Goal: Task Accomplishment & Management: Use online tool/utility

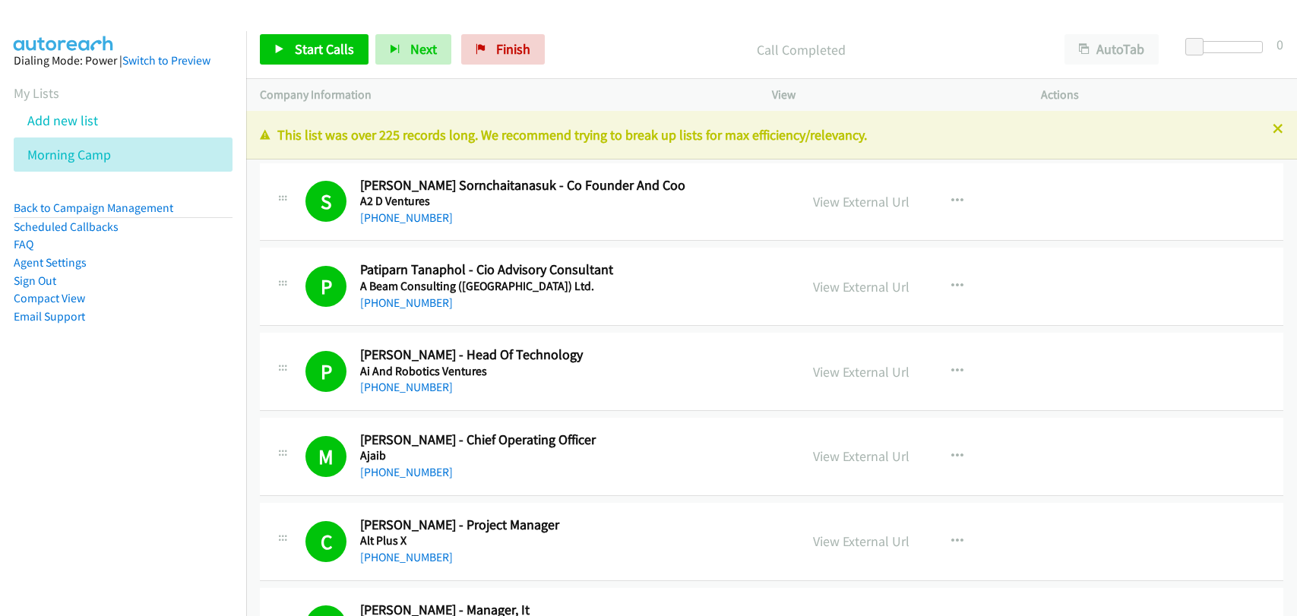
click at [53, 123] on link "Add new list" at bounding box center [62, 120] width 71 height 17
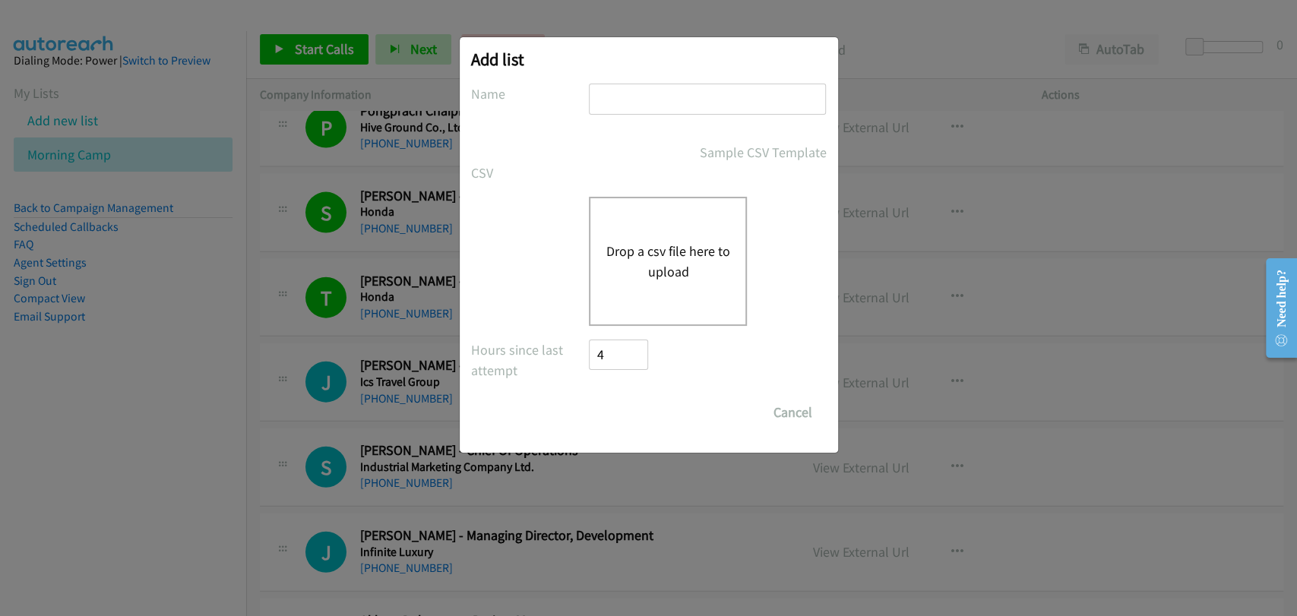
click at [627, 93] on input "text" at bounding box center [707, 99] width 237 height 31
type input "Afternoon Shift"
click at [660, 239] on div "Drop a csv file here to upload" at bounding box center [668, 261] width 158 height 129
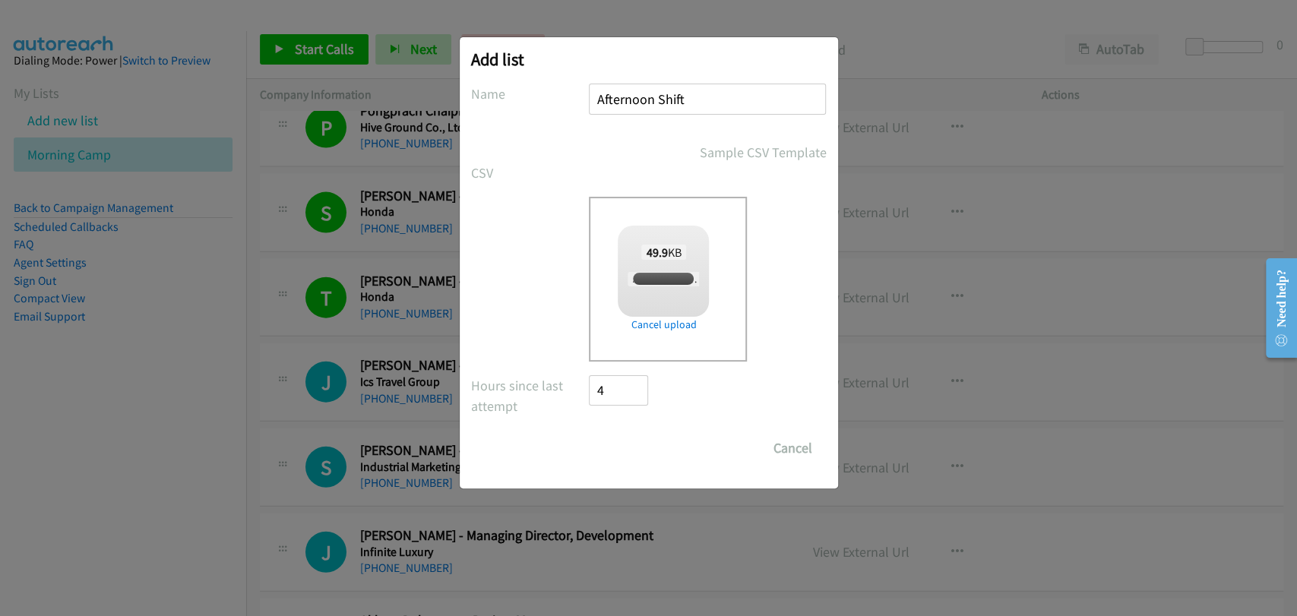
checkbox input "true"
click at [630, 457] on input "Save List" at bounding box center [629, 448] width 80 height 30
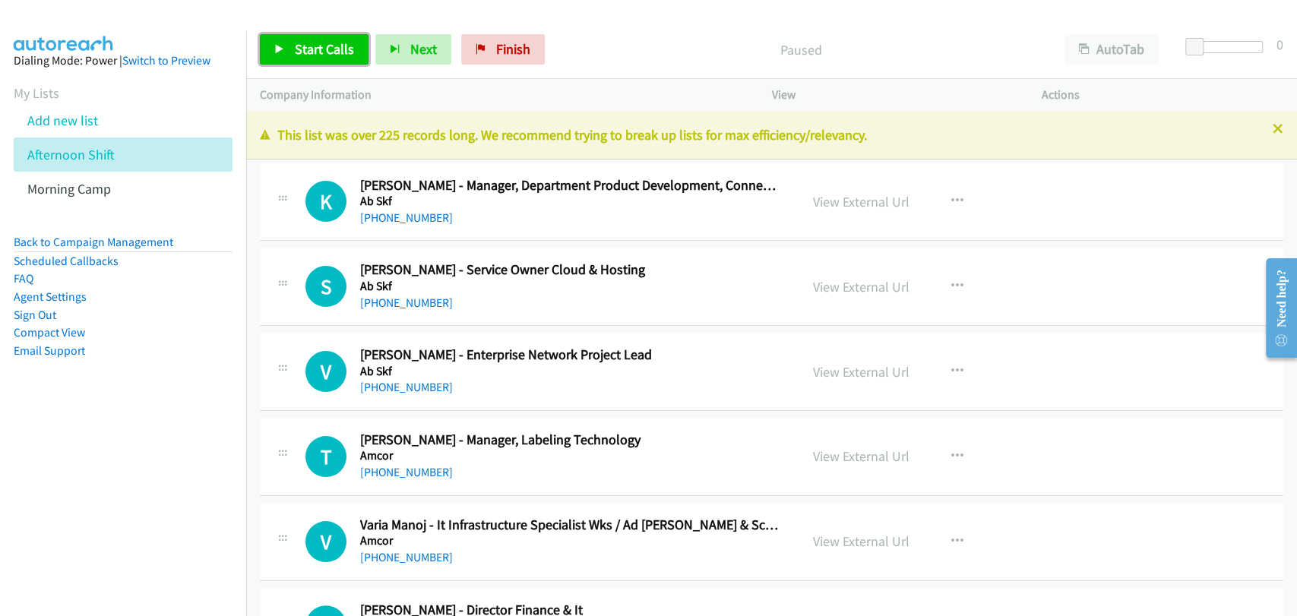
click at [330, 40] on span "Start Calls" at bounding box center [324, 48] width 59 height 17
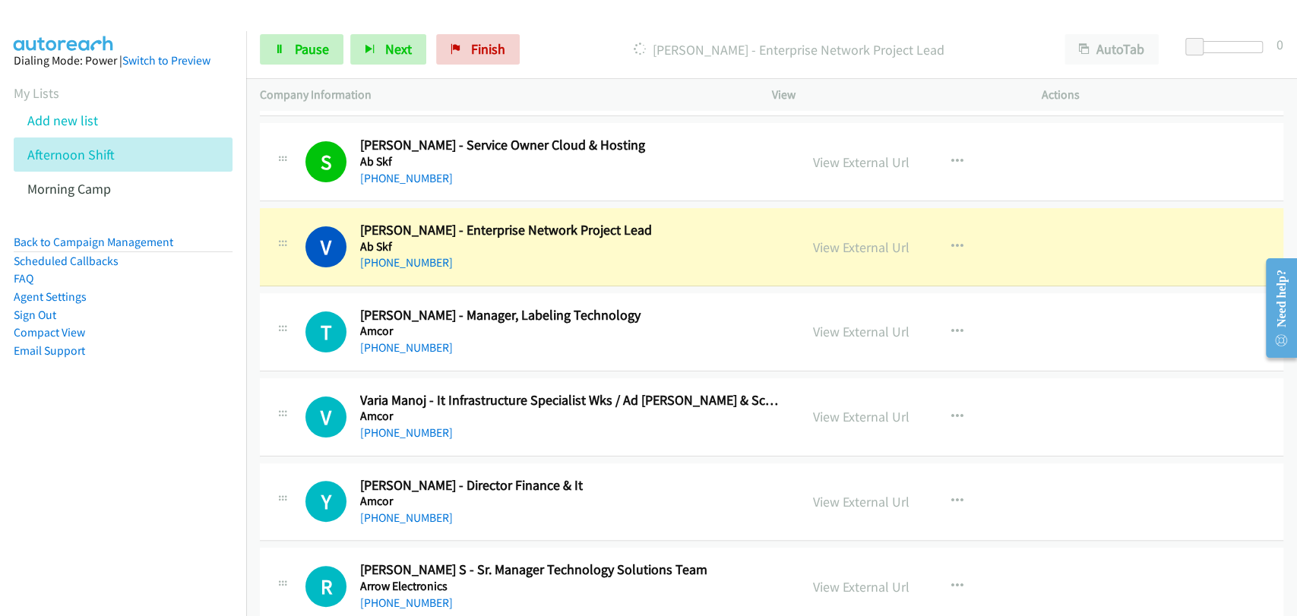
scroll to position [140, 0]
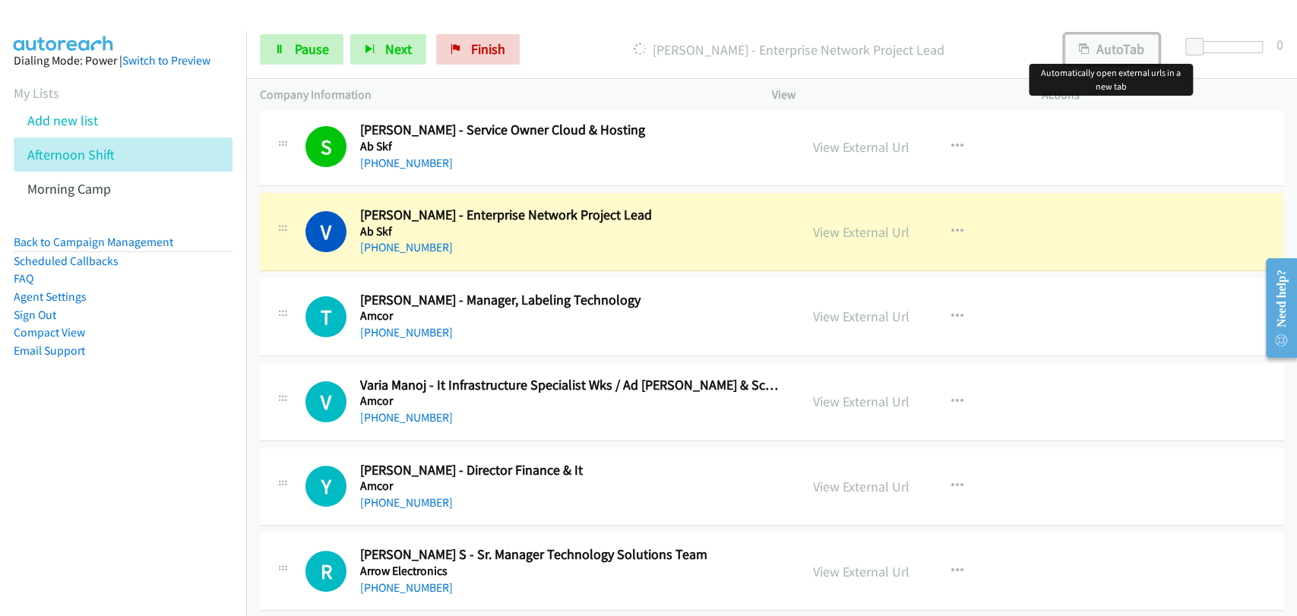
click at [1125, 44] on button "AutoTab" at bounding box center [1111, 49] width 94 height 30
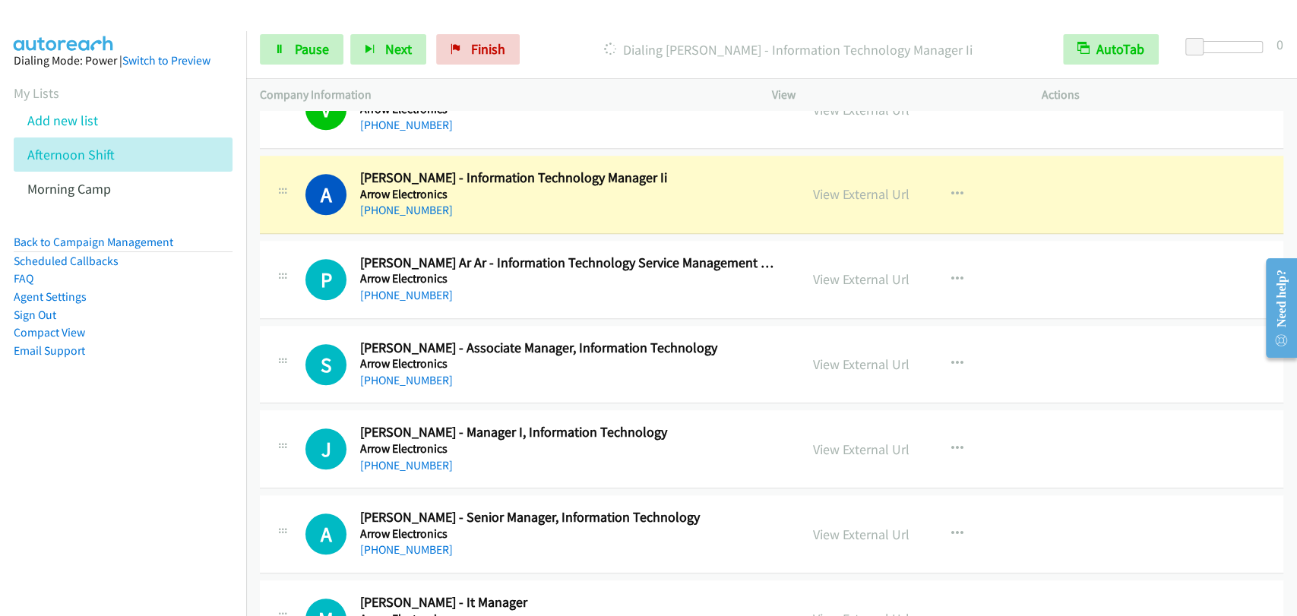
scroll to position [703, 0]
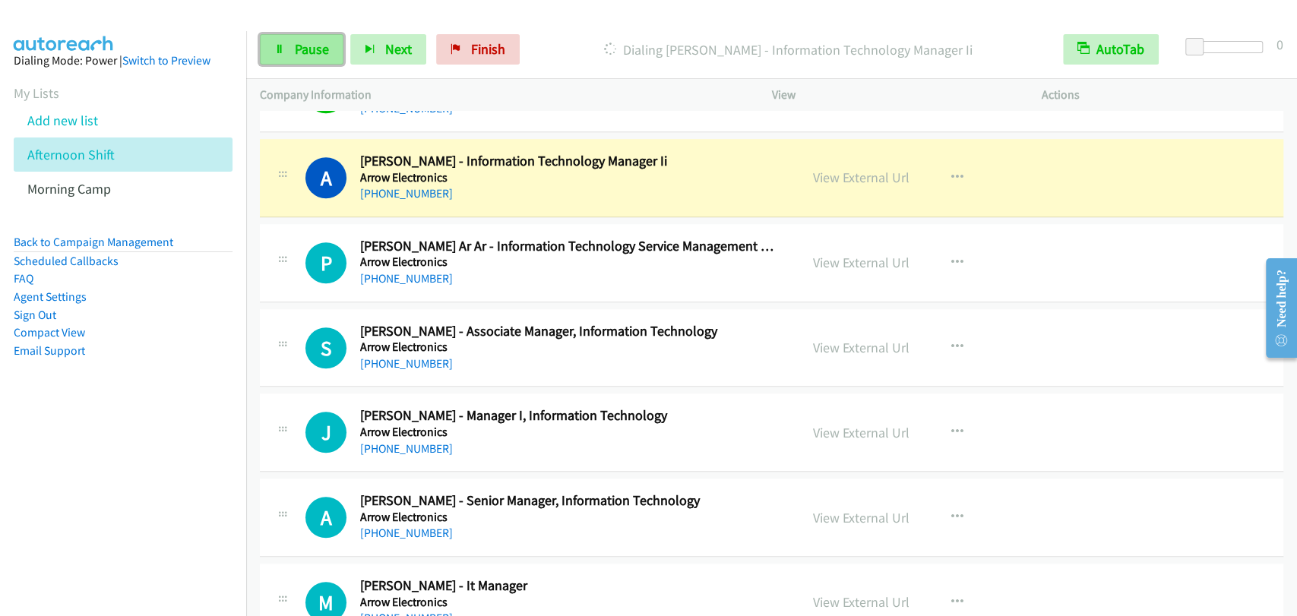
click at [298, 44] on span "Pause" at bounding box center [312, 48] width 34 height 17
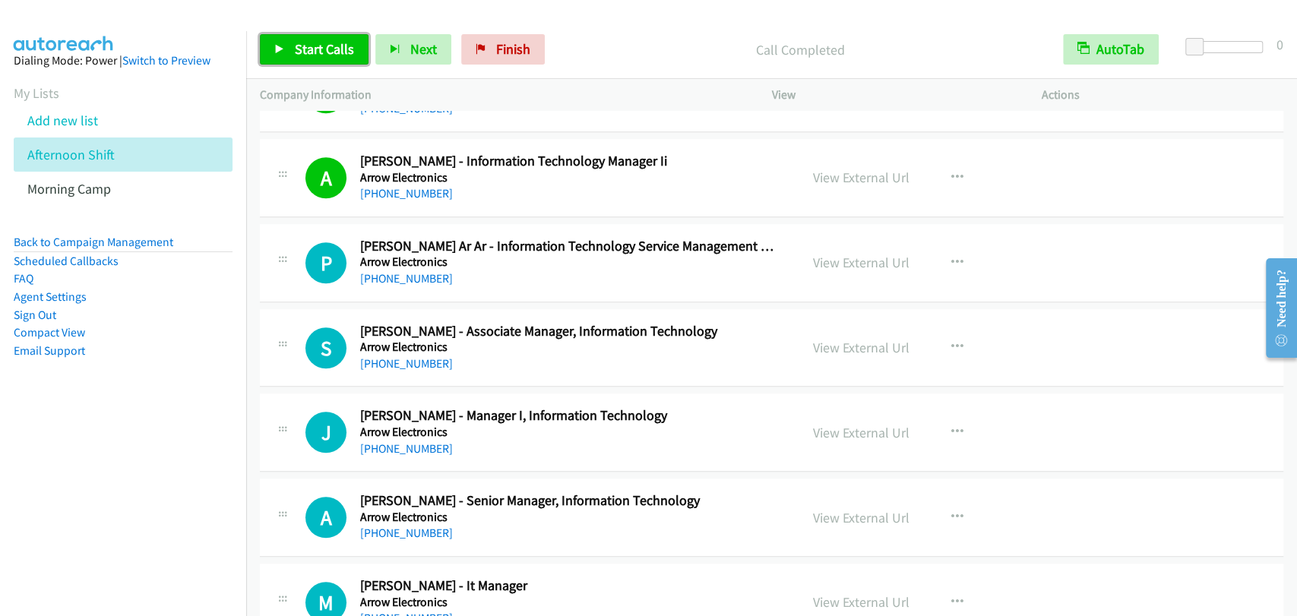
click at [298, 53] on span "Start Calls" at bounding box center [324, 48] width 59 height 17
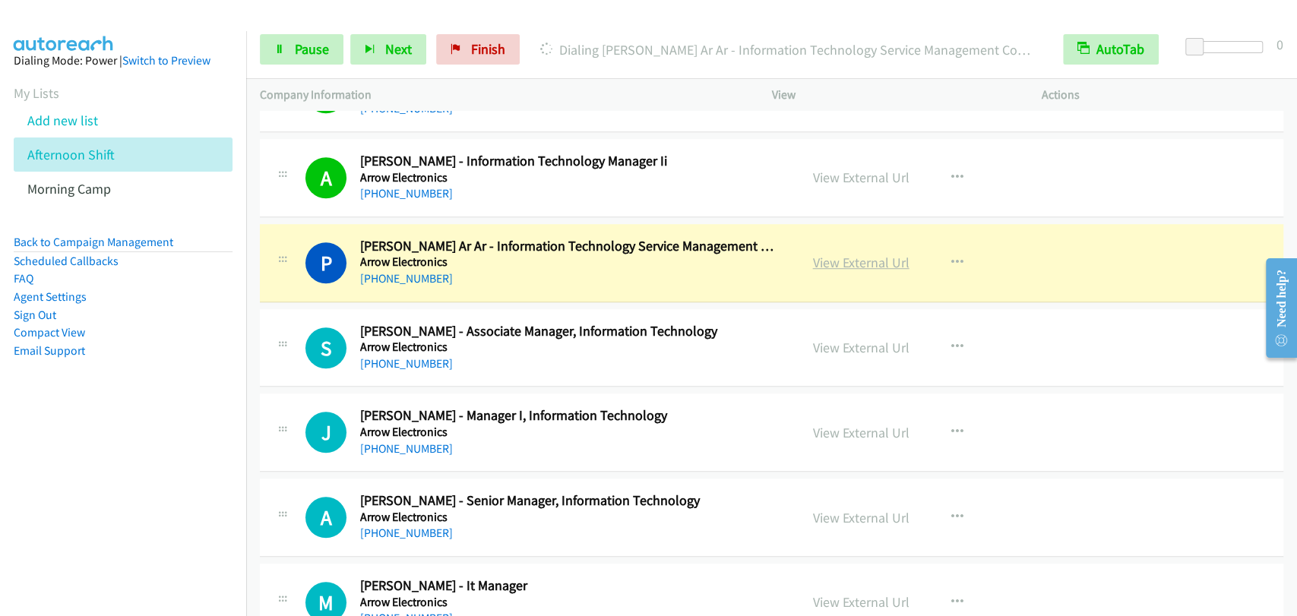
drag, startPoint x: 867, startPoint y: 251, endPoint x: 827, endPoint y: 253, distance: 39.6
drag, startPoint x: 827, startPoint y: 253, endPoint x: 815, endPoint y: 257, distance: 12.7
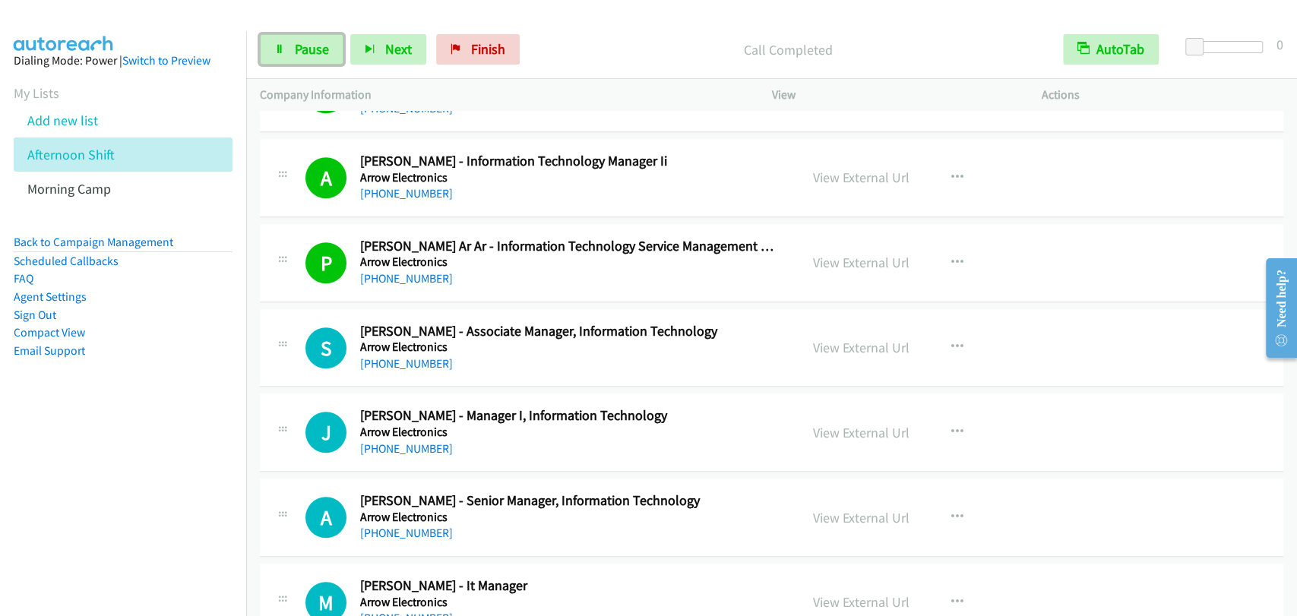
drag, startPoint x: 323, startPoint y: 46, endPoint x: 365, endPoint y: 5, distance: 58.6
click at [323, 46] on span "Pause" at bounding box center [312, 48] width 34 height 17
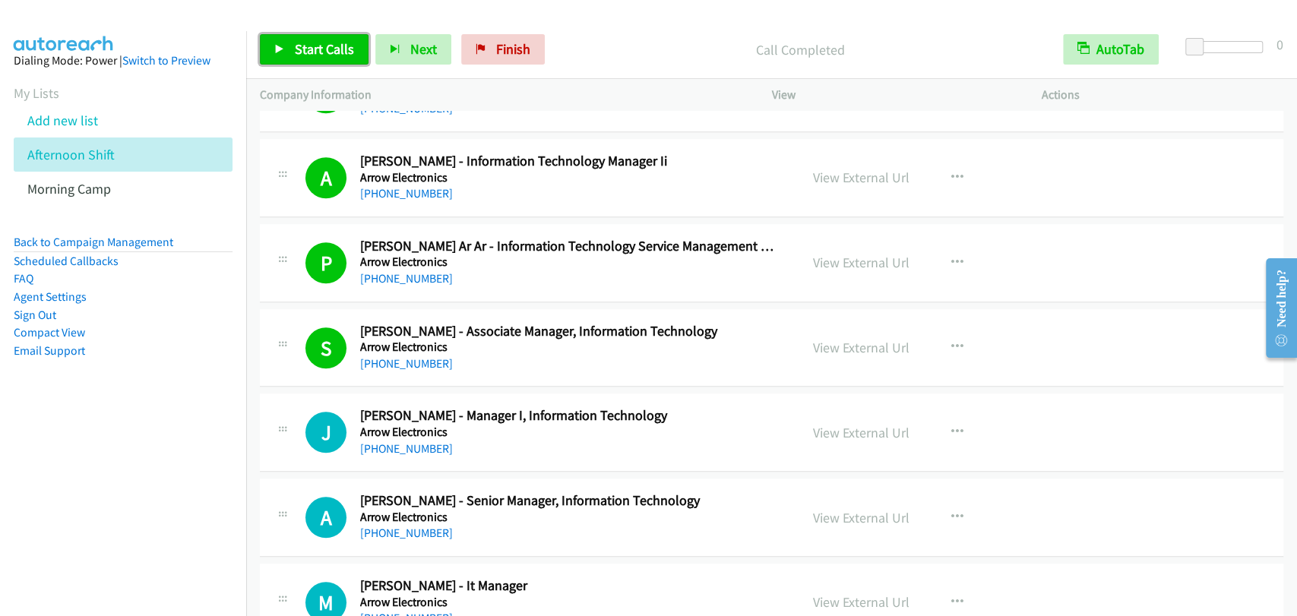
click at [314, 40] on span "Start Calls" at bounding box center [324, 48] width 59 height 17
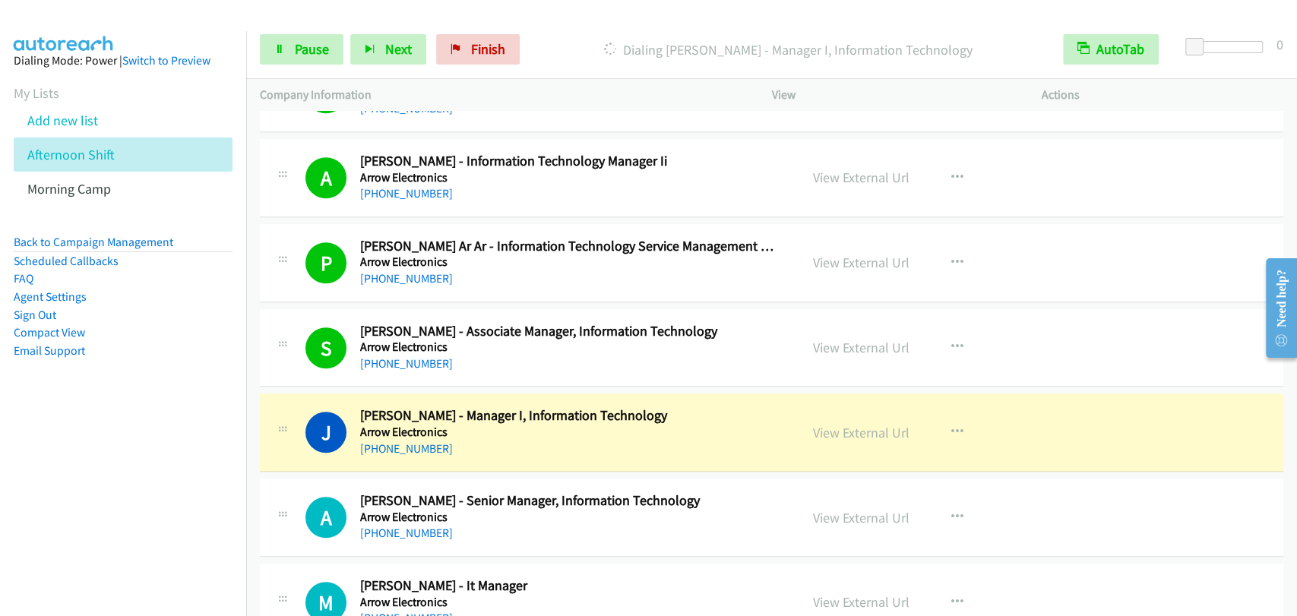
drag, startPoint x: 357, startPoint y: 389, endPoint x: 371, endPoint y: 390, distance: 13.7
click at [357, 390] on td "J Callback Scheduled [PERSON_NAME] - Manager I, Information Technology Arrow El…" at bounding box center [771, 432] width 1051 height 85
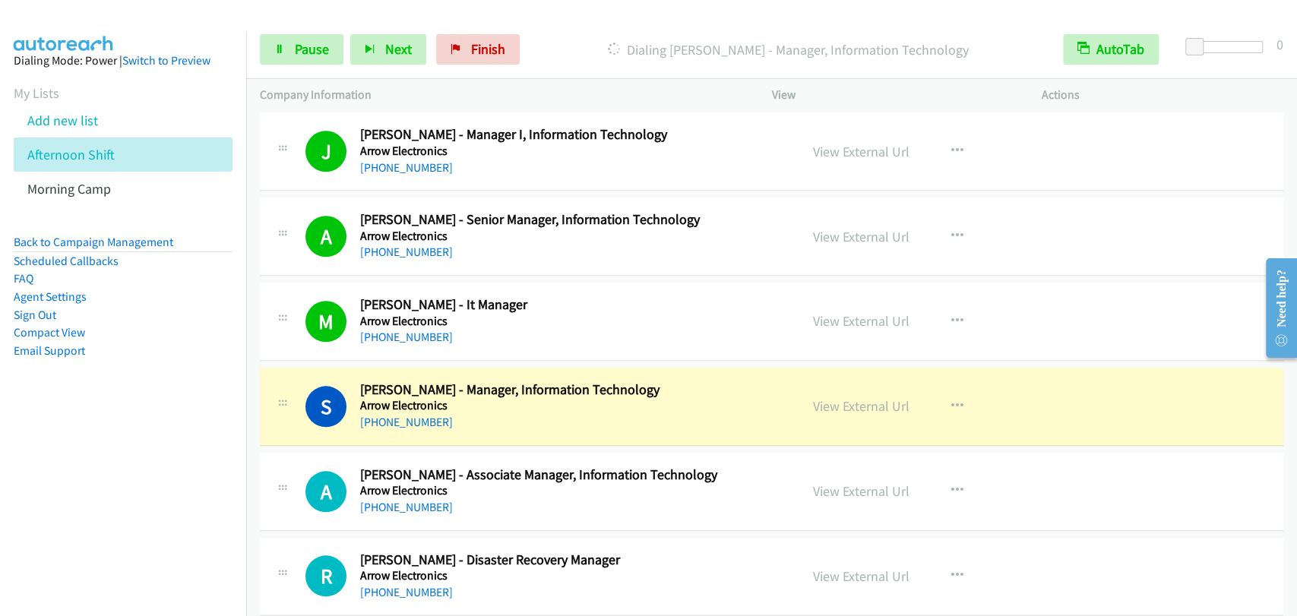
scroll to position [1125, 0]
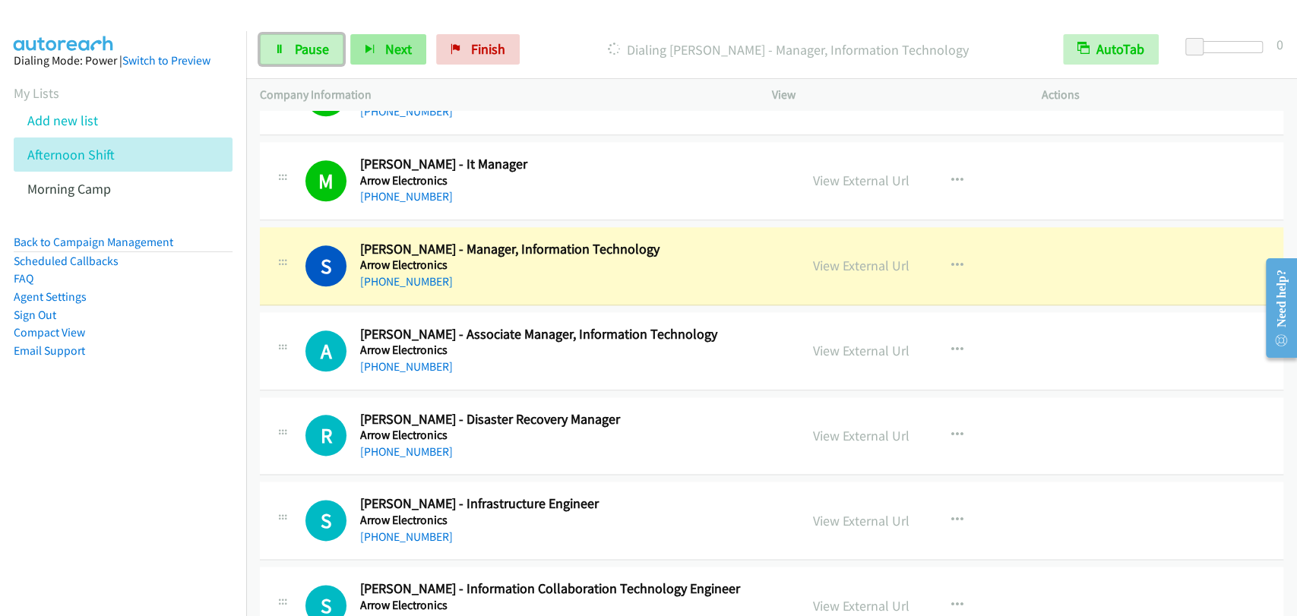
drag, startPoint x: 302, startPoint y: 38, endPoint x: 362, endPoint y: 55, distance: 62.3
click at [301, 38] on link "Pause" at bounding box center [302, 49] width 84 height 30
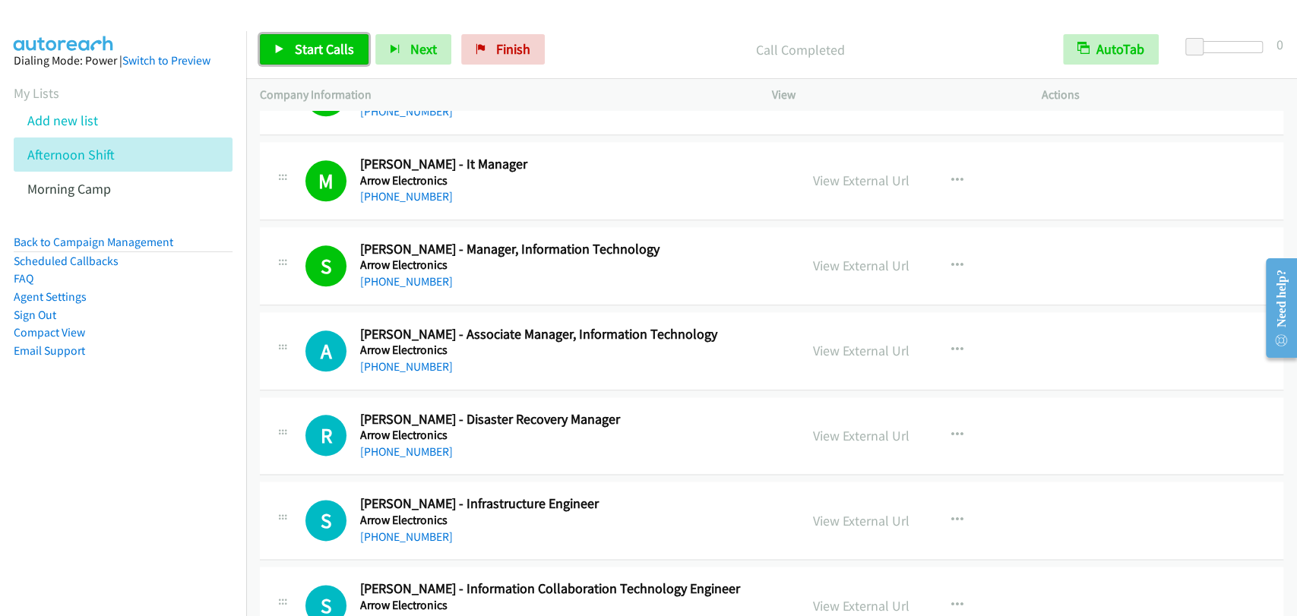
click at [337, 53] on span "Start Calls" at bounding box center [324, 48] width 59 height 17
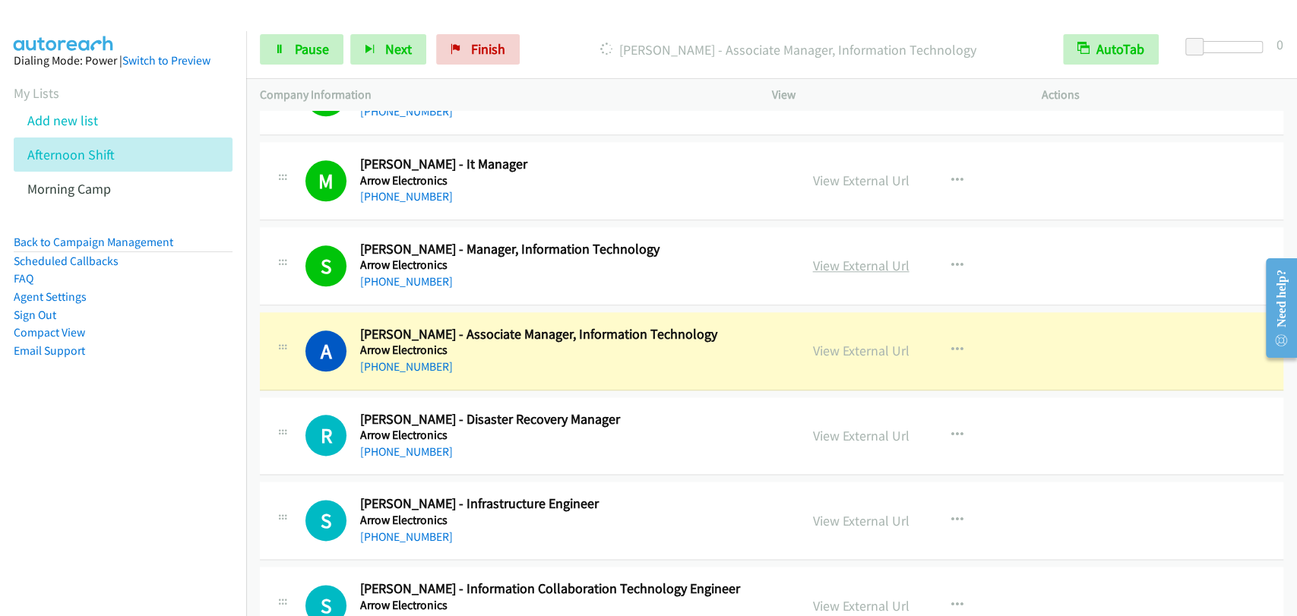
drag, startPoint x: 749, startPoint y: 220, endPoint x: 857, endPoint y: 263, distance: 116.0
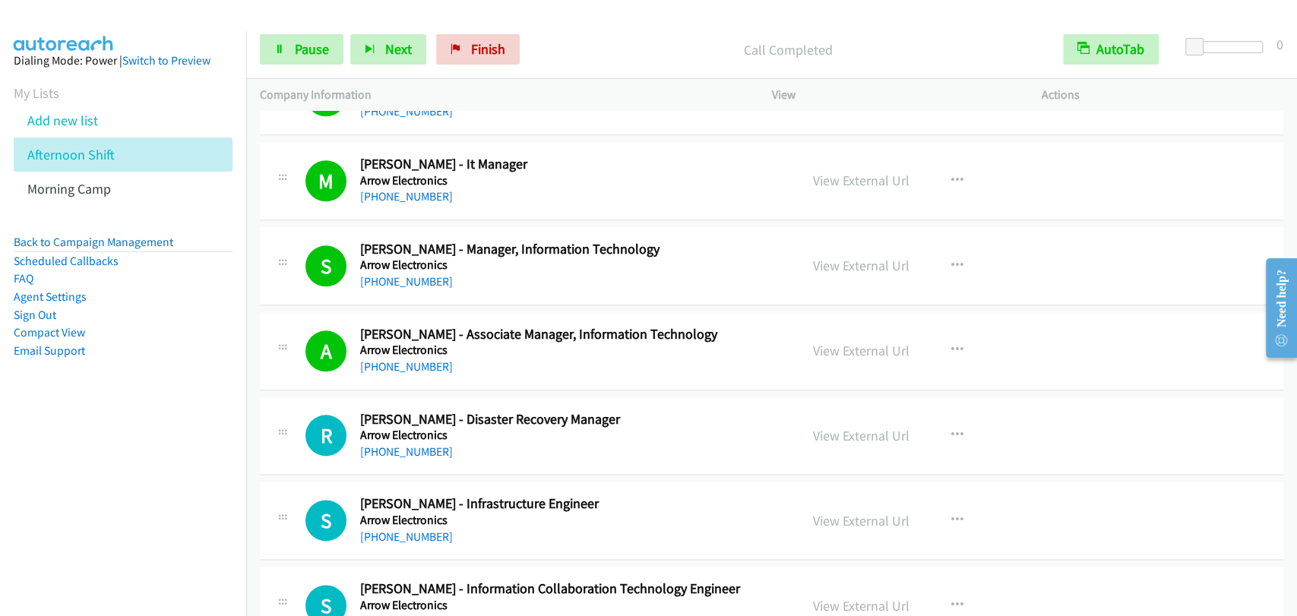
scroll to position [1266, 0]
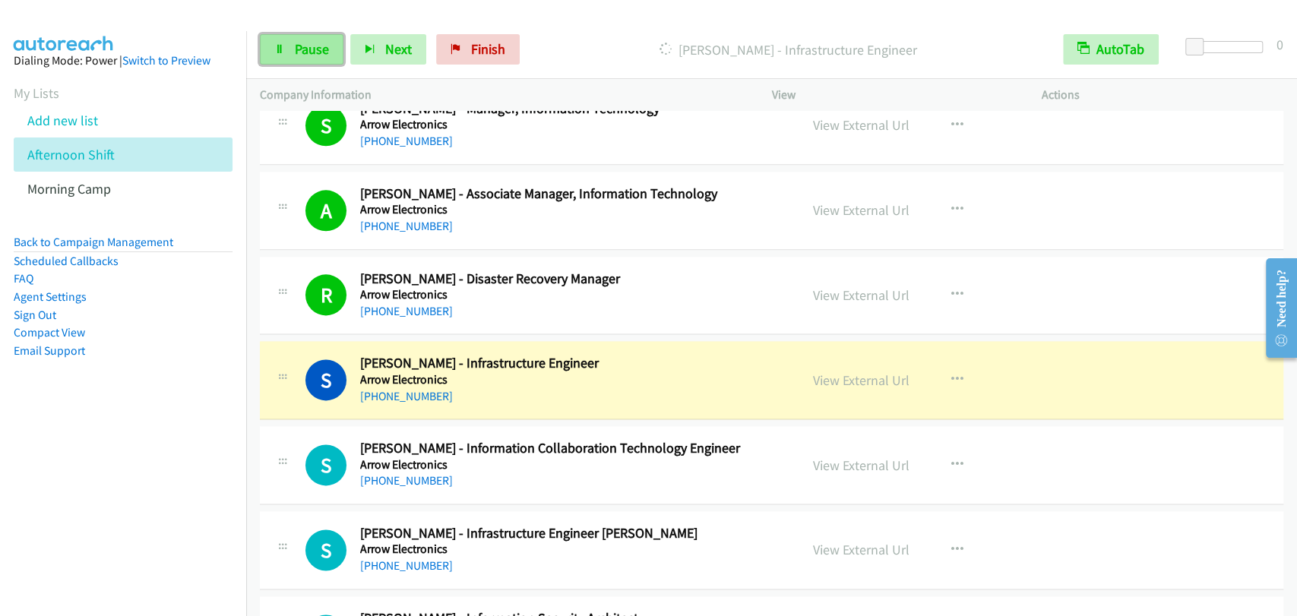
click at [314, 58] on link "Pause" at bounding box center [302, 49] width 84 height 30
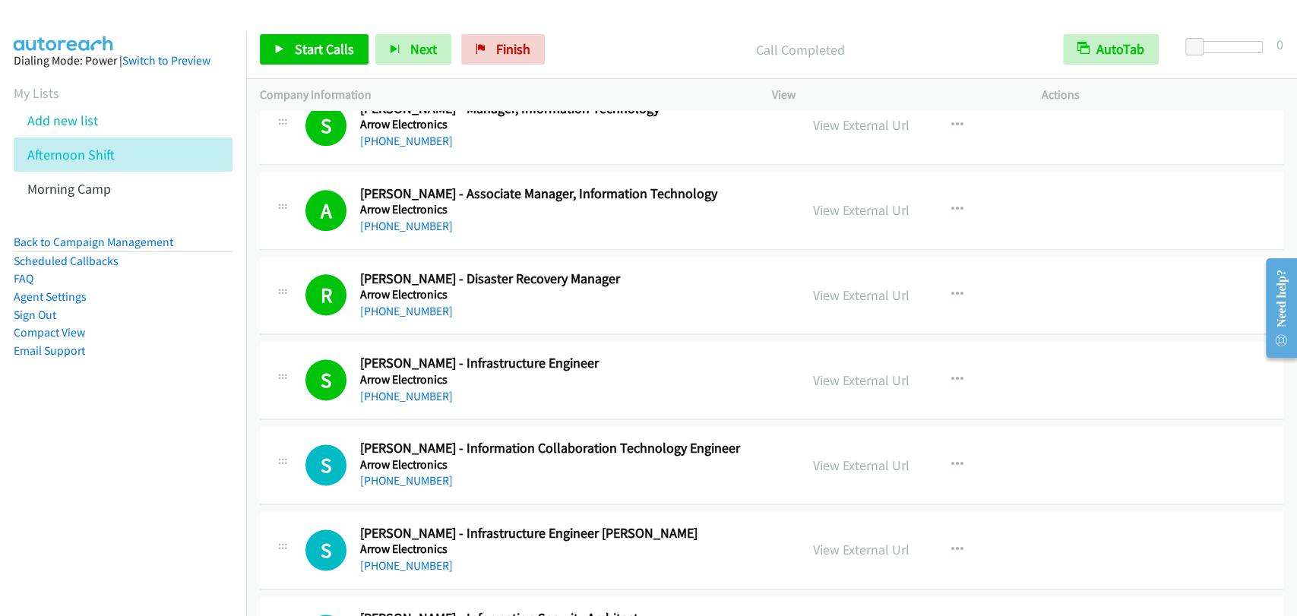
click at [304, 30] on div "Start Calls Pause Next Finish Call Completed AutoTab AutoTab 0" at bounding box center [771, 50] width 1051 height 58
click at [304, 38] on link "Start Calls" at bounding box center [314, 49] width 109 height 30
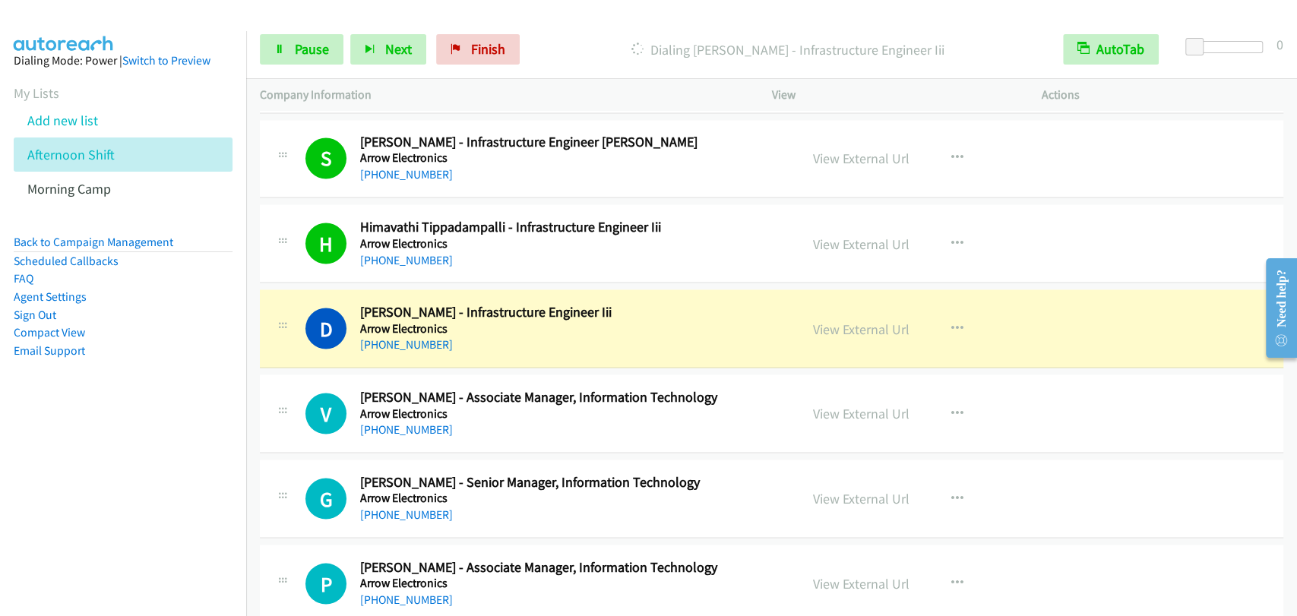
scroll to position [1828, 0]
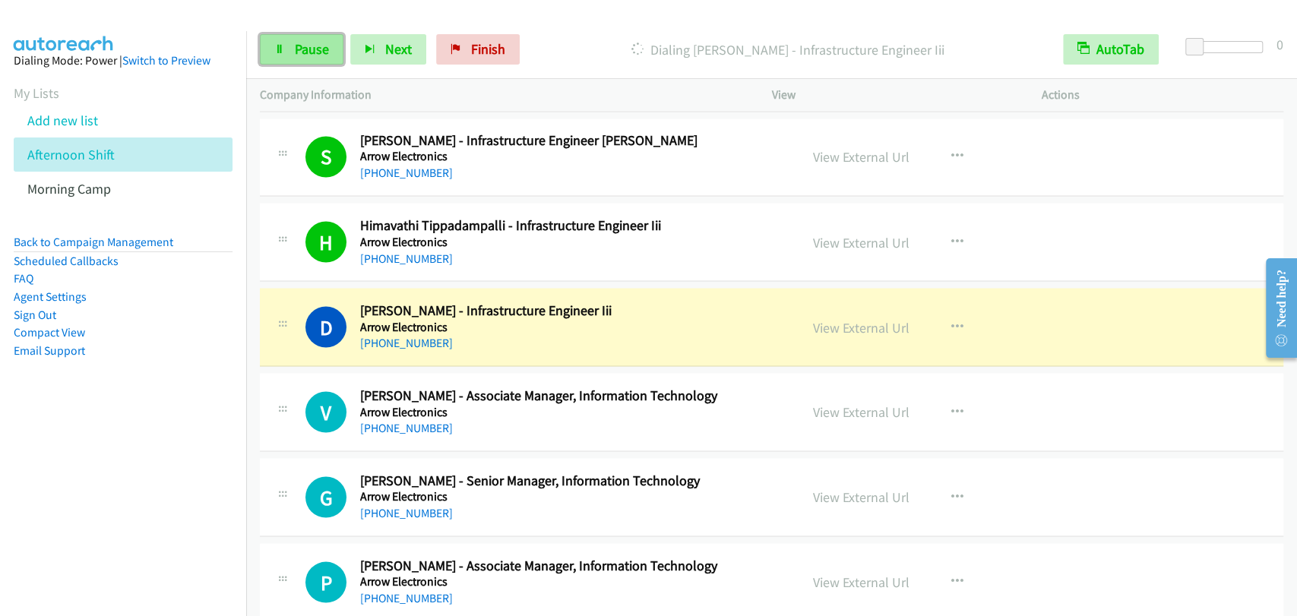
drag, startPoint x: 298, startPoint y: 36, endPoint x: 317, endPoint y: 41, distance: 19.5
click at [298, 36] on link "Pause" at bounding box center [302, 49] width 84 height 30
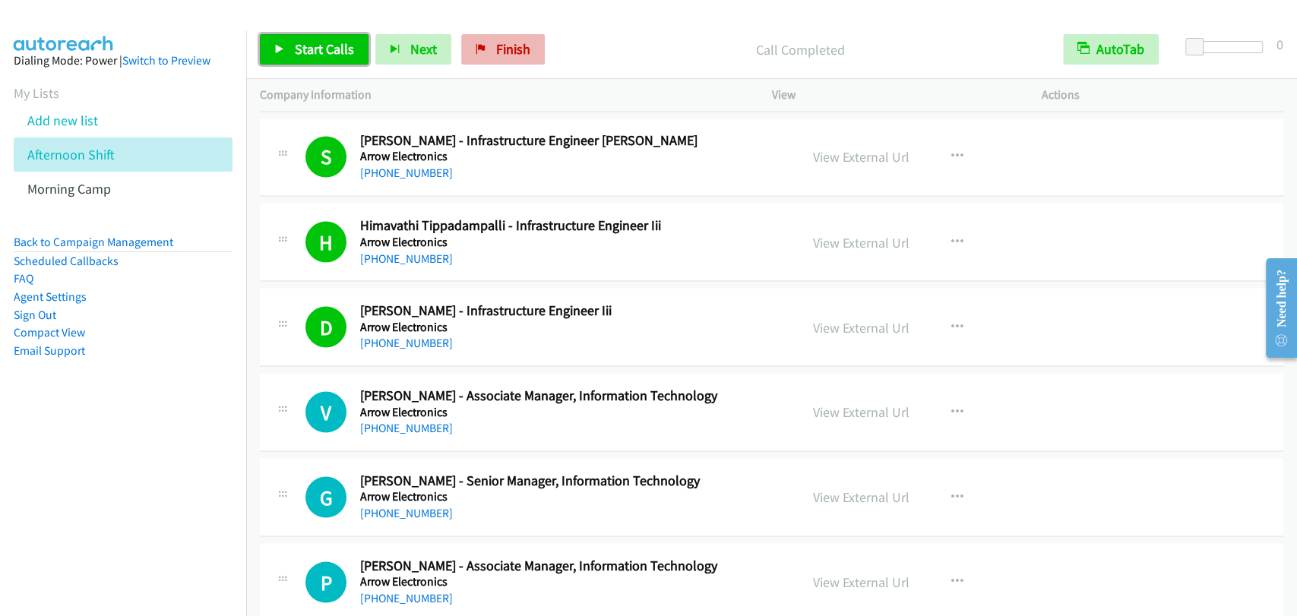
drag, startPoint x: 312, startPoint y: 55, endPoint x: 514, endPoint y: 35, distance: 202.3
click at [313, 55] on span "Start Calls" at bounding box center [324, 48] width 59 height 17
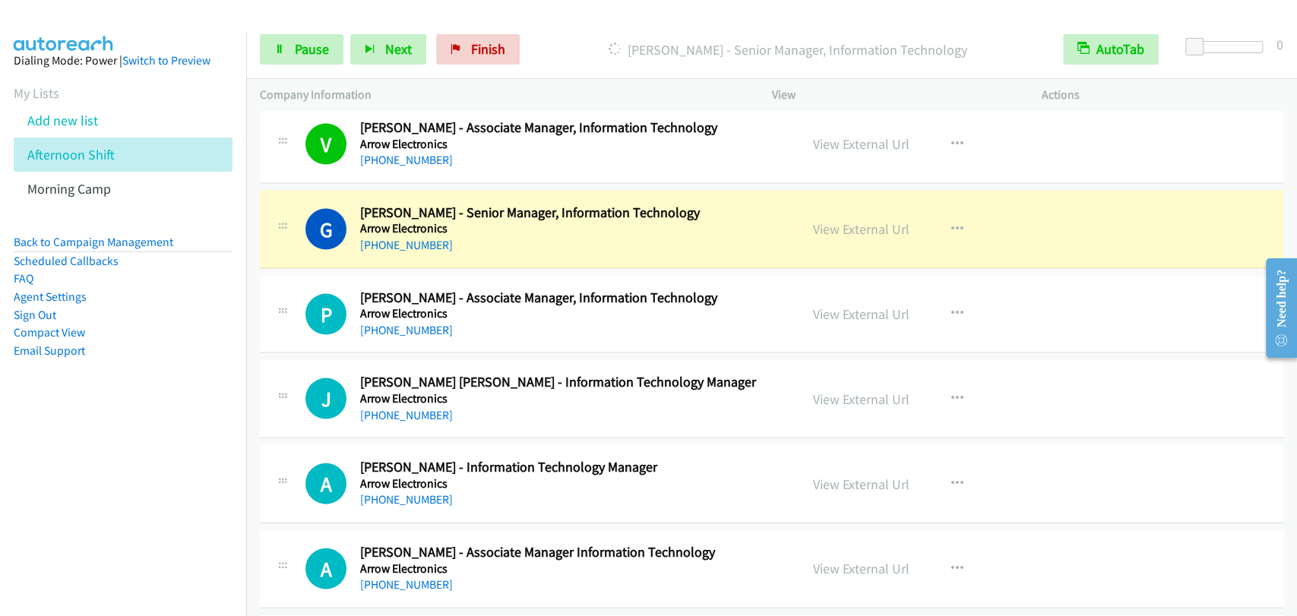
scroll to position [2109, 0]
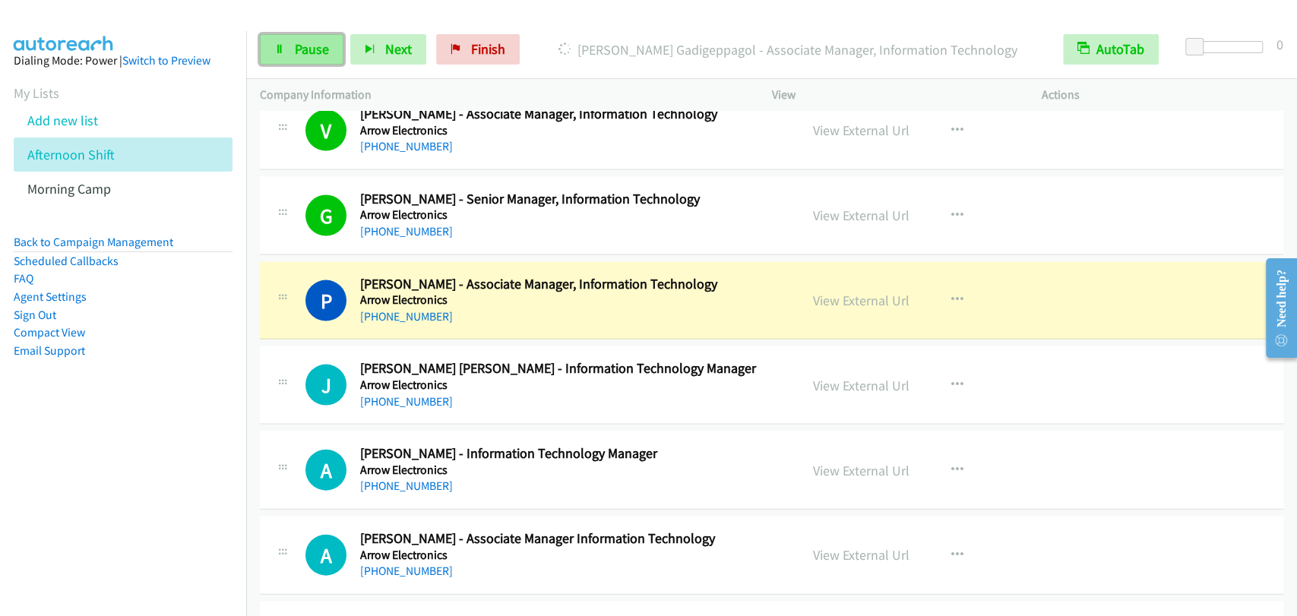
click at [310, 47] on span "Pause" at bounding box center [312, 48] width 34 height 17
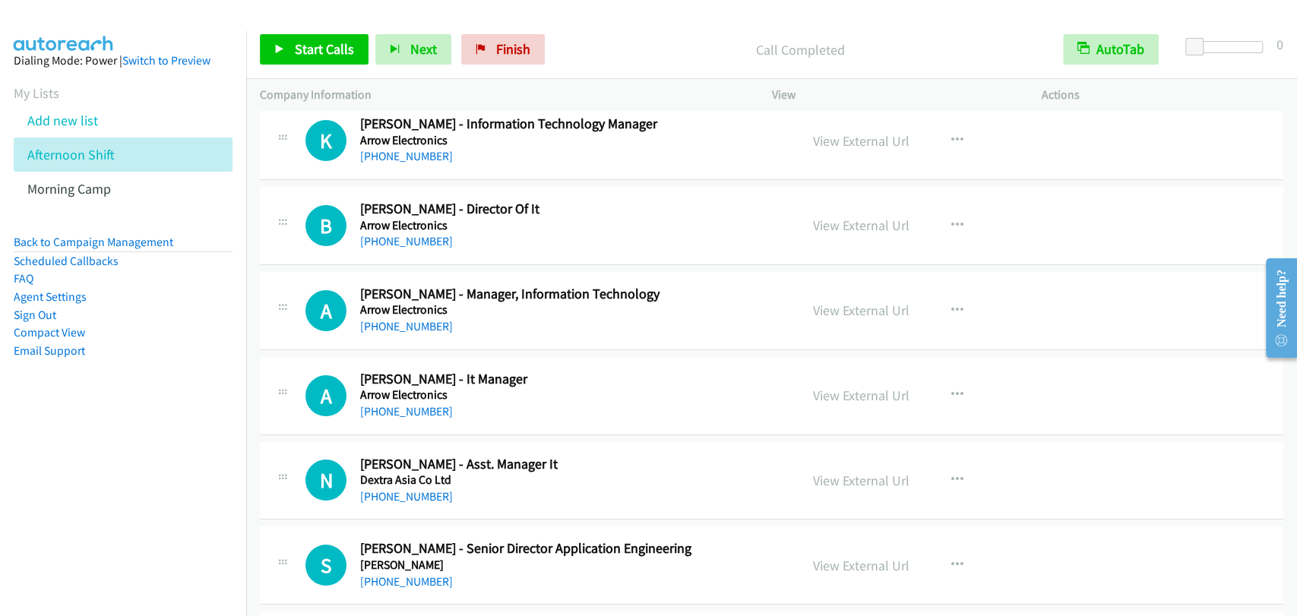
scroll to position [3938, 0]
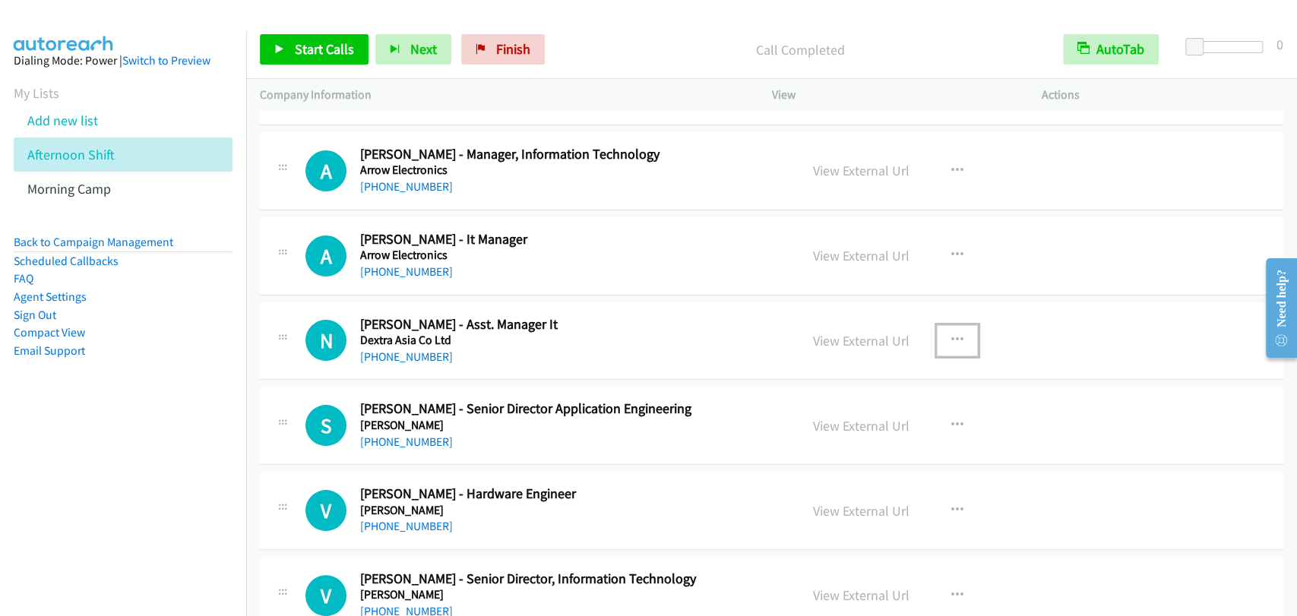
click at [951, 334] on icon "button" at bounding box center [957, 340] width 12 height 12
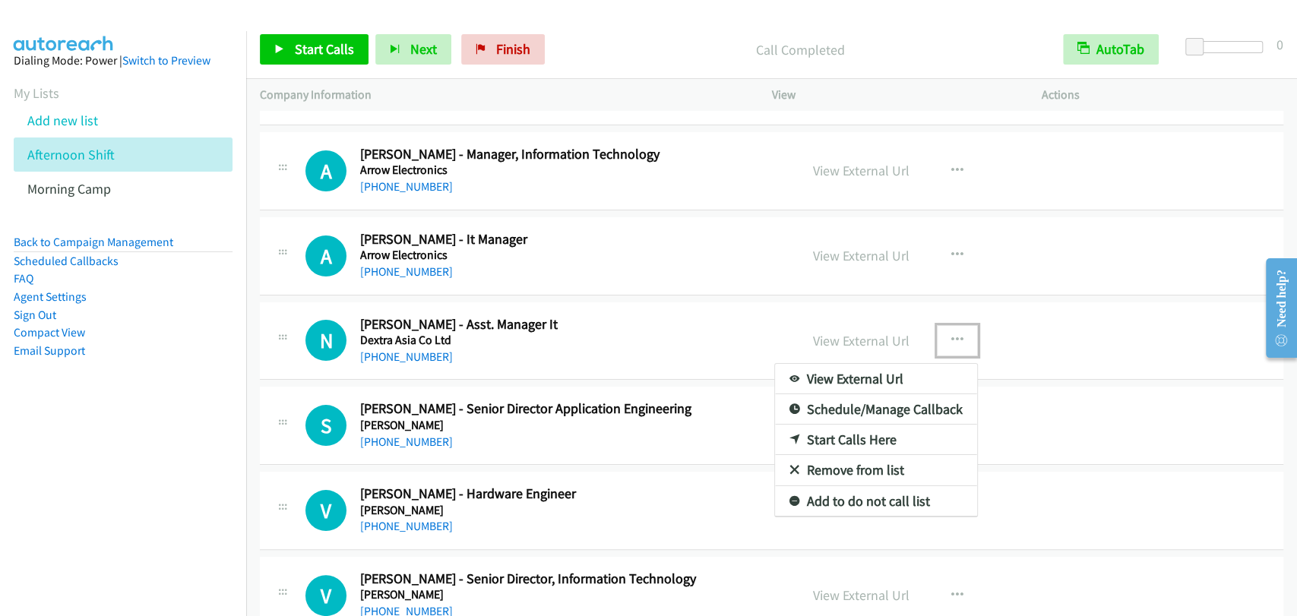
click at [857, 433] on link "Start Calls Here" at bounding box center [876, 440] width 202 height 30
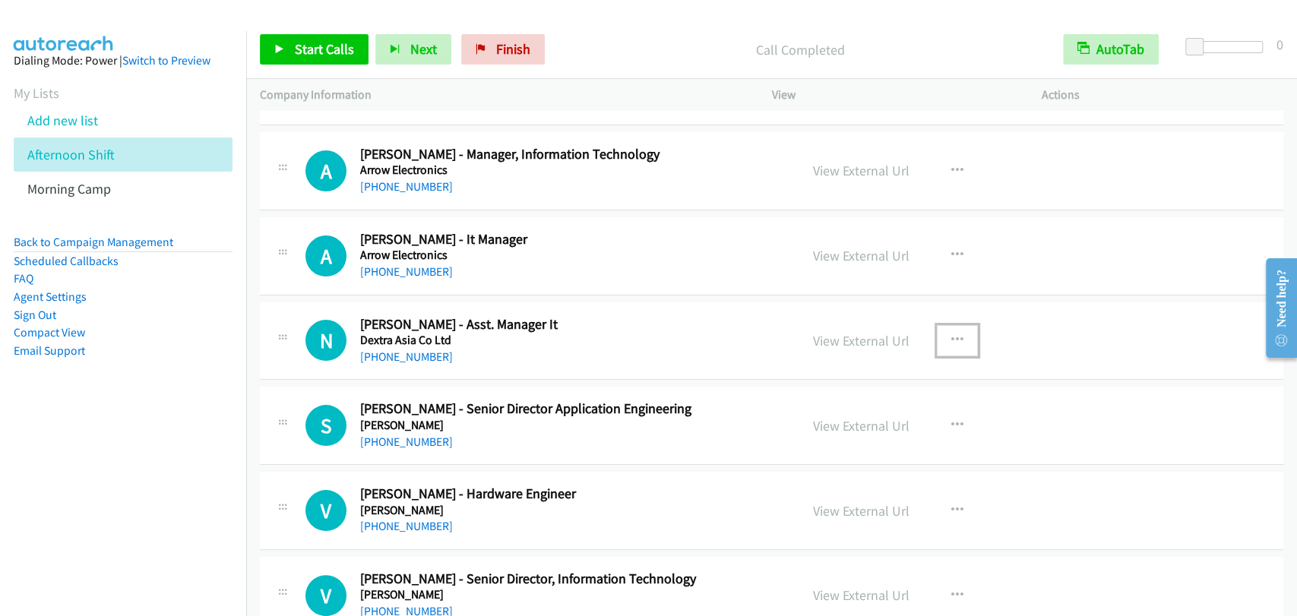
click at [954, 334] on icon "button" at bounding box center [957, 340] width 12 height 12
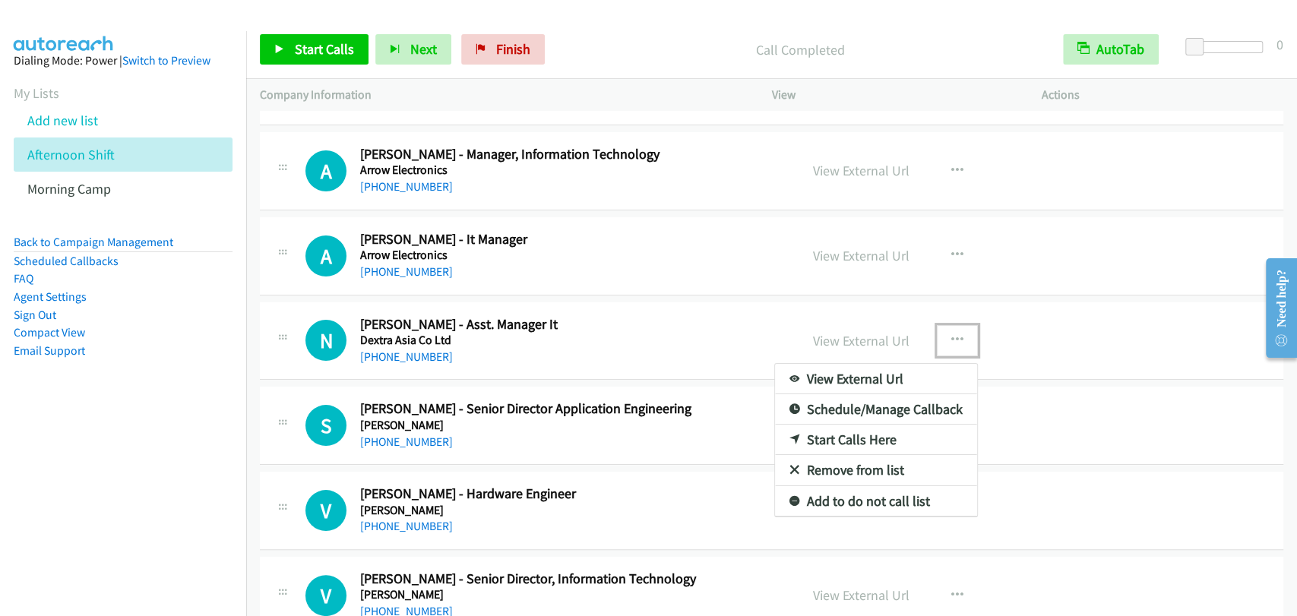
click at [822, 435] on link "Start Calls Here" at bounding box center [876, 440] width 202 height 30
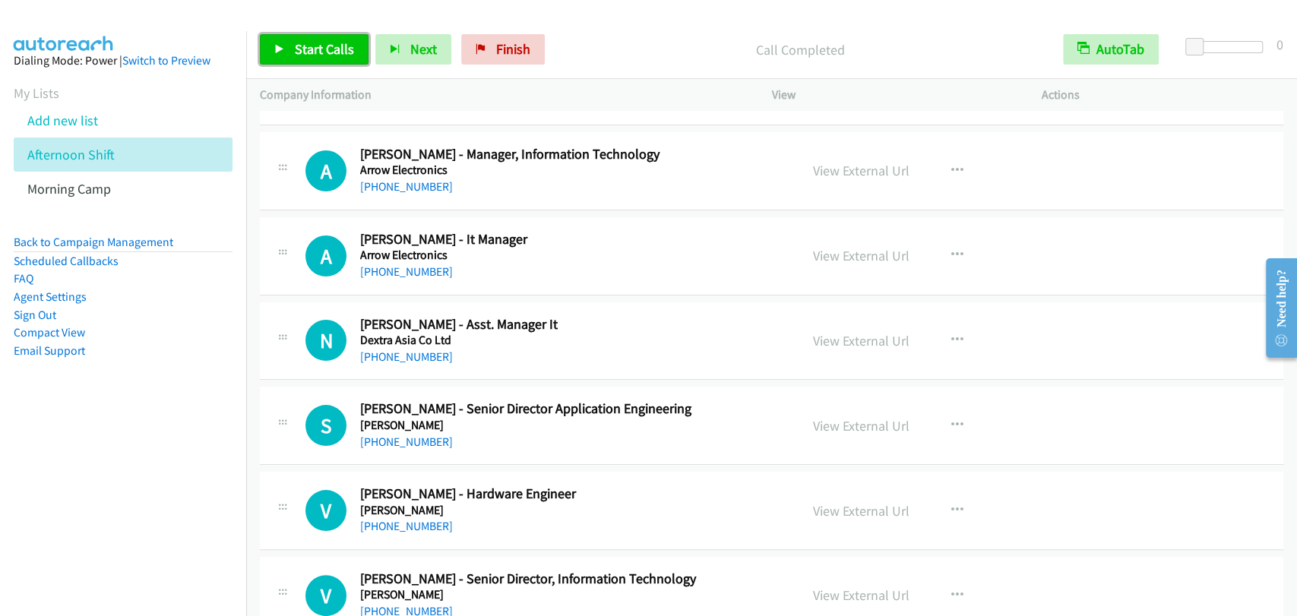
click at [285, 46] on link "Start Calls" at bounding box center [314, 49] width 109 height 30
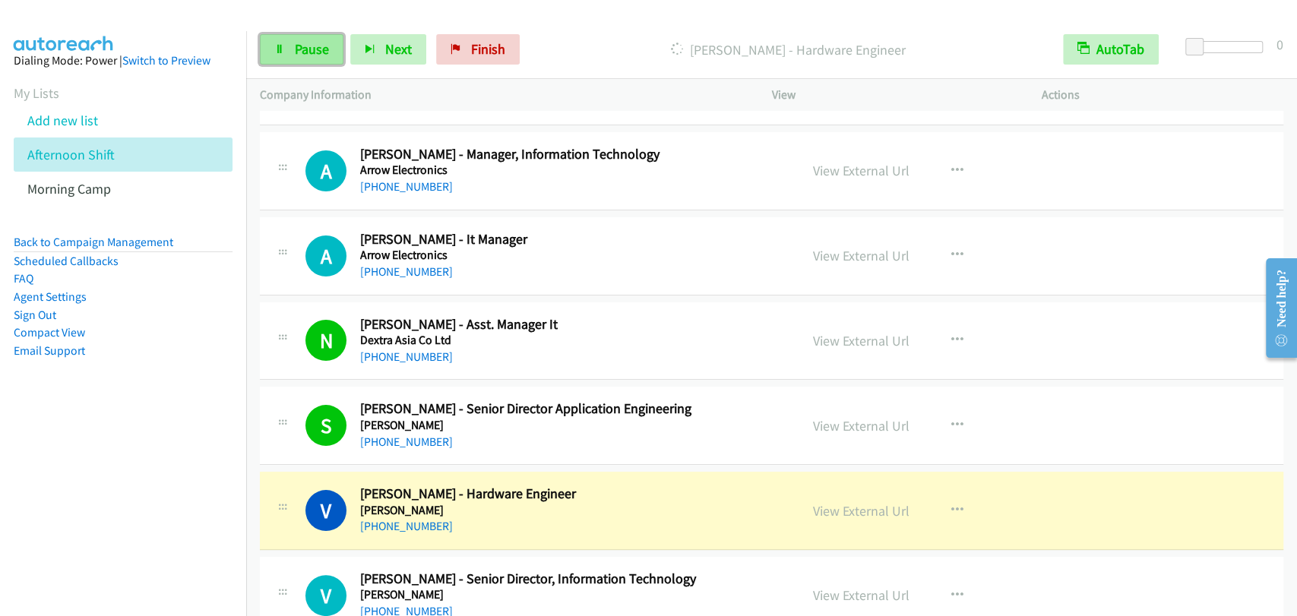
click at [296, 55] on span "Pause" at bounding box center [312, 48] width 34 height 17
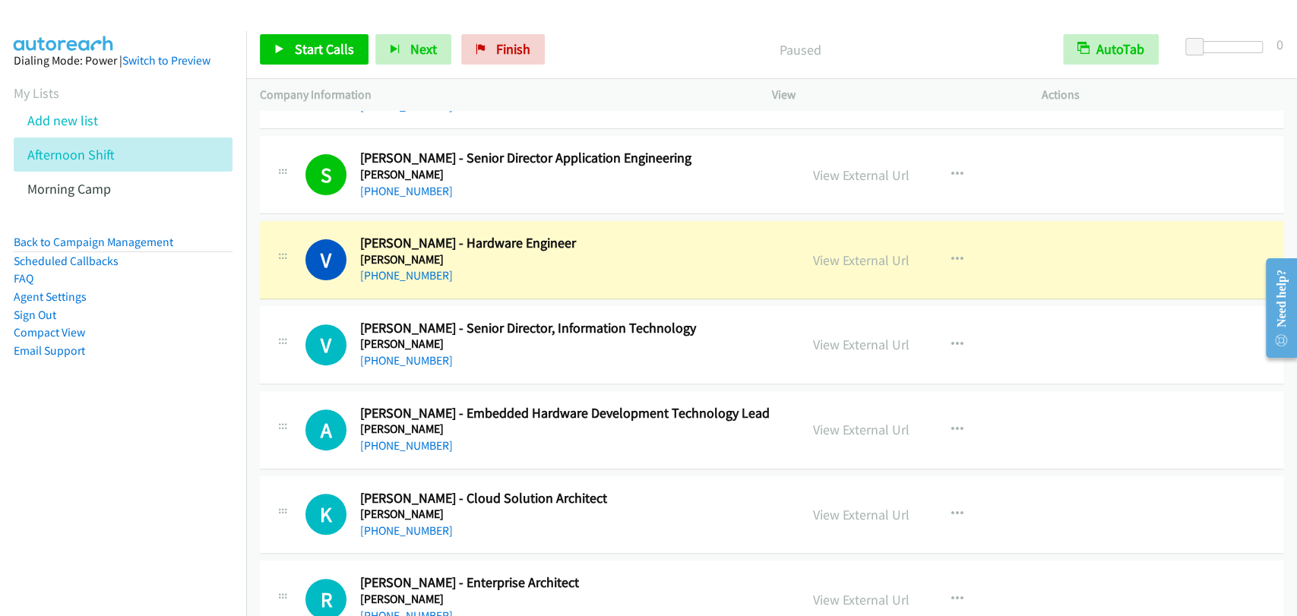
scroll to position [4220, 0]
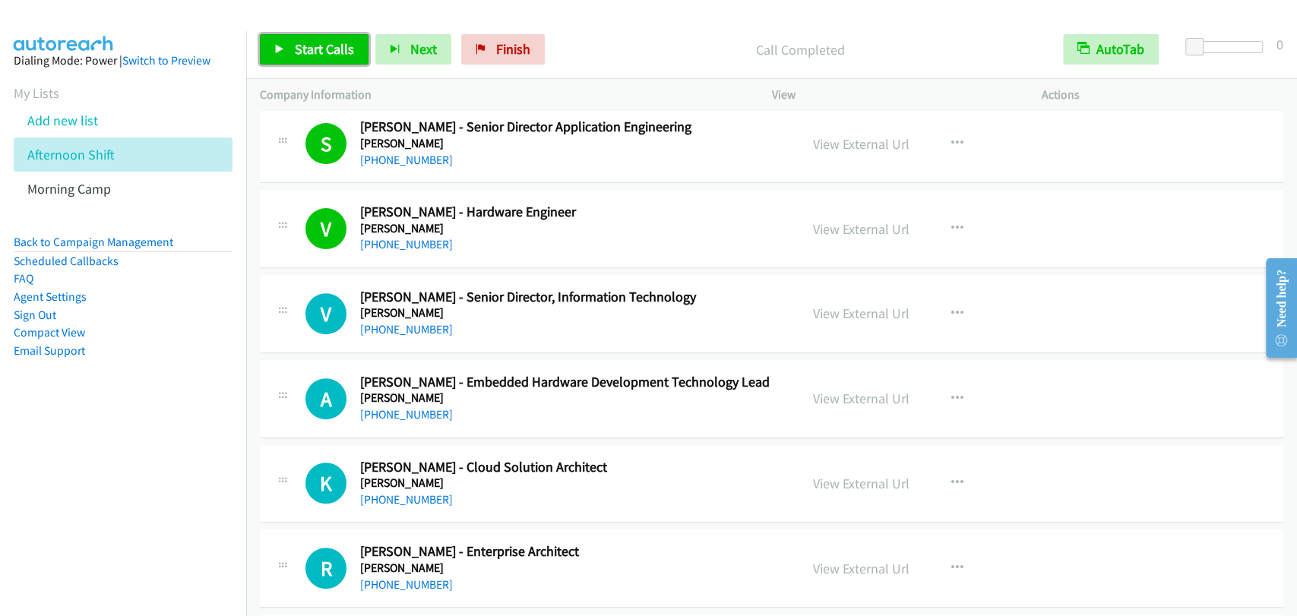
click at [304, 54] on span "Start Calls" at bounding box center [324, 48] width 59 height 17
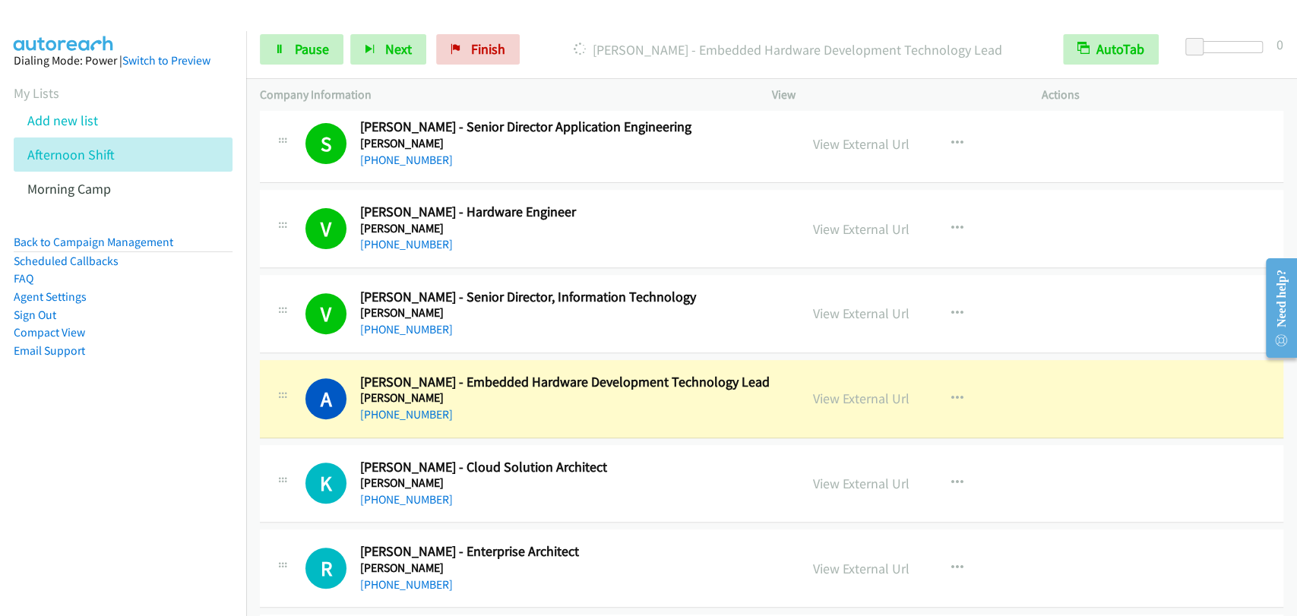
scroll to position [4360, 0]
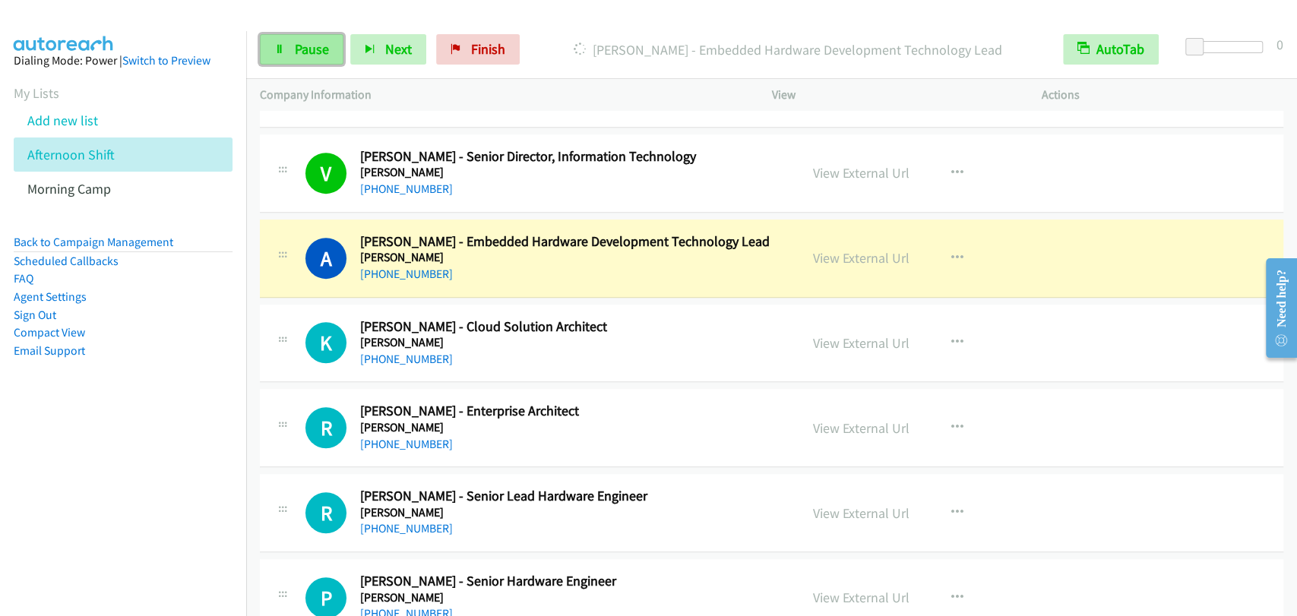
click at [297, 50] on span "Pause" at bounding box center [312, 48] width 34 height 17
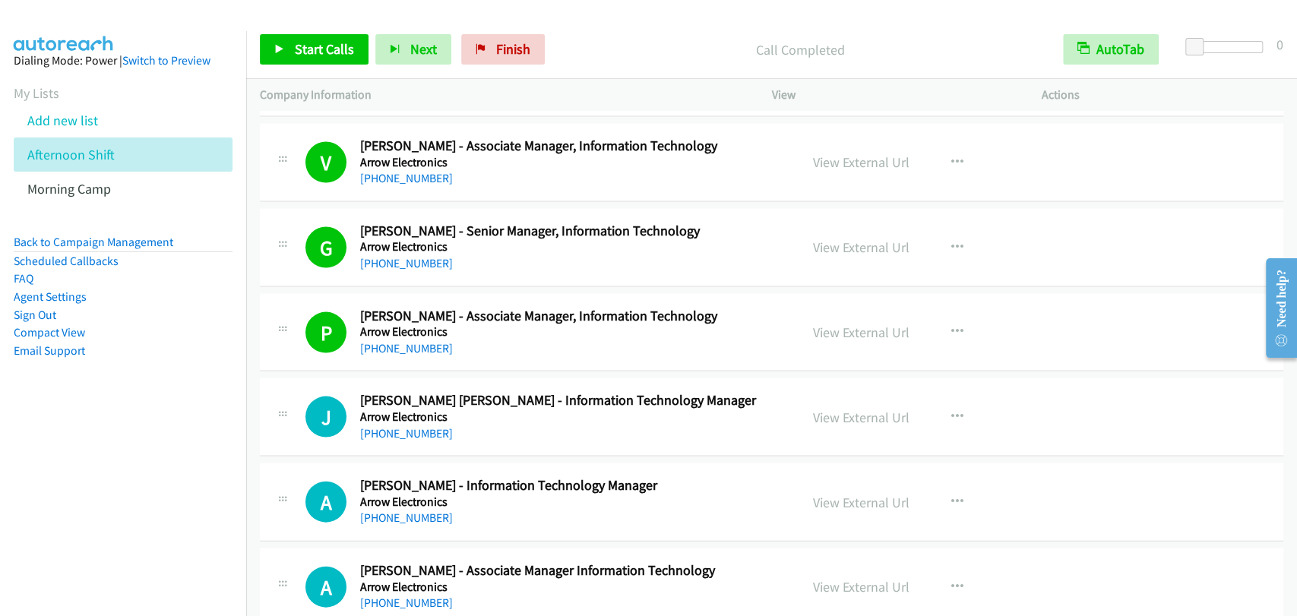
scroll to position [2109, 0]
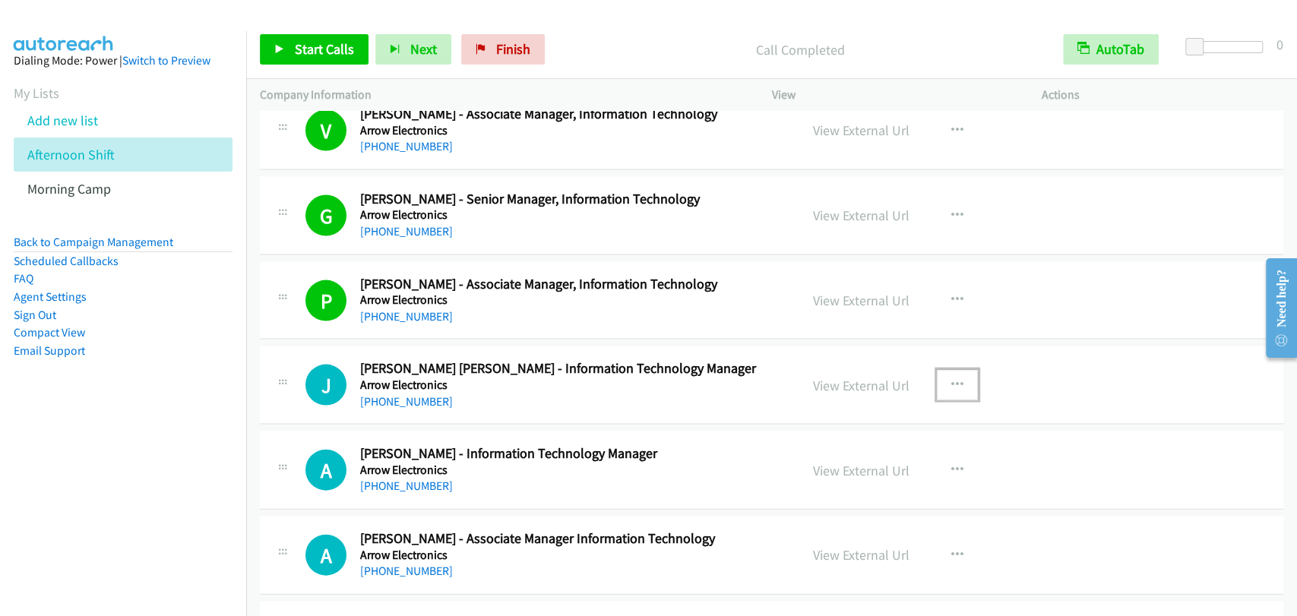
click at [954, 379] on icon "button" at bounding box center [957, 385] width 12 height 12
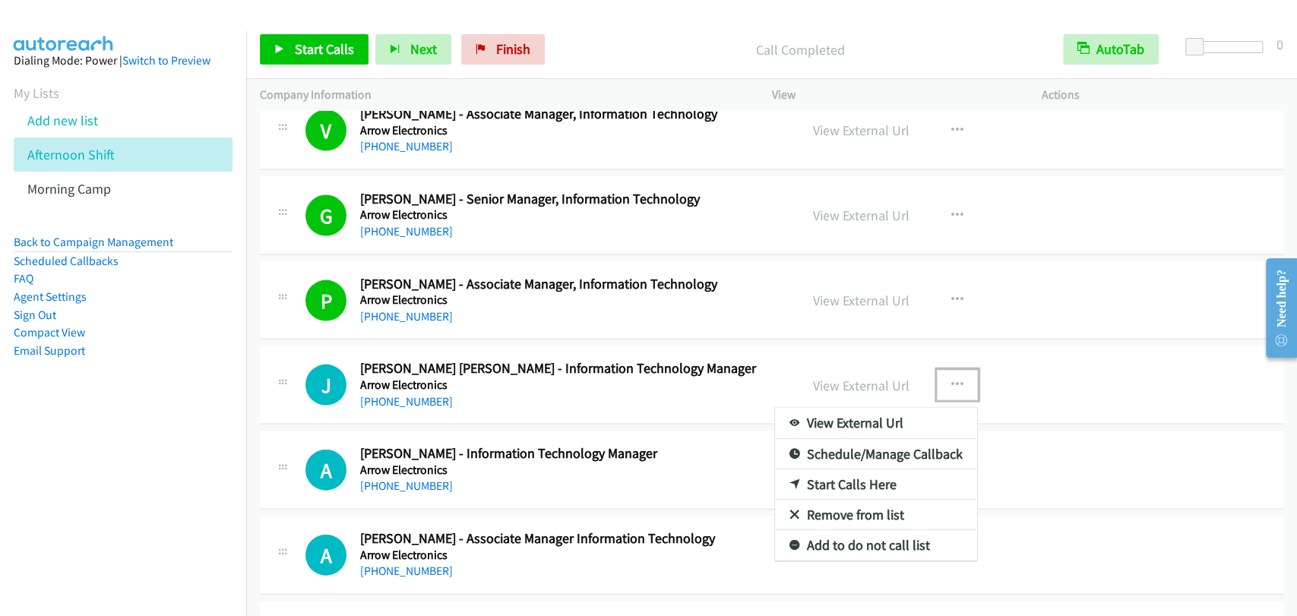
click at [850, 482] on link "Start Calls Here" at bounding box center [876, 484] width 202 height 30
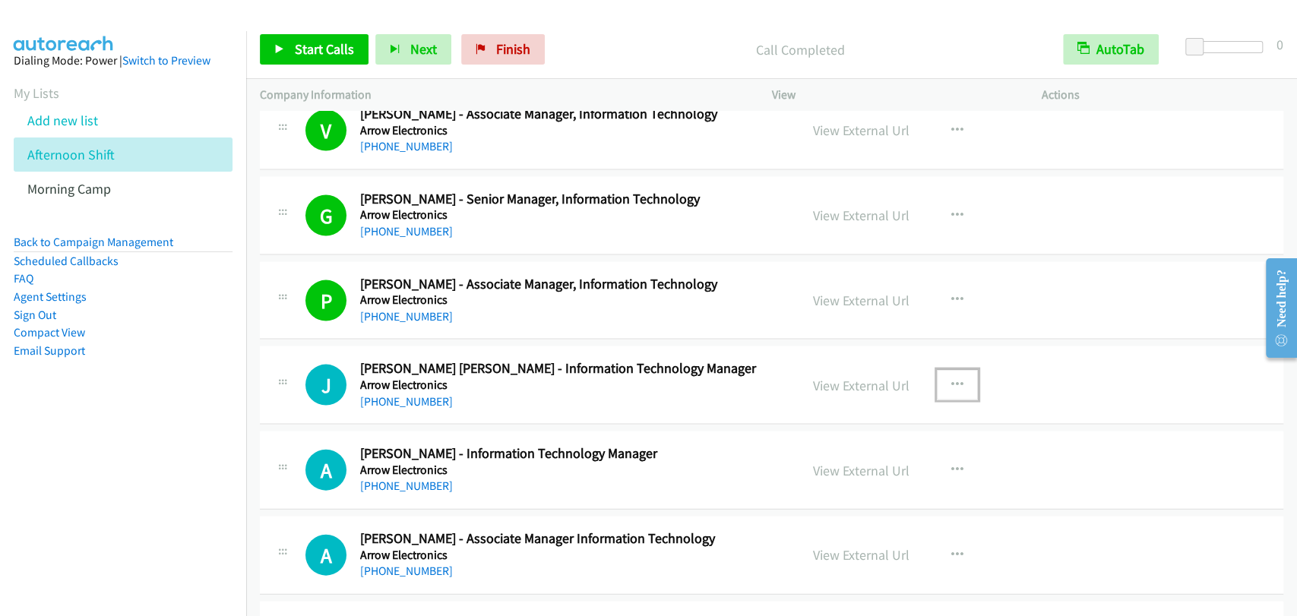
click at [951, 379] on icon "button" at bounding box center [957, 385] width 12 height 12
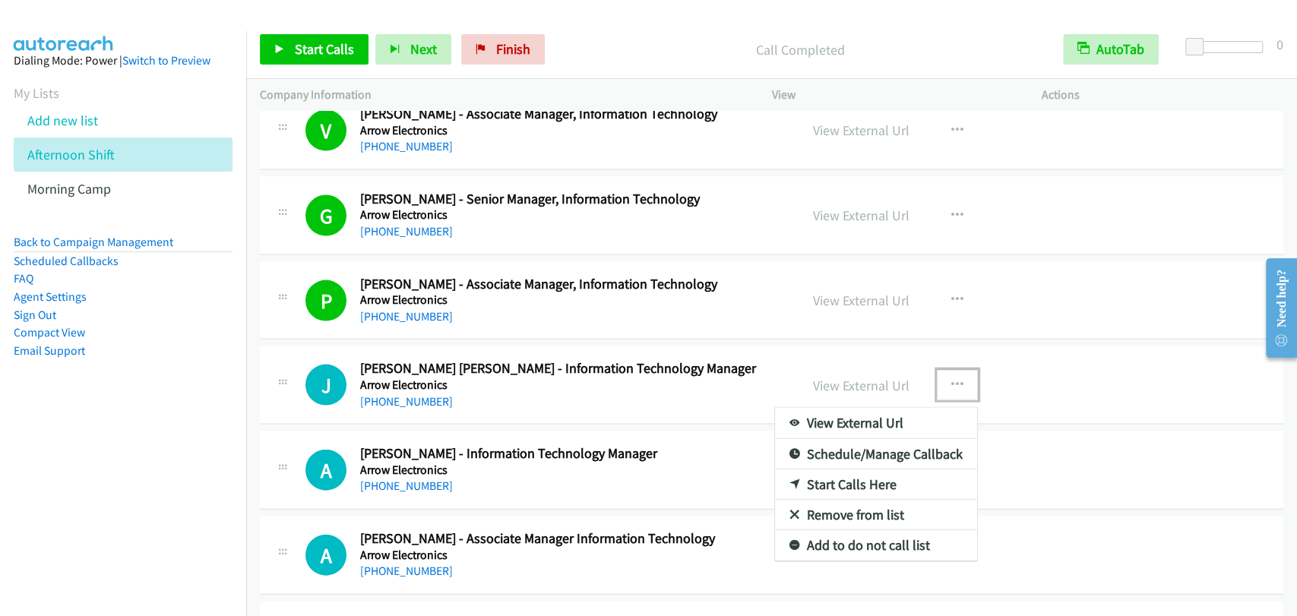
click at [823, 473] on link "Start Calls Here" at bounding box center [876, 484] width 202 height 30
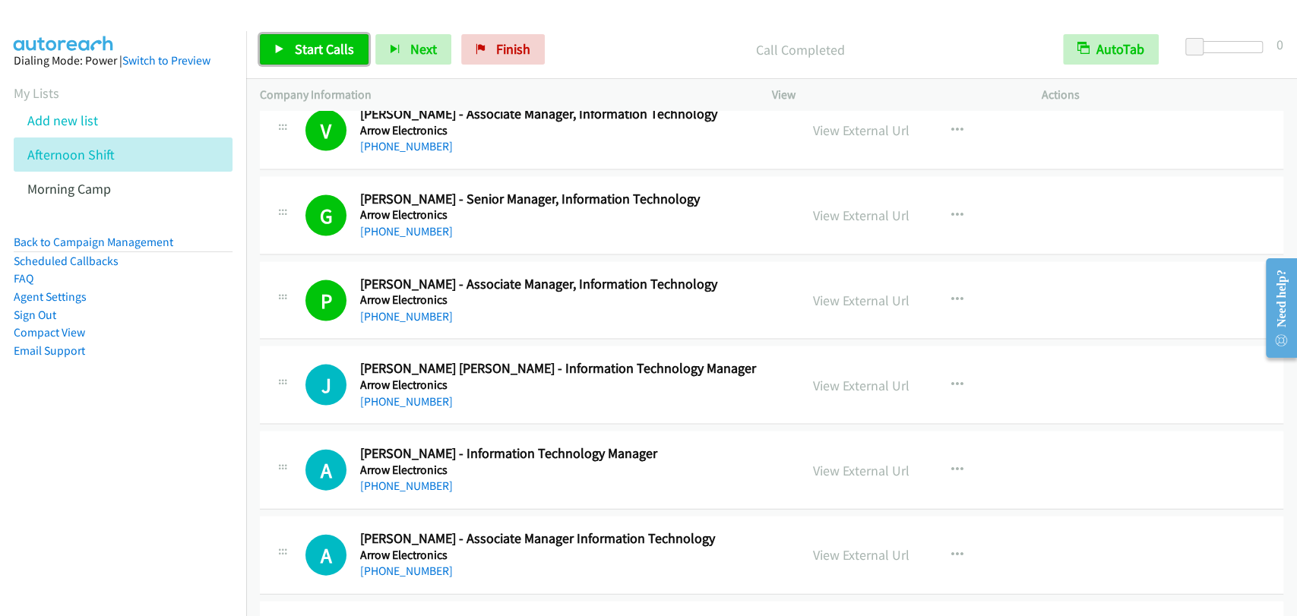
click at [322, 52] on span "Start Calls" at bounding box center [324, 48] width 59 height 17
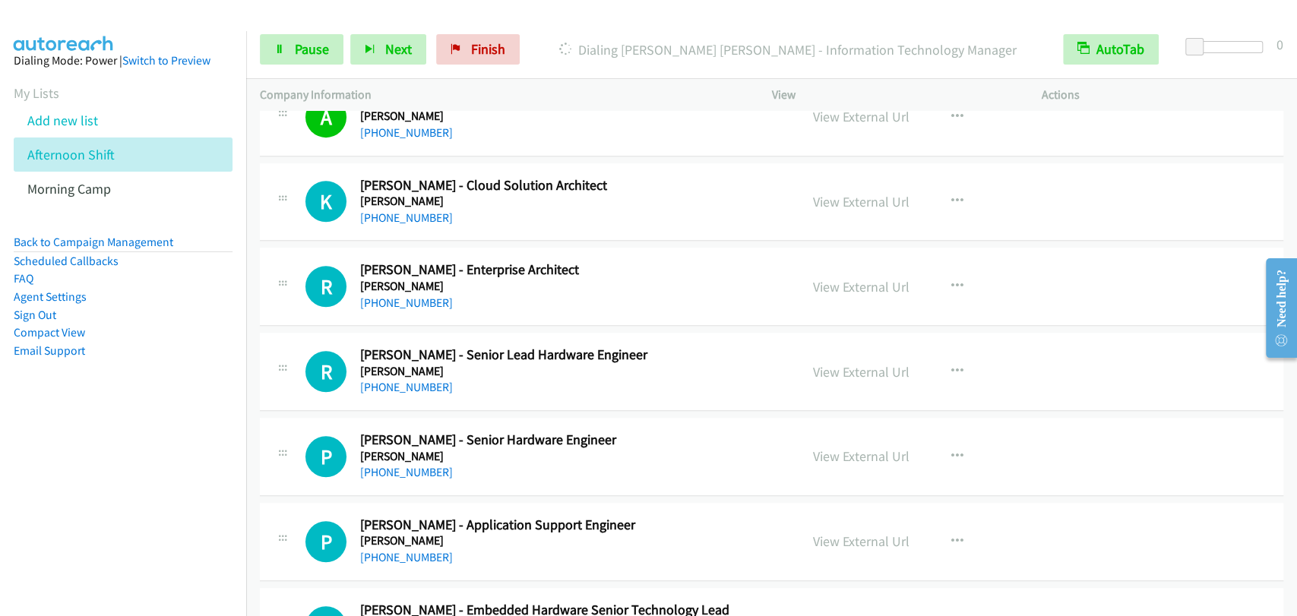
scroll to position [4360, 0]
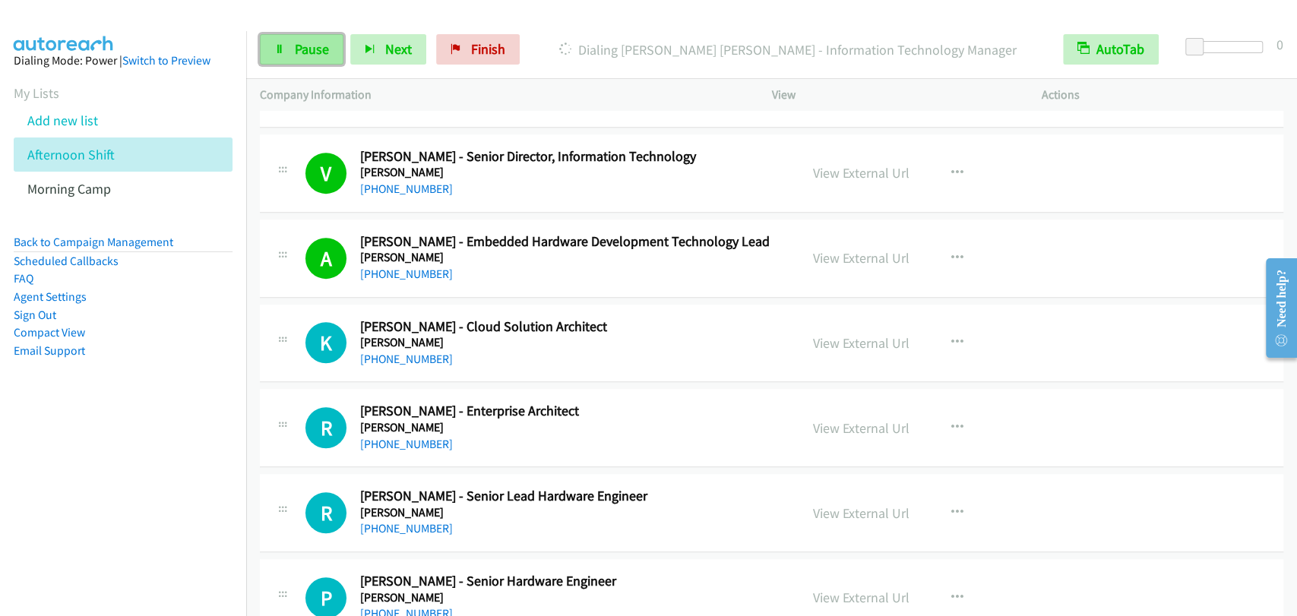
drag, startPoint x: 272, startPoint y: 39, endPoint x: 292, endPoint y: 43, distance: 20.1
click at [272, 39] on link "Pause" at bounding box center [302, 49] width 84 height 30
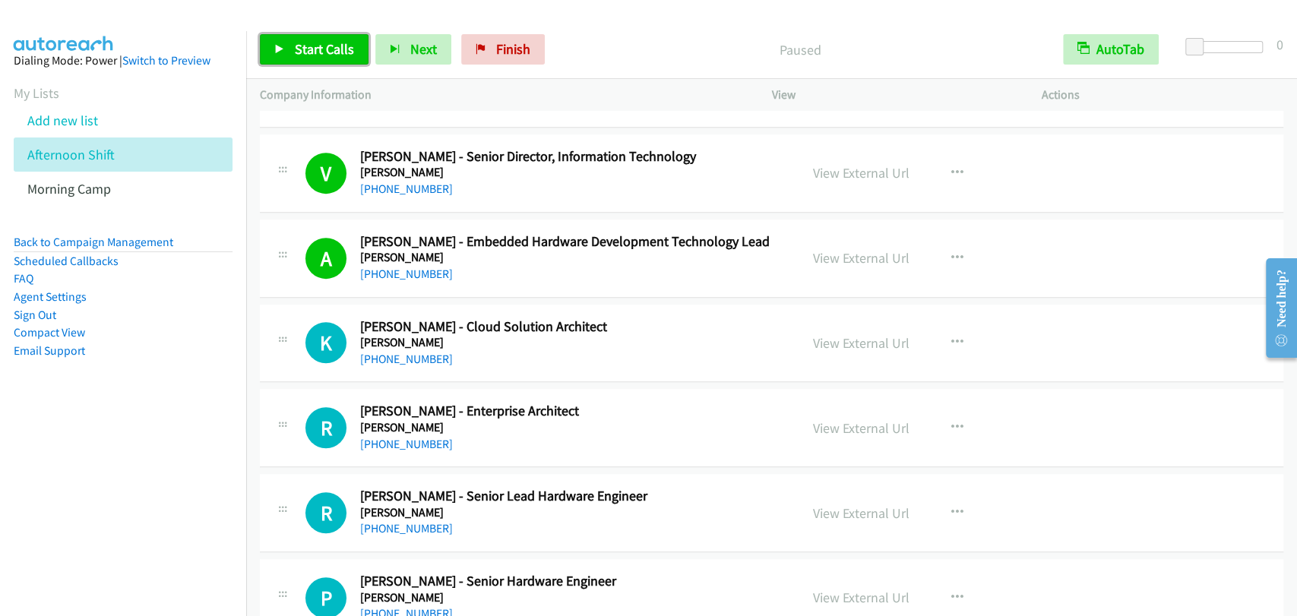
click at [340, 53] on span "Start Calls" at bounding box center [324, 48] width 59 height 17
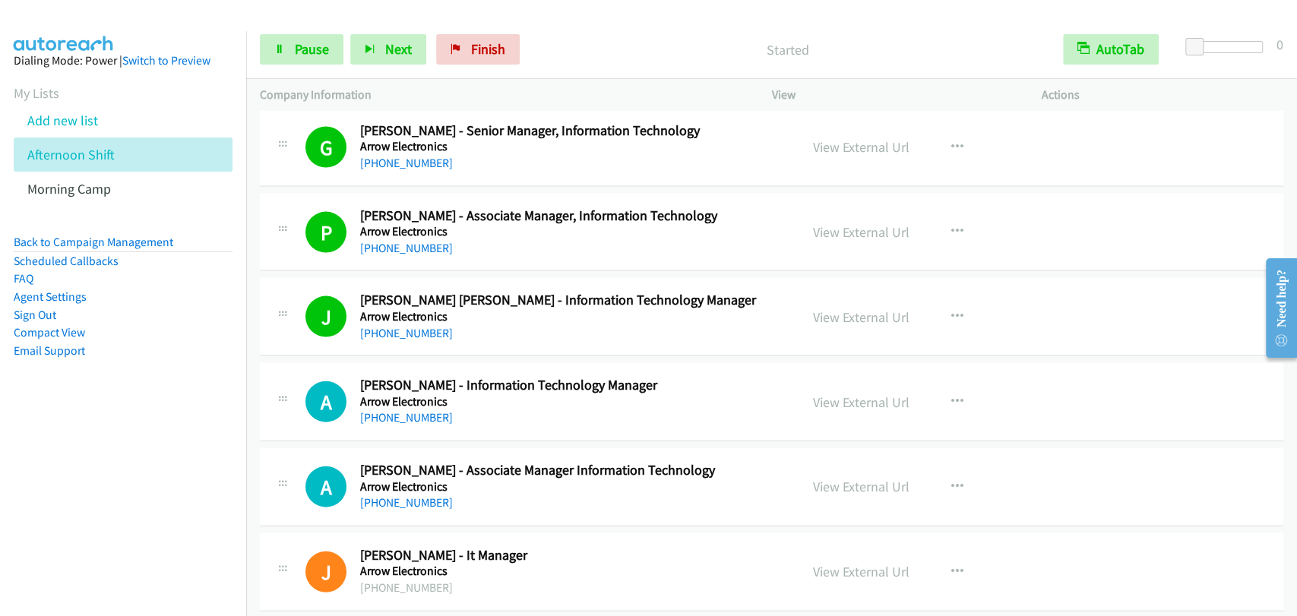
scroll to position [2109, 0]
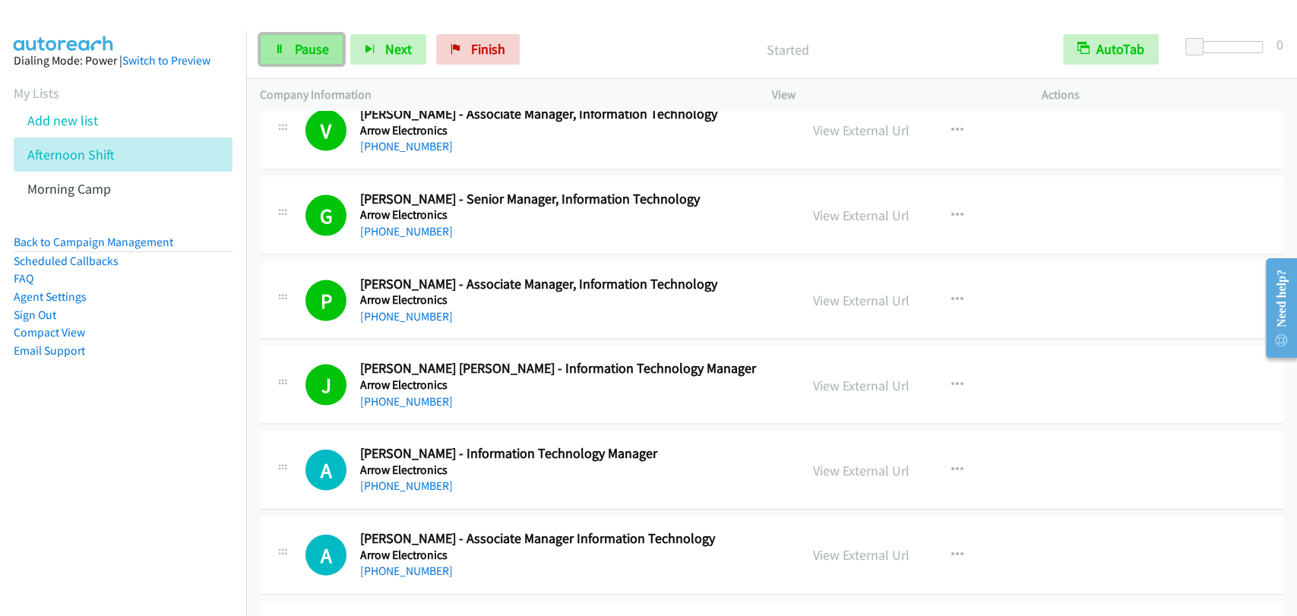
click at [292, 38] on link "Pause" at bounding box center [302, 49] width 84 height 30
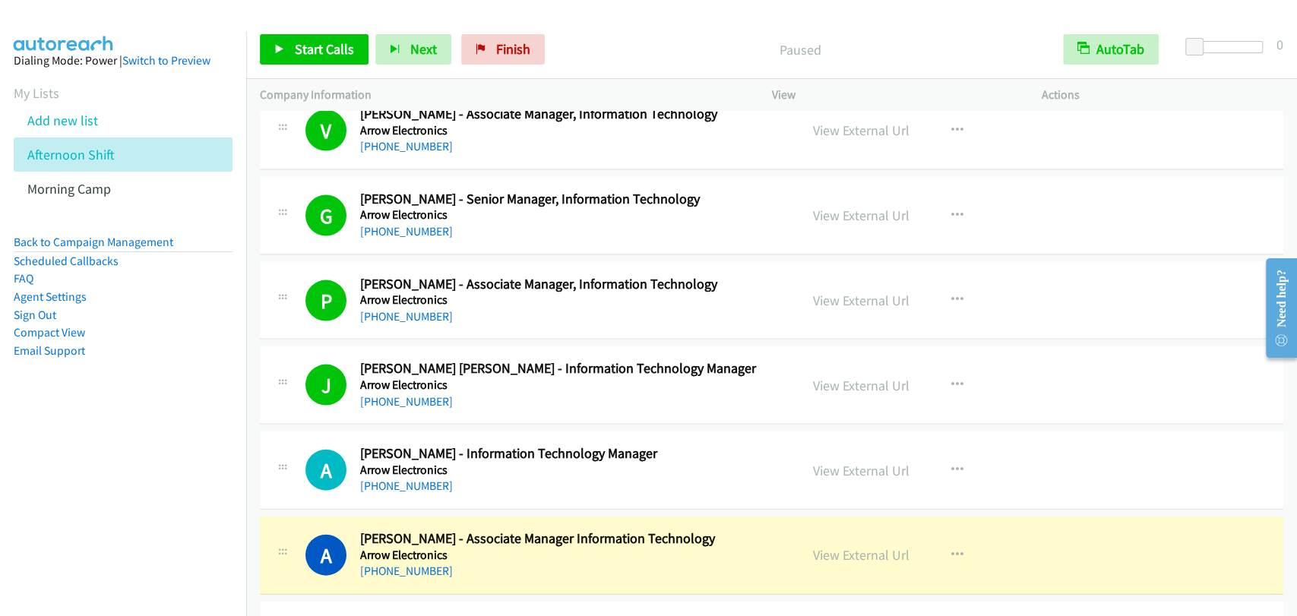
scroll to position [2250, 0]
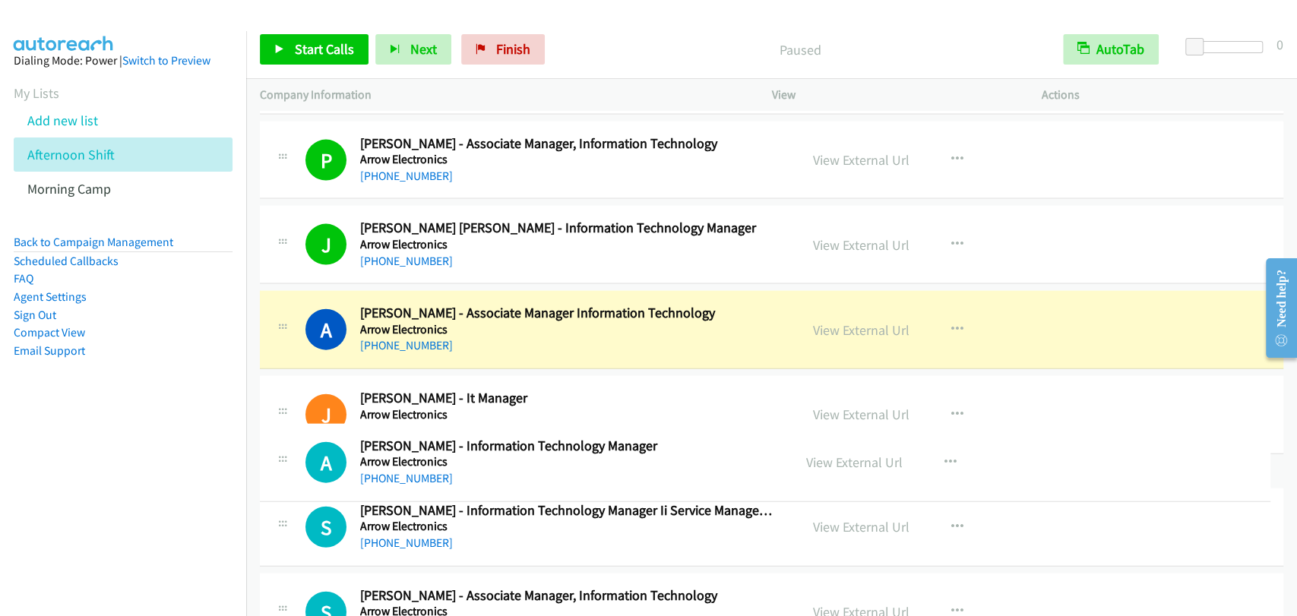
drag, startPoint x: 723, startPoint y: 318, endPoint x: 686, endPoint y: 453, distance: 140.2
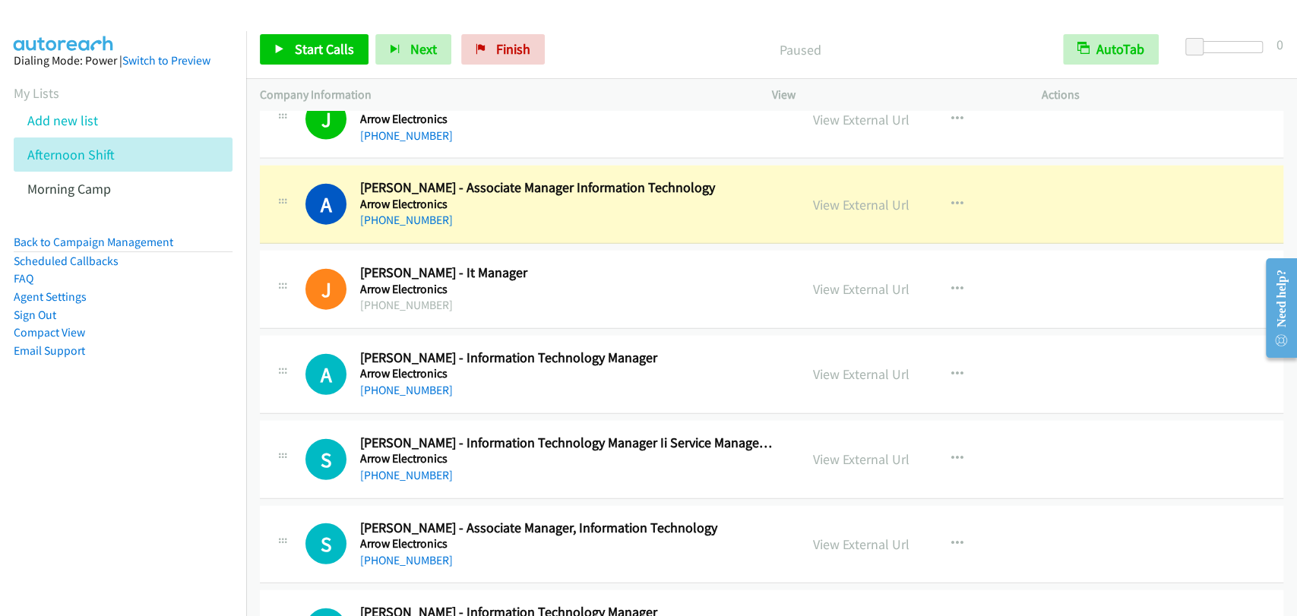
scroll to position [2391, 0]
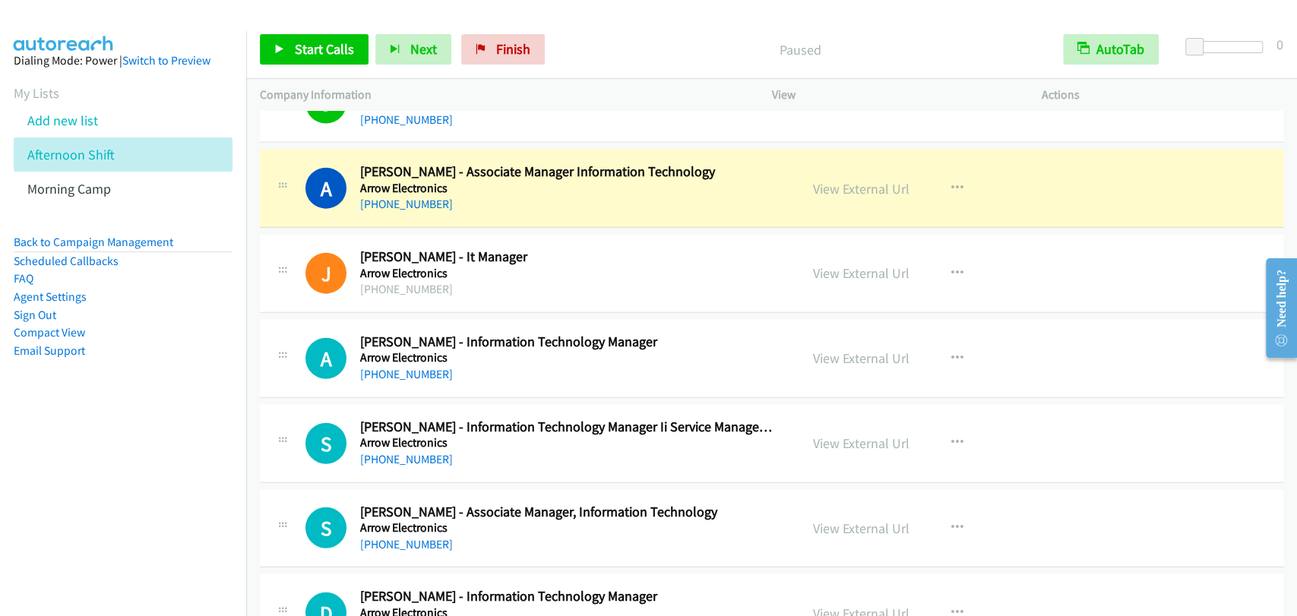
click at [277, 13] on div at bounding box center [641, 29] width 1283 height 58
click at [289, 57] on link "Start Calls" at bounding box center [314, 49] width 109 height 30
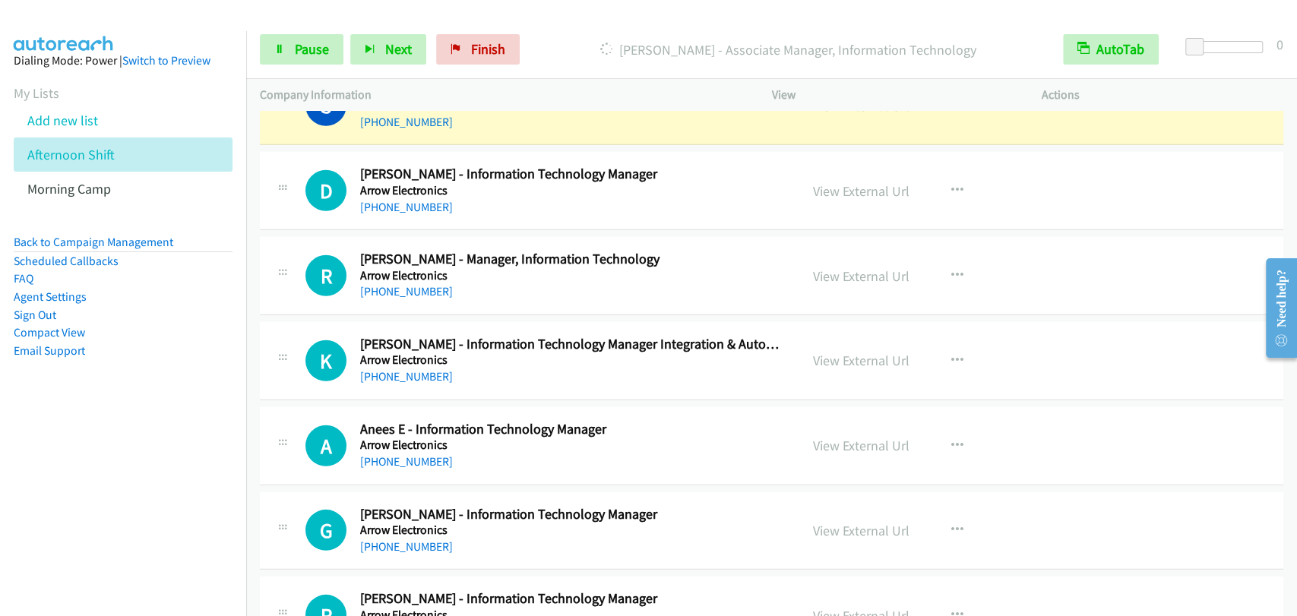
scroll to position [2672, 0]
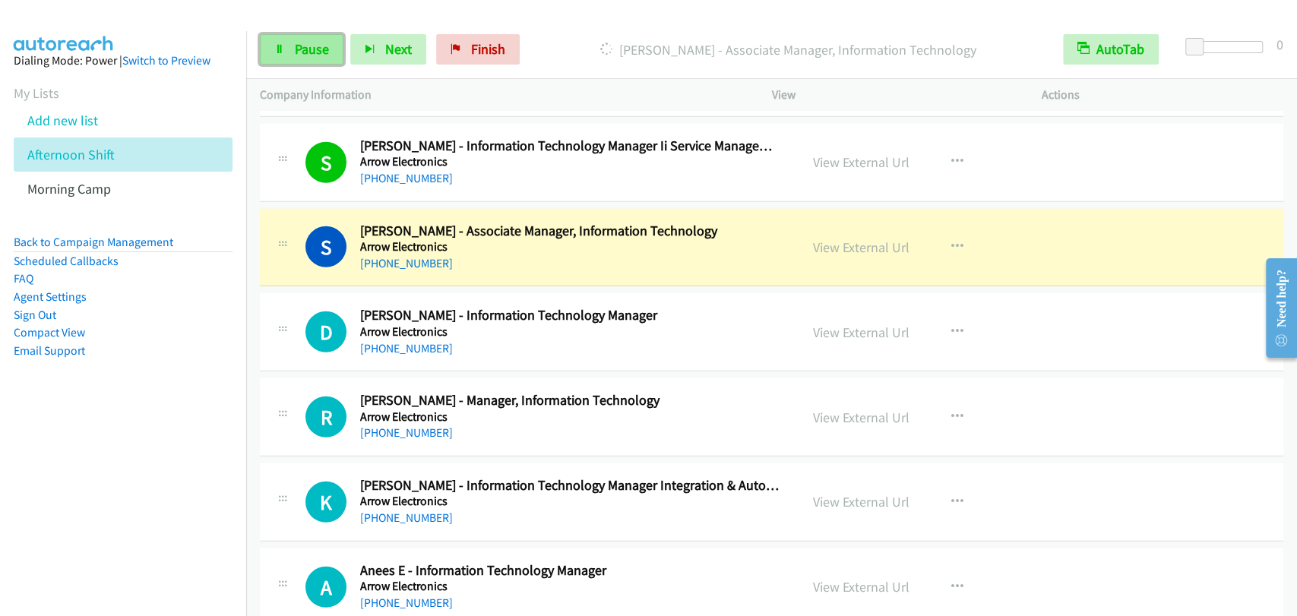
click at [304, 55] on span "Pause" at bounding box center [312, 48] width 34 height 17
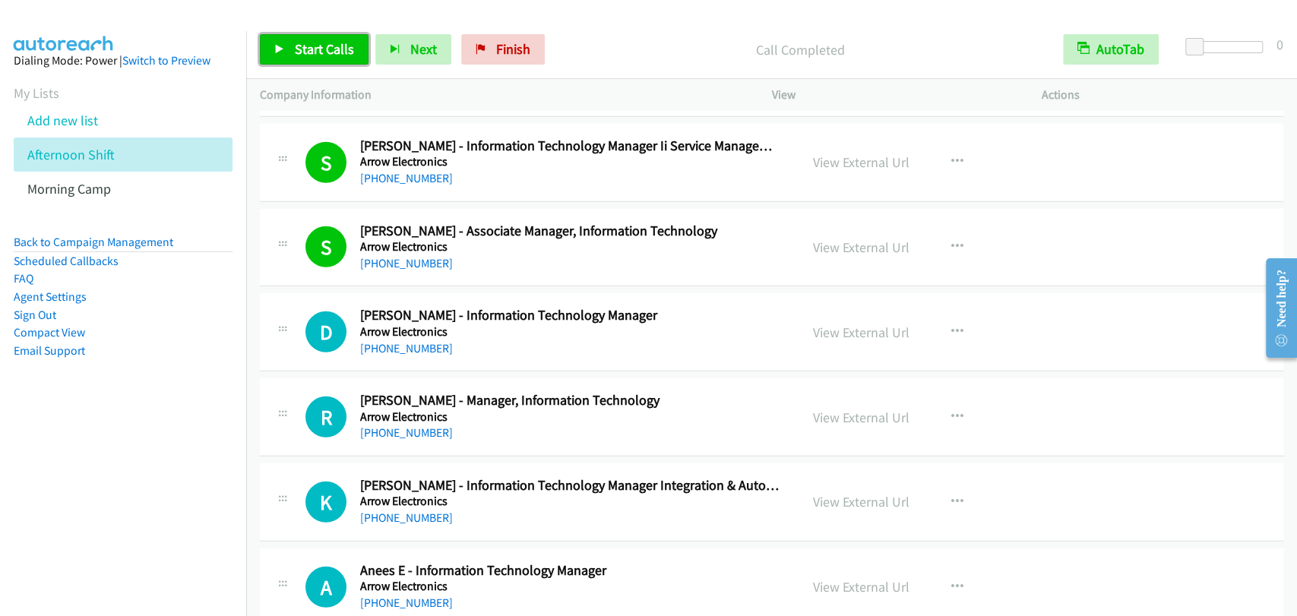
click at [323, 62] on link "Start Calls" at bounding box center [314, 49] width 109 height 30
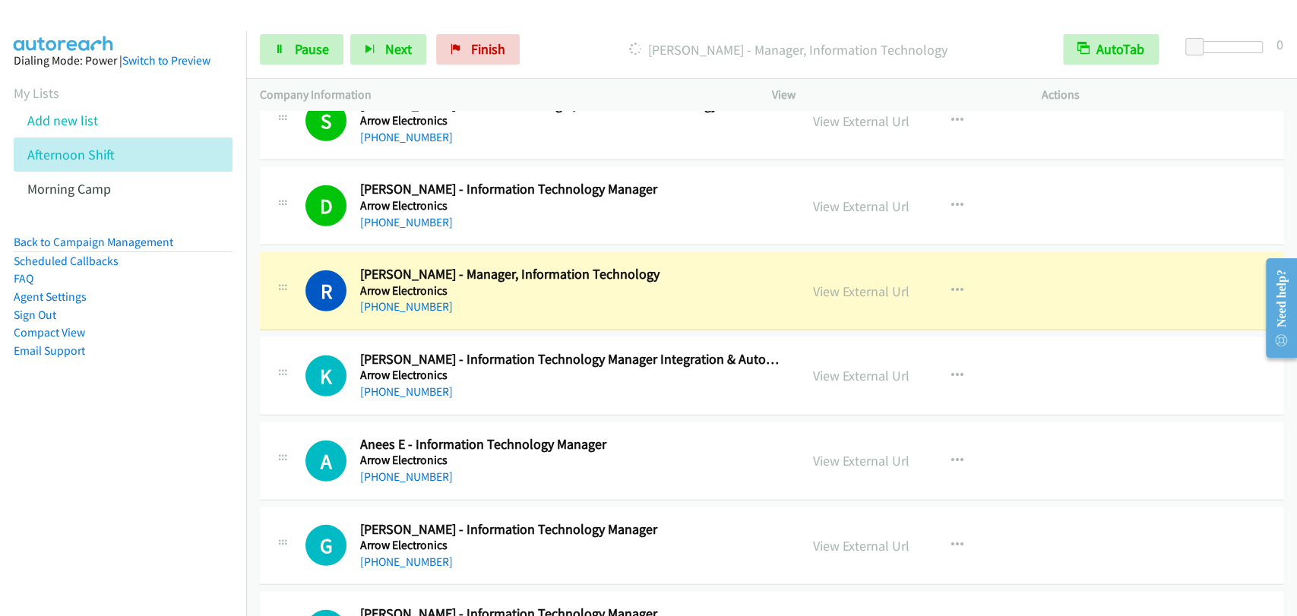
scroll to position [2814, 0]
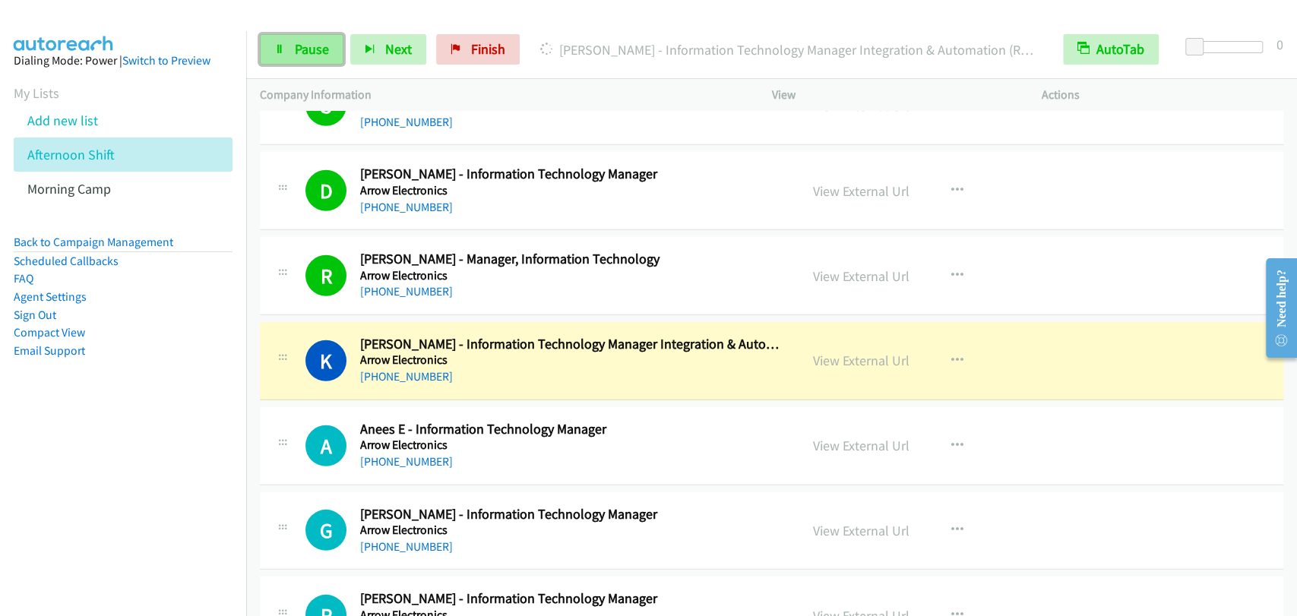
click at [307, 44] on span "Pause" at bounding box center [312, 48] width 34 height 17
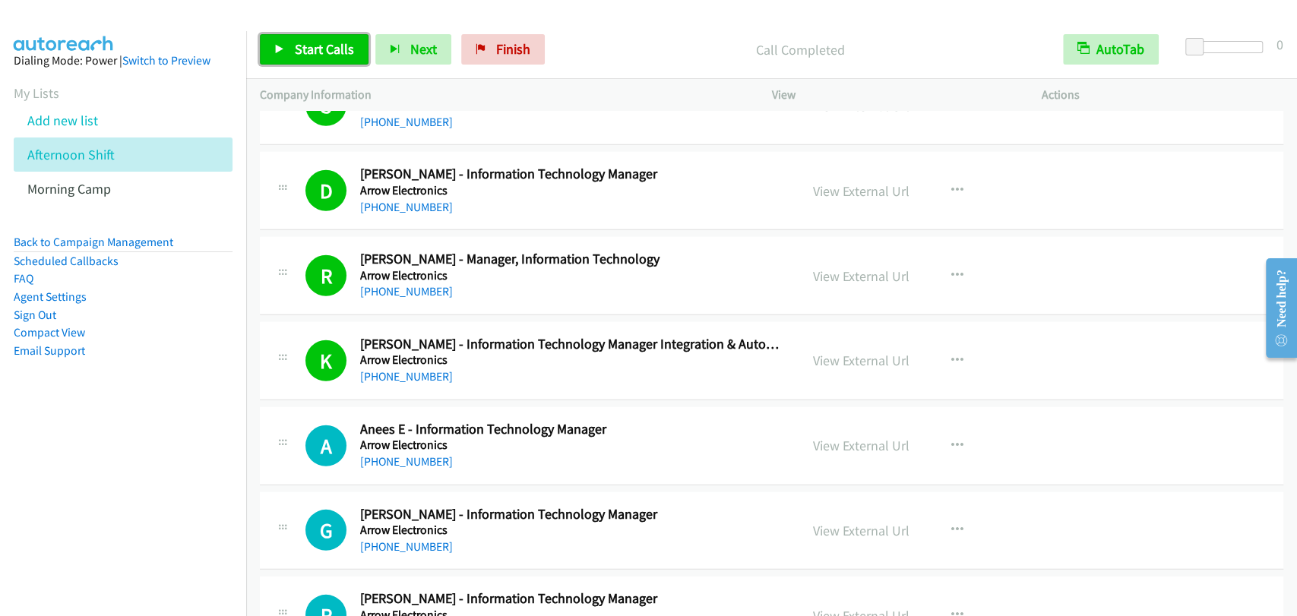
click at [302, 43] on span "Start Calls" at bounding box center [324, 48] width 59 height 17
click at [288, 55] on link "Start Calls" at bounding box center [314, 49] width 109 height 30
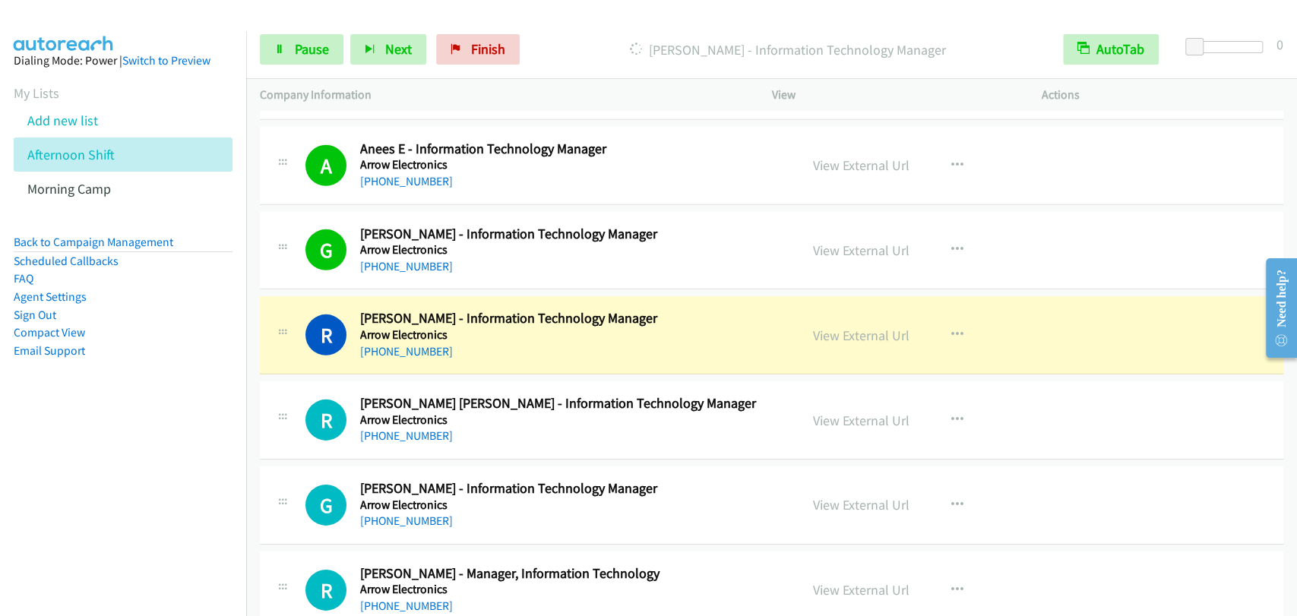
scroll to position [3235, 0]
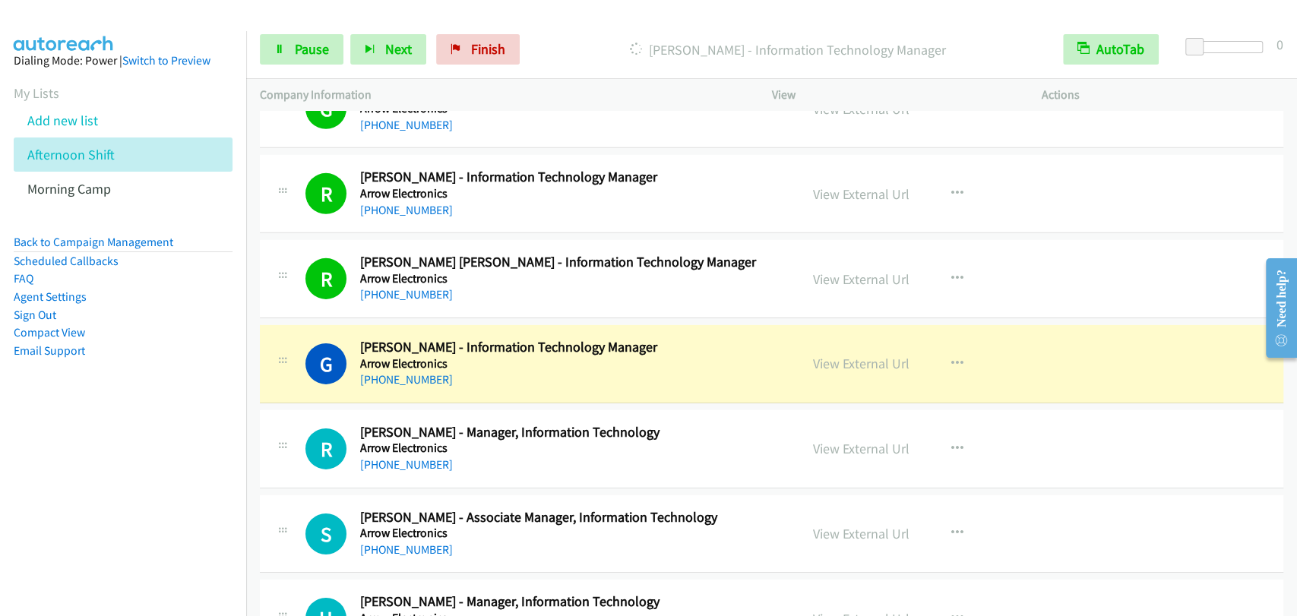
click at [387, 302] on div "R Callback Scheduled [PERSON_NAME] [PERSON_NAME] - Information Technology Manag…" at bounding box center [771, 279] width 1023 height 78
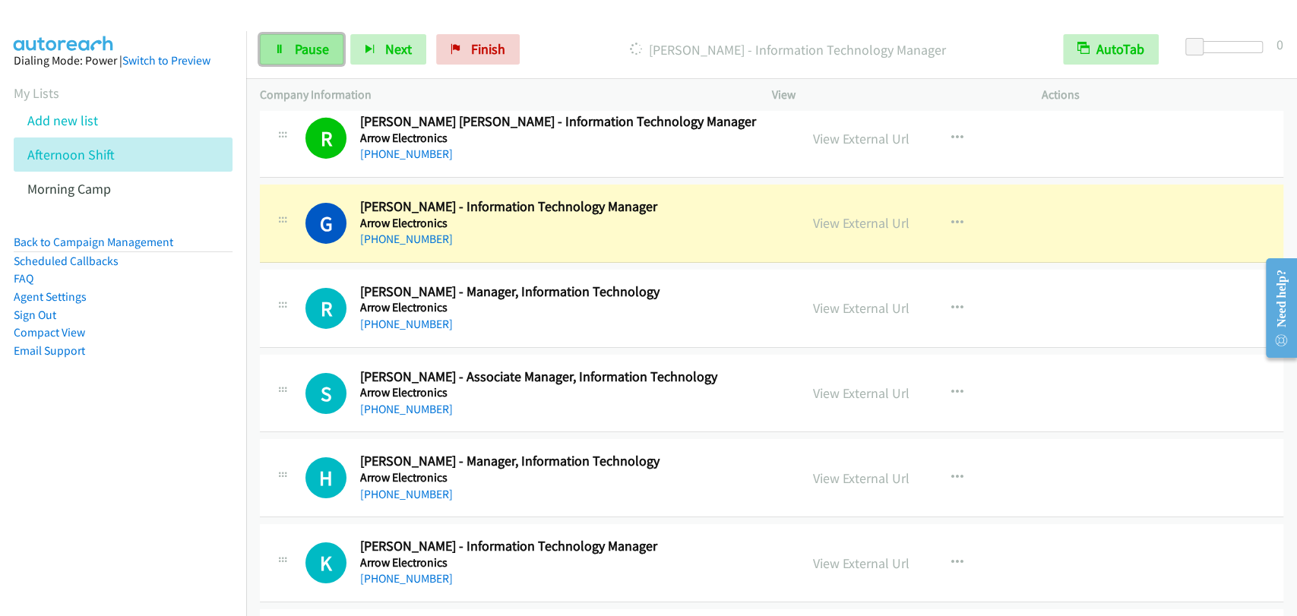
click at [263, 50] on link "Pause" at bounding box center [302, 49] width 84 height 30
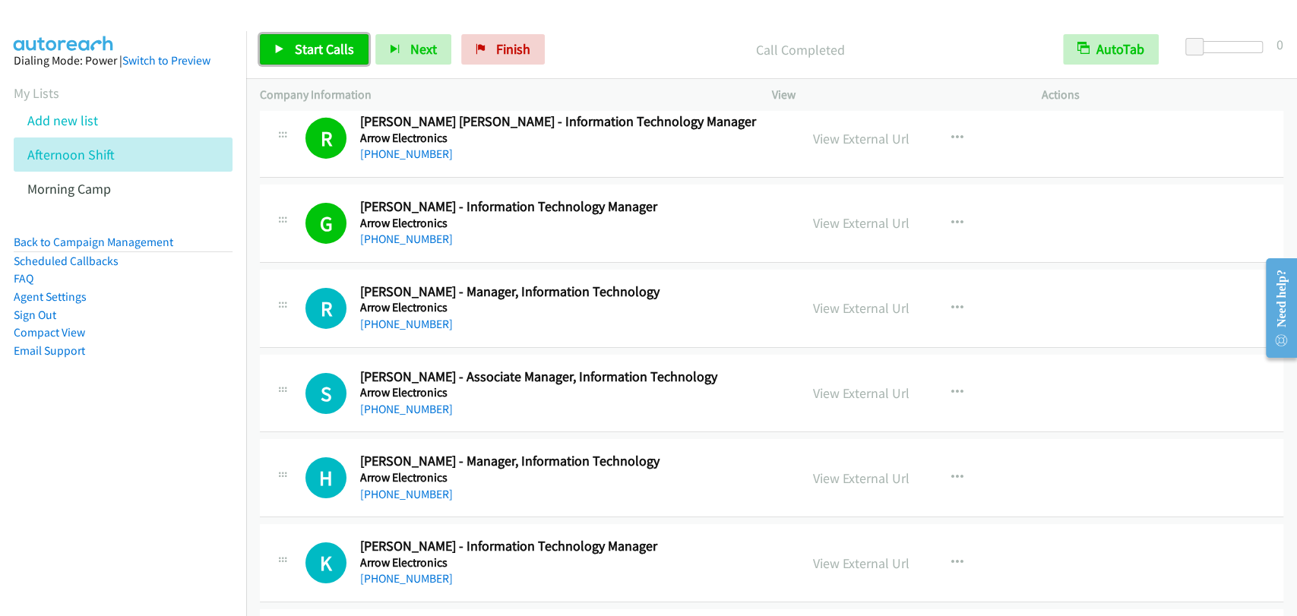
click at [318, 52] on span "Start Calls" at bounding box center [324, 48] width 59 height 17
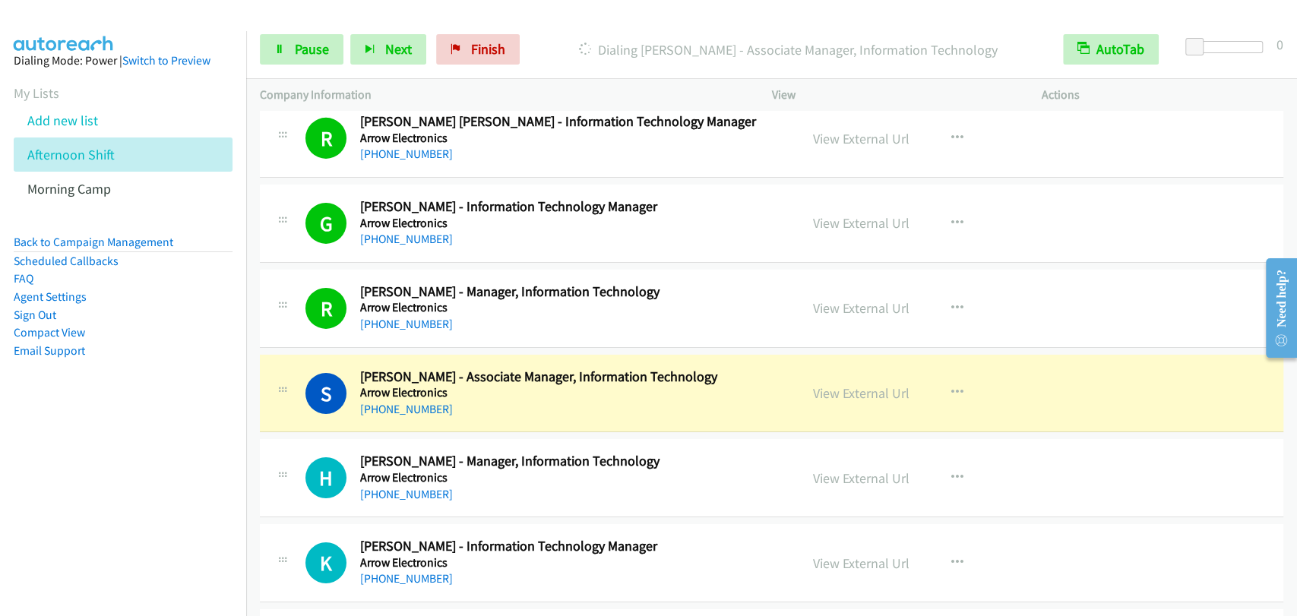
scroll to position [3516, 0]
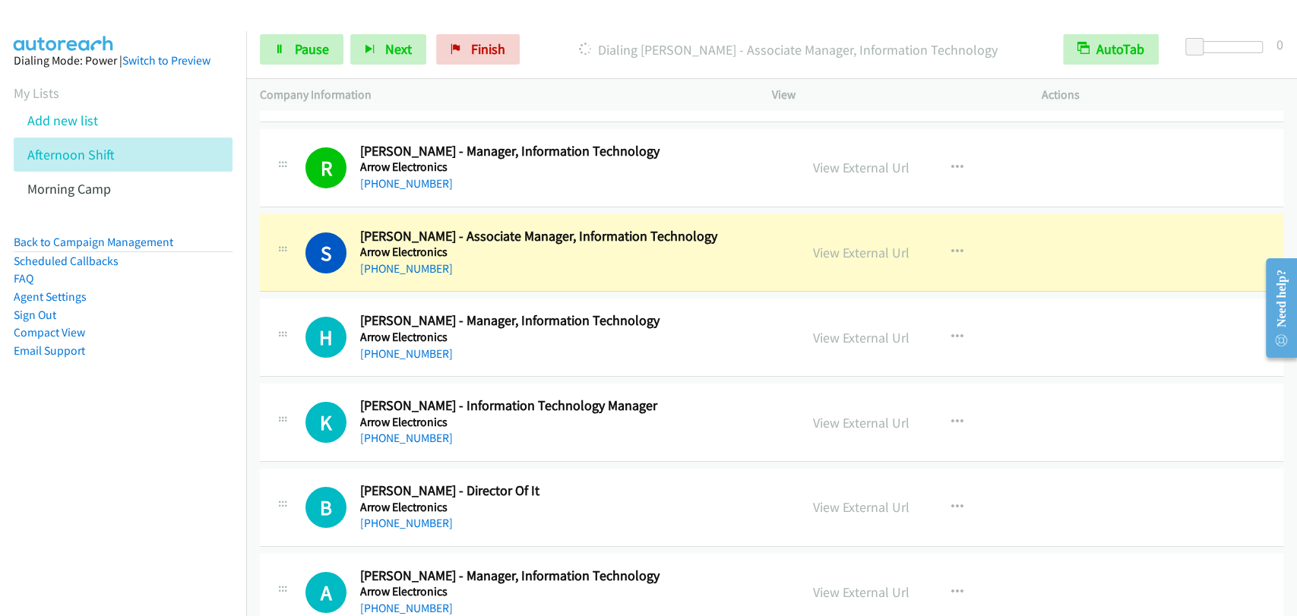
drag, startPoint x: 387, startPoint y: 198, endPoint x: 561, endPoint y: 198, distance: 174.0
click at [387, 198] on div "R Callback Scheduled [PERSON_NAME] - Manager, Information Technology Arrow Elec…" at bounding box center [771, 168] width 1023 height 78
click at [305, 56] on span "Pause" at bounding box center [312, 48] width 34 height 17
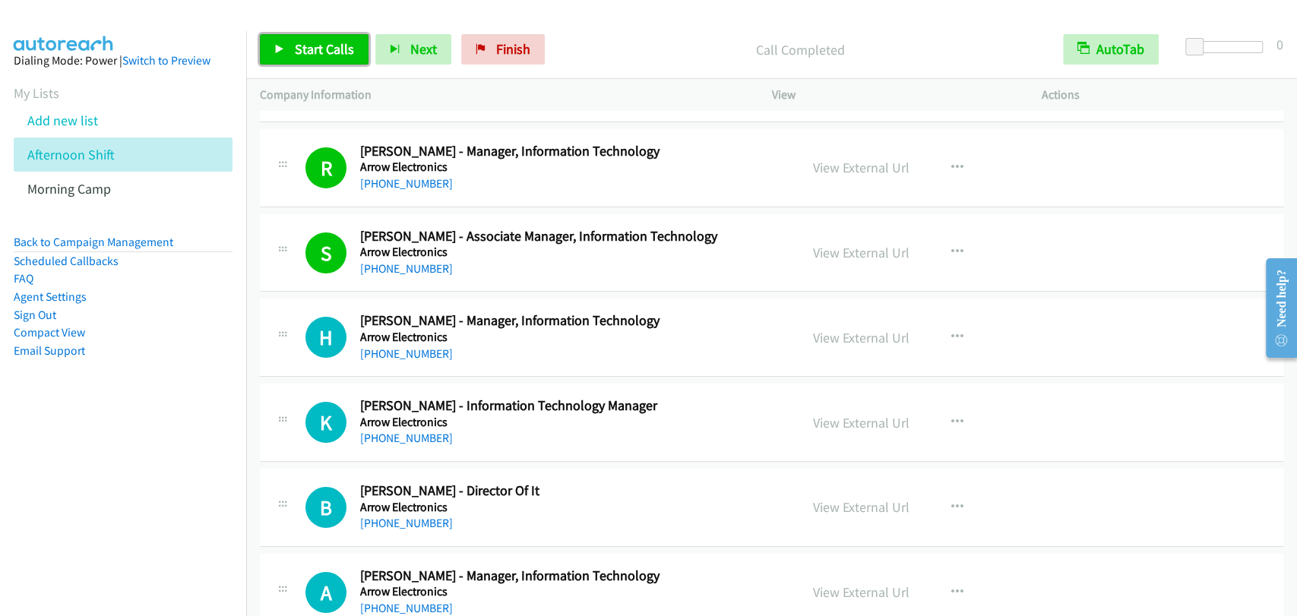
click at [311, 45] on span "Start Calls" at bounding box center [324, 48] width 59 height 17
click at [304, 43] on span "Pause" at bounding box center [312, 48] width 34 height 17
drag, startPoint x: 829, startPoint y: 407, endPoint x: 836, endPoint y: 416, distance: 11.3
click at [350, 48] on span "Start Calls" at bounding box center [324, 48] width 59 height 17
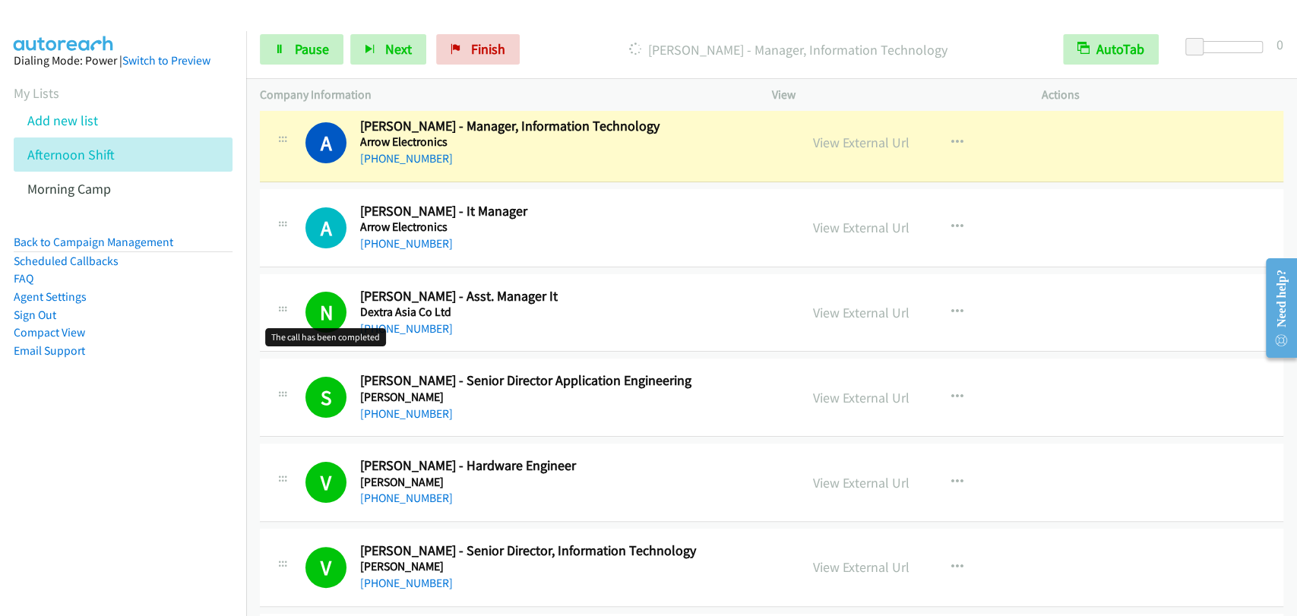
scroll to position [3938, 0]
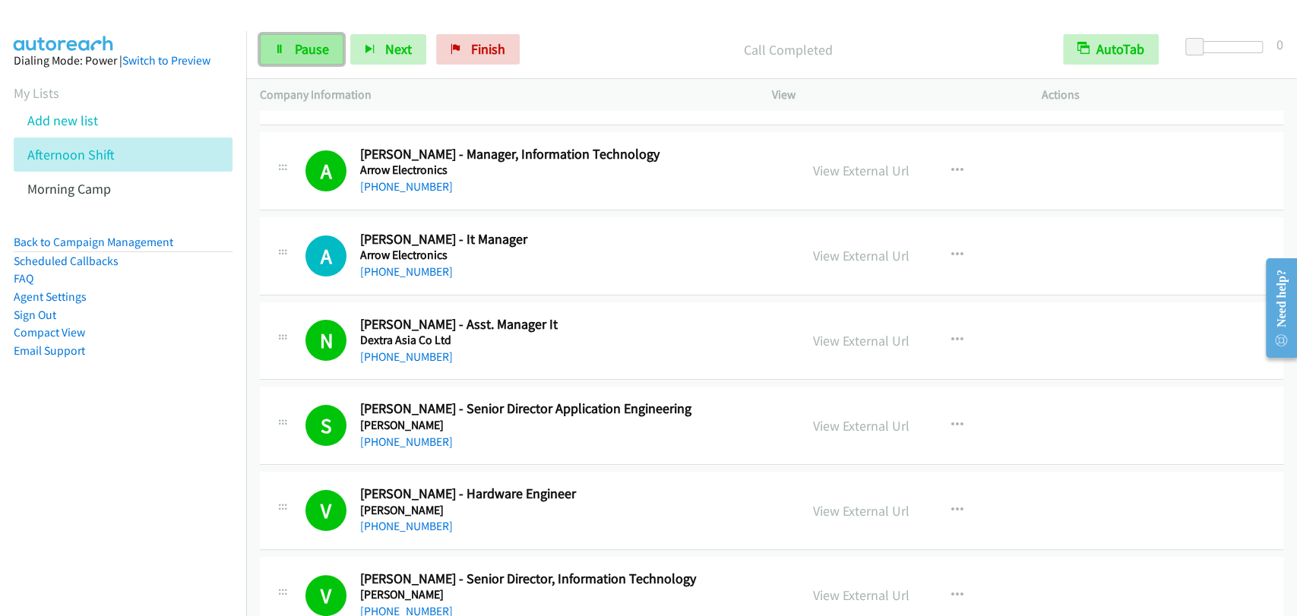
click at [310, 56] on span "Pause" at bounding box center [312, 48] width 34 height 17
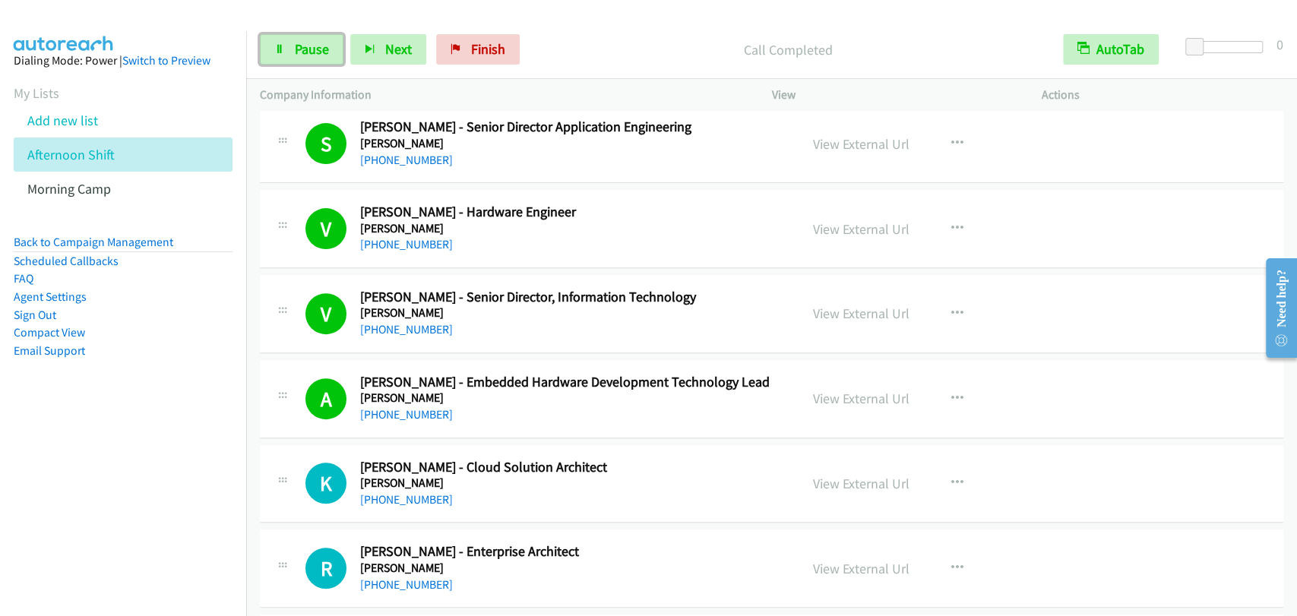
scroll to position [4360, 0]
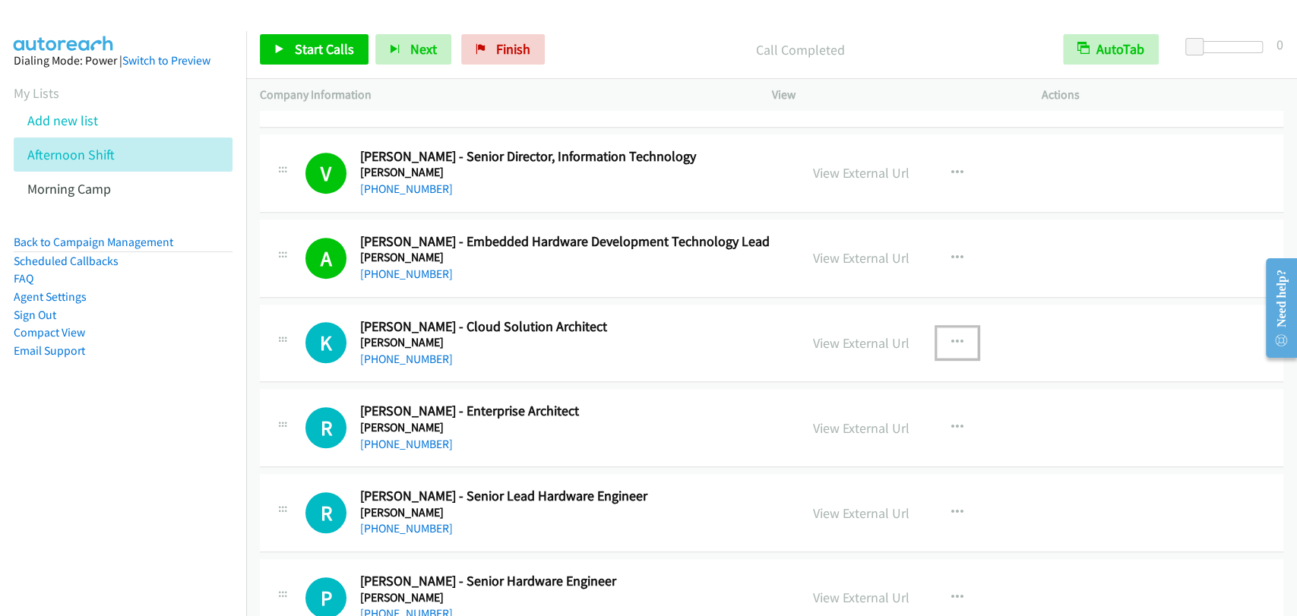
click at [955, 337] on icon "button" at bounding box center [957, 343] width 12 height 12
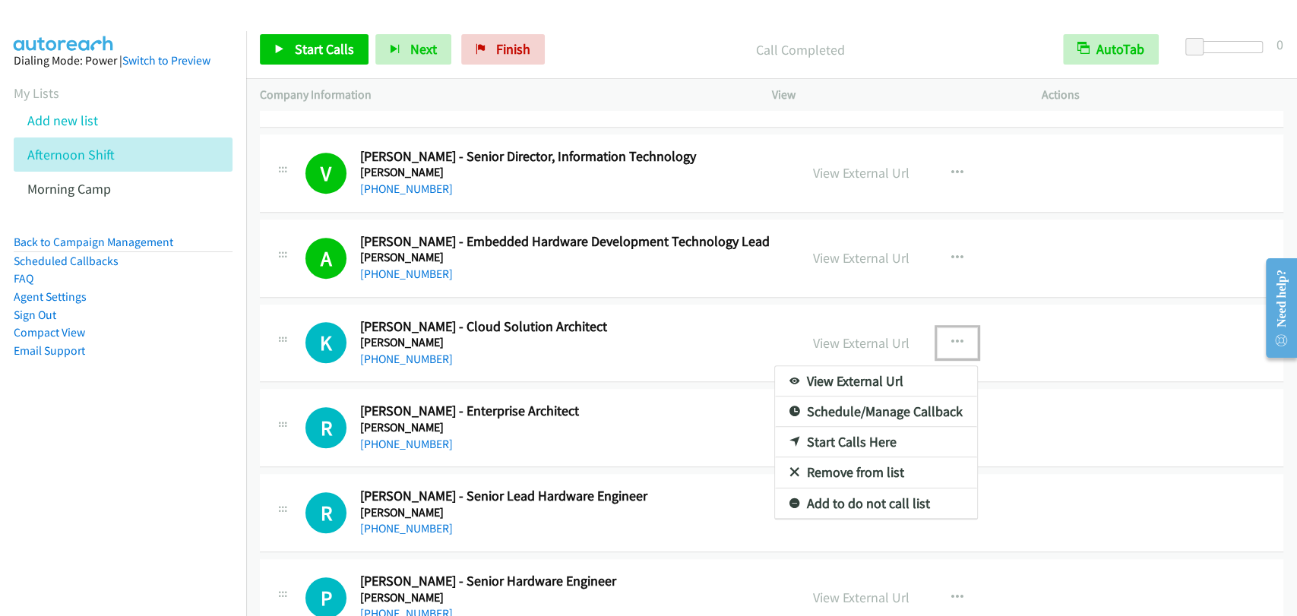
click at [849, 437] on link "Start Calls Here" at bounding box center [876, 442] width 202 height 30
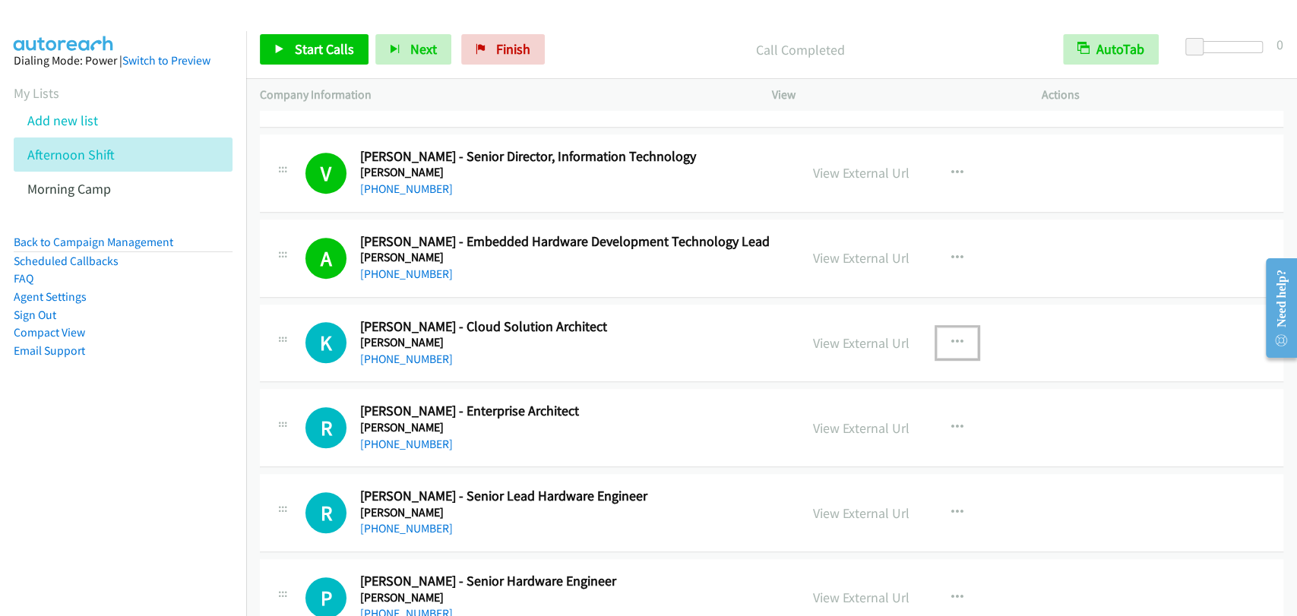
drag, startPoint x: 959, startPoint y: 337, endPoint x: 961, endPoint y: 345, distance: 7.7
click at [960, 337] on button "button" at bounding box center [957, 342] width 41 height 30
click at [0, 0] on div at bounding box center [0, 0] width 0 height 0
click at [928, 346] on div "View External Url View External Url Schedule/Manage Callback Start Calls Here R…" at bounding box center [940, 343] width 283 height 50
click at [940, 342] on button "button" at bounding box center [957, 342] width 41 height 30
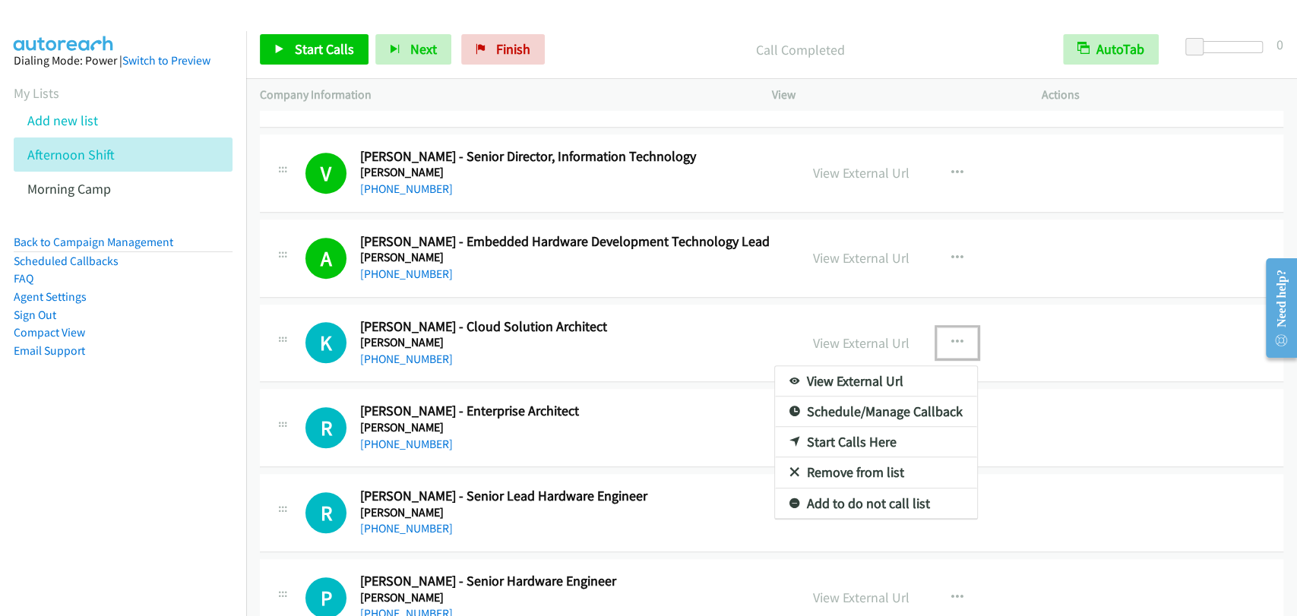
click at [831, 434] on link "Start Calls Here" at bounding box center [876, 442] width 202 height 30
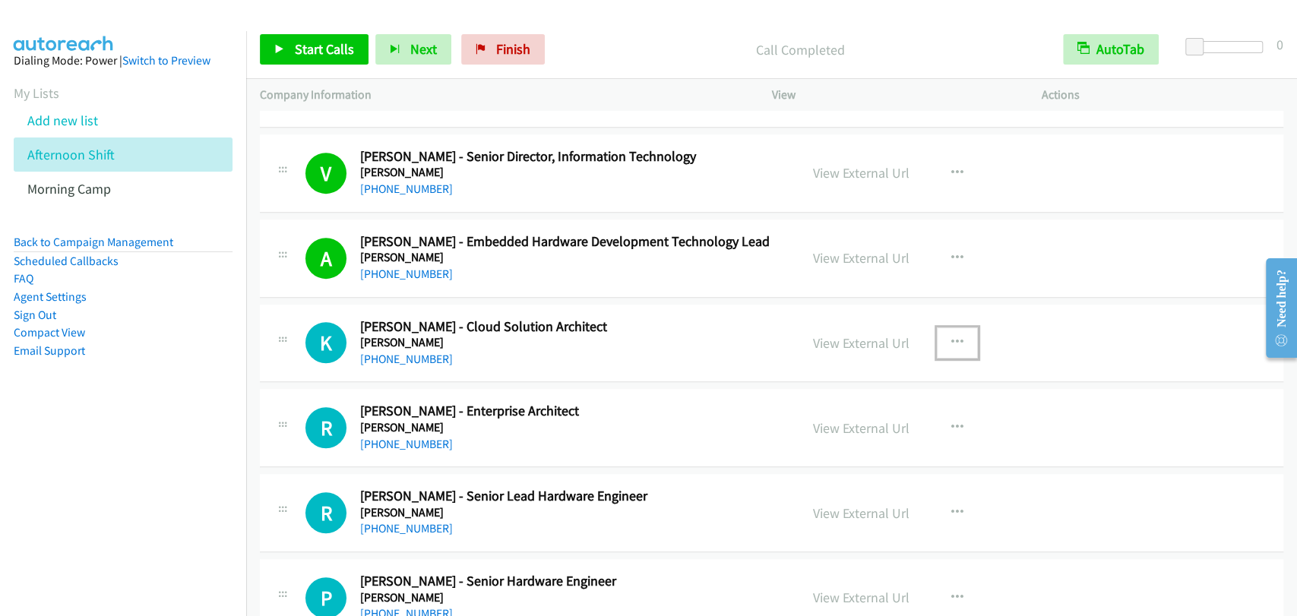
click at [953, 337] on icon "button" at bounding box center [957, 343] width 12 height 12
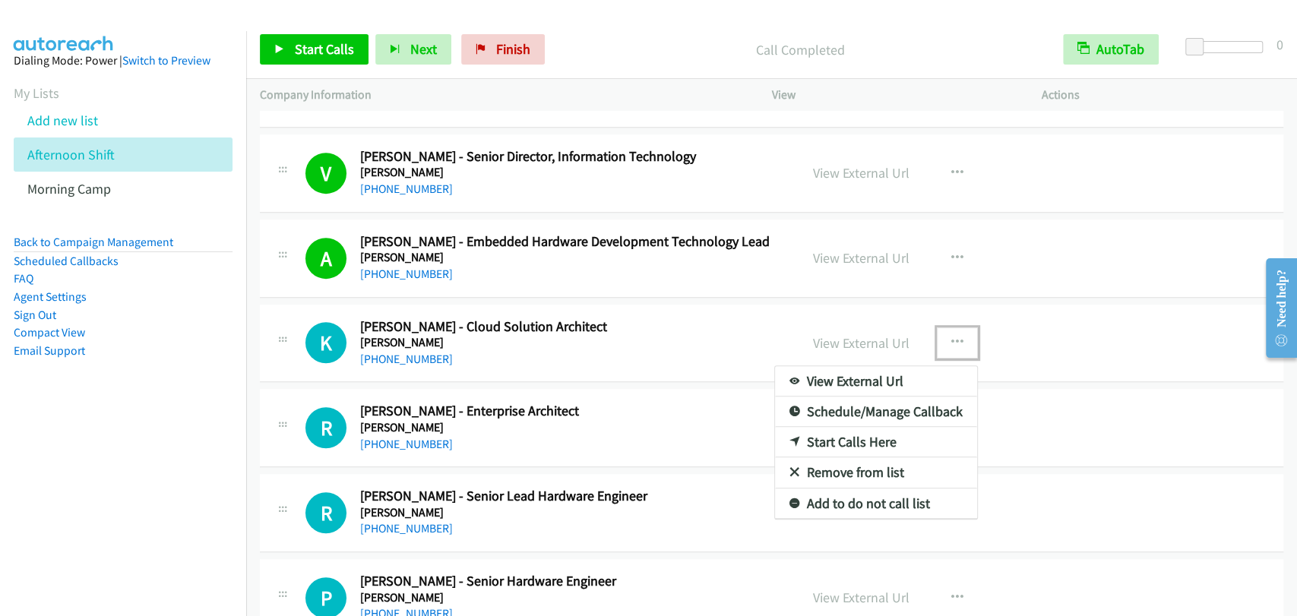
click at [849, 434] on link "Start Calls Here" at bounding box center [876, 442] width 202 height 30
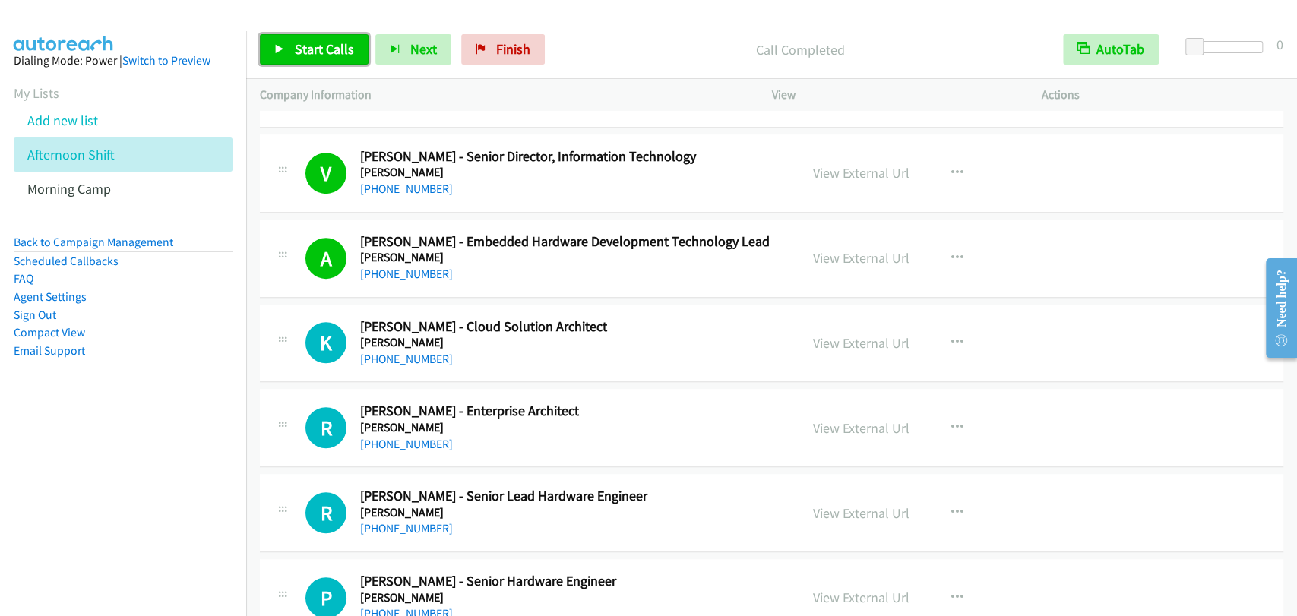
click at [318, 56] on span "Start Calls" at bounding box center [324, 48] width 59 height 17
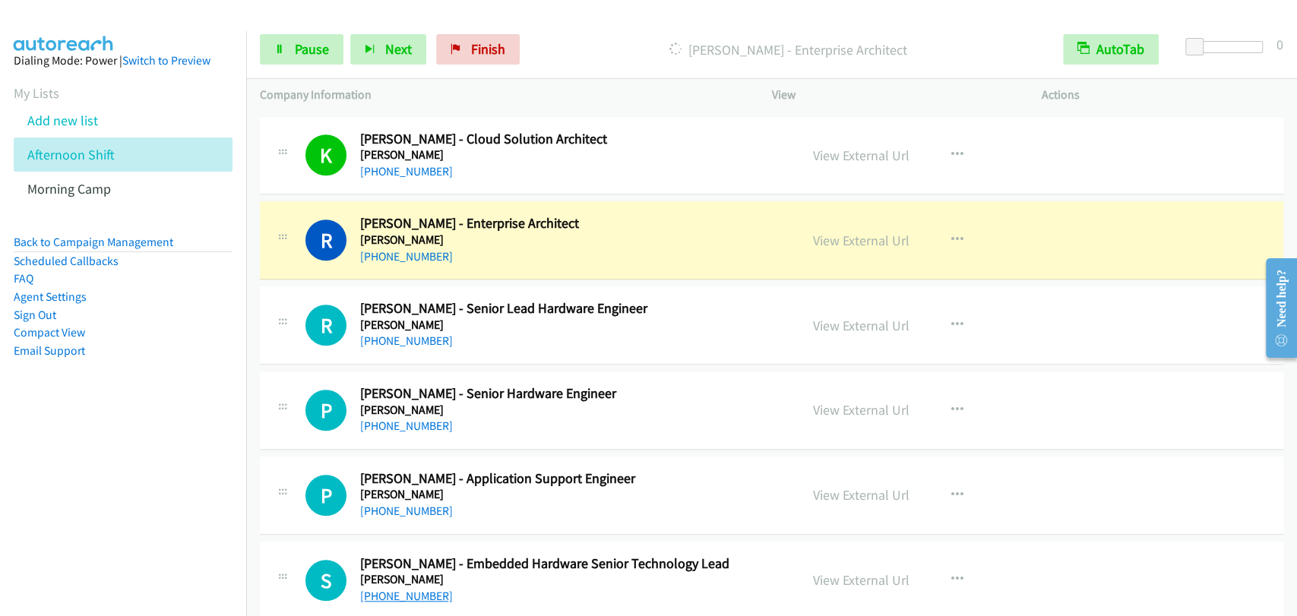
scroll to position [4502, 0]
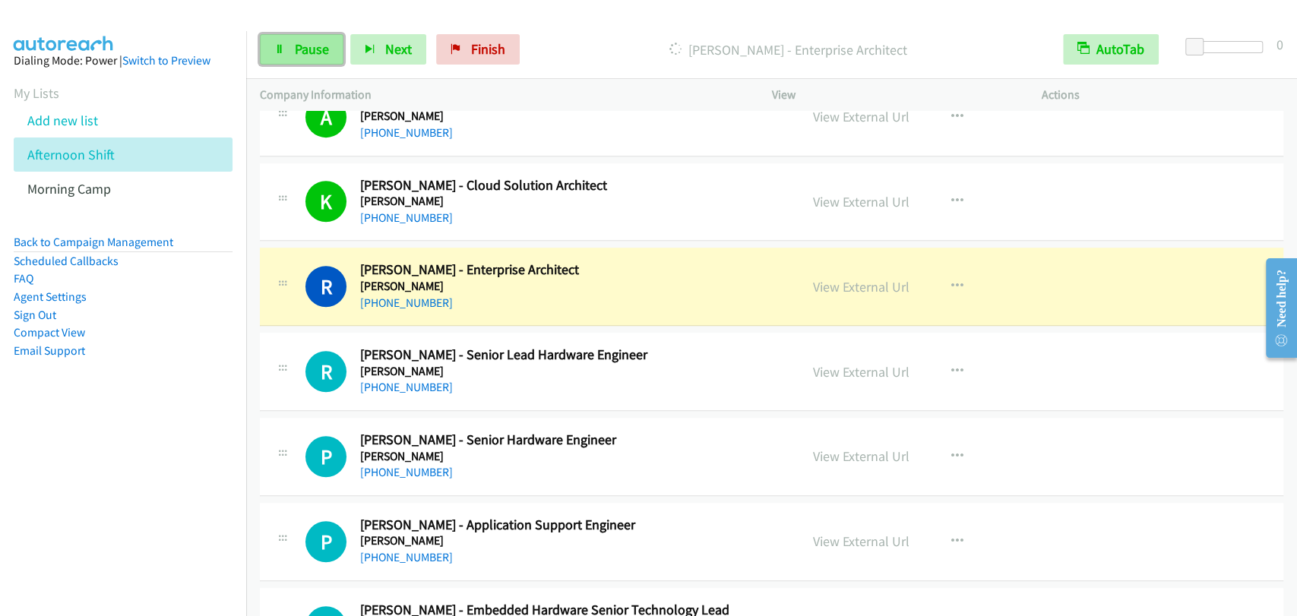
click at [310, 49] on span "Pause" at bounding box center [312, 48] width 34 height 17
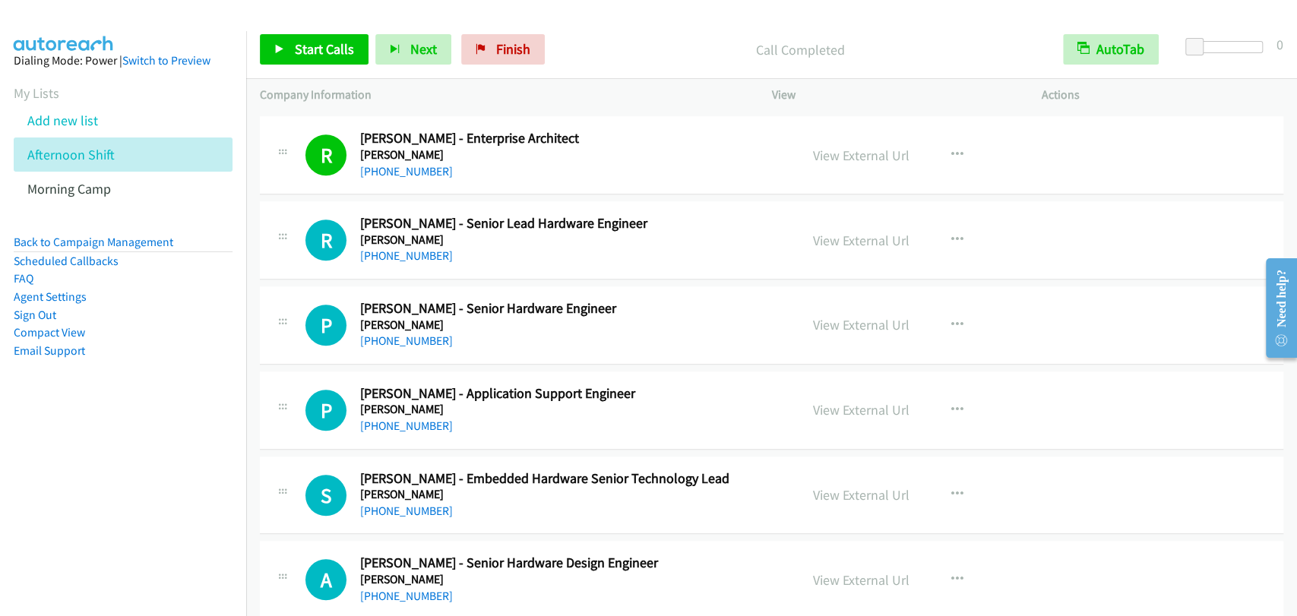
scroll to position [4642, 0]
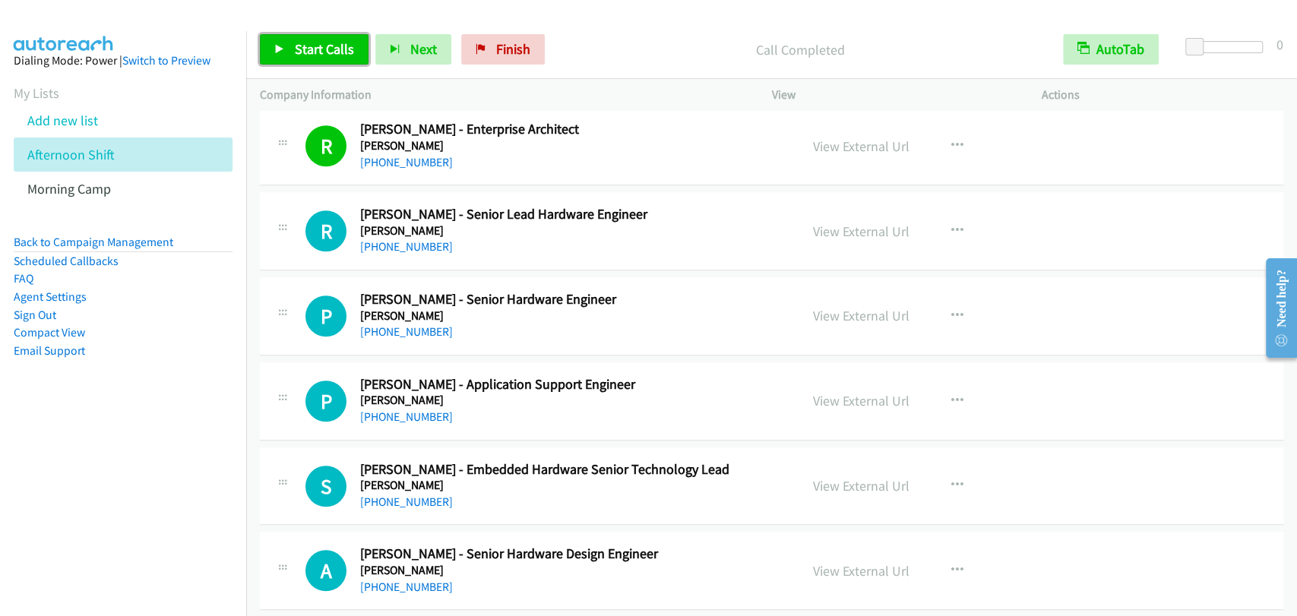
click at [316, 52] on span "Start Calls" at bounding box center [324, 48] width 59 height 17
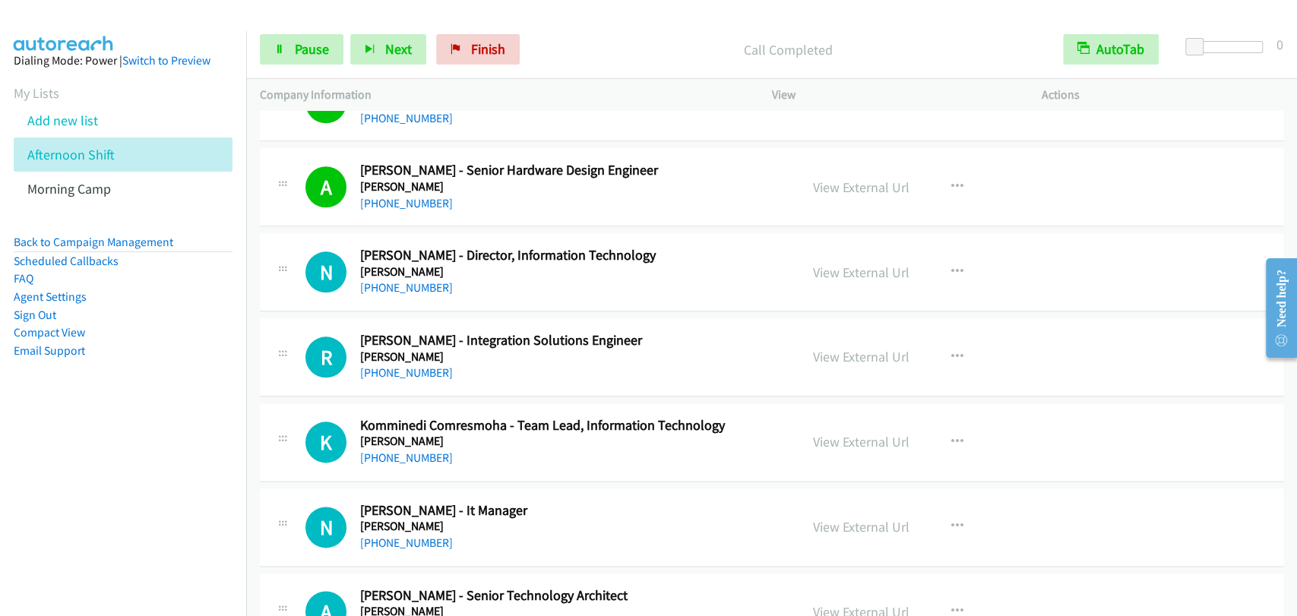
scroll to position [5064, 0]
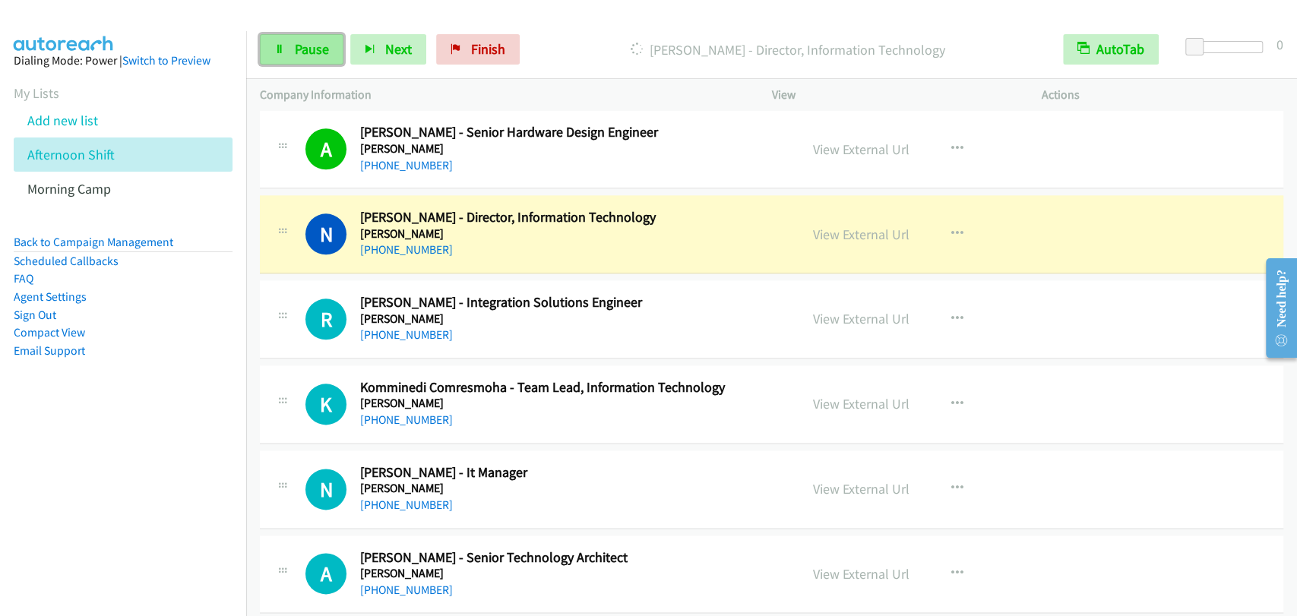
click at [305, 49] on span "Pause" at bounding box center [312, 48] width 34 height 17
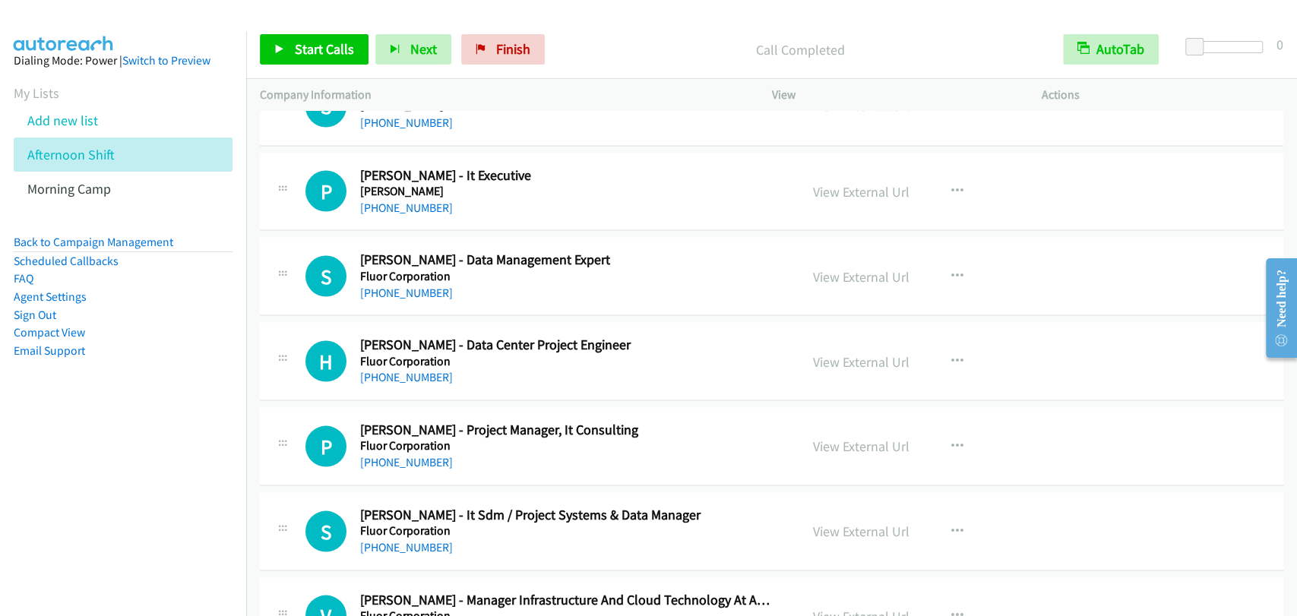
scroll to position [13504, 0]
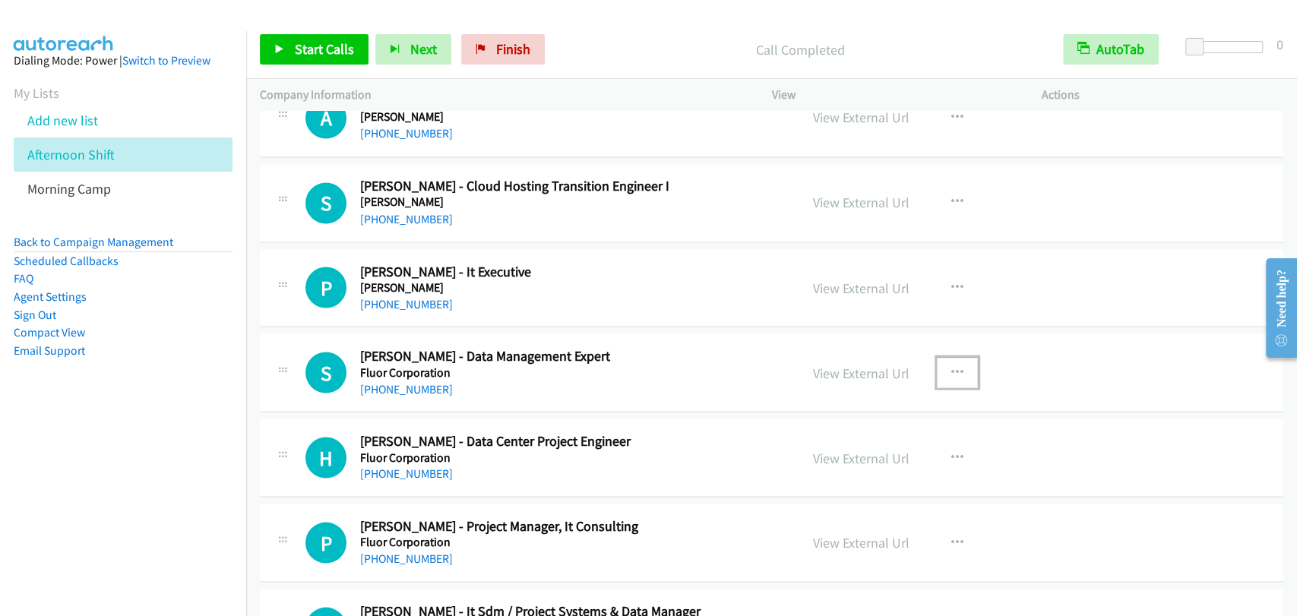
click at [953, 366] on icon "button" at bounding box center [957, 372] width 12 height 12
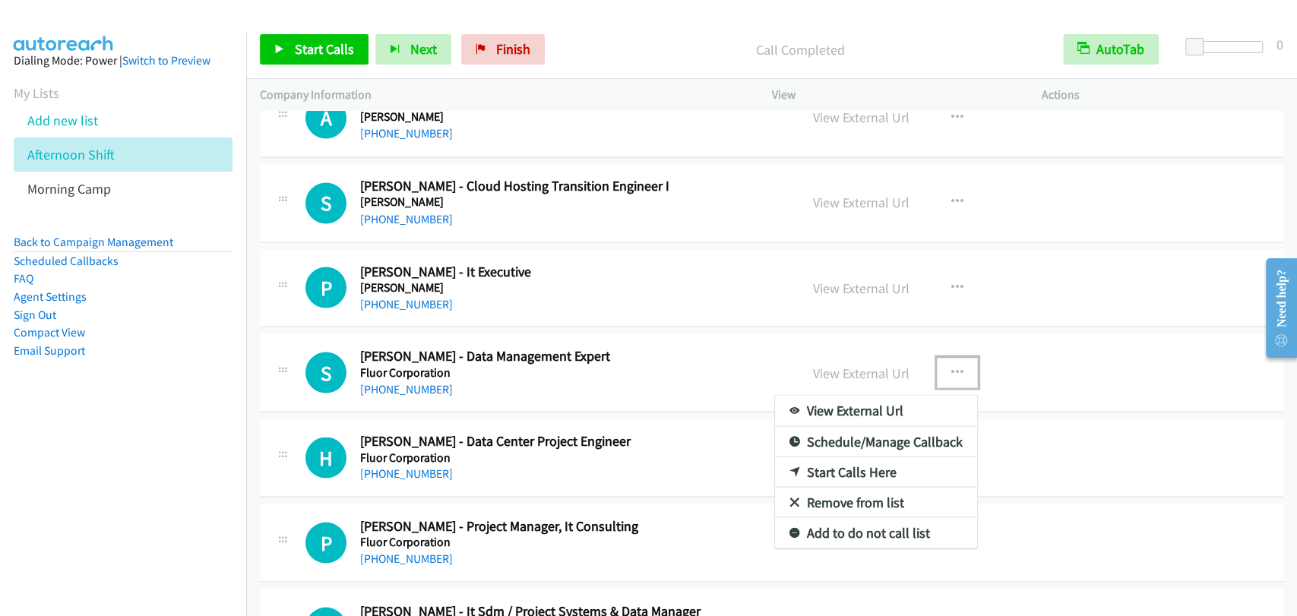
click at [866, 457] on link "Start Calls Here" at bounding box center [876, 472] width 202 height 30
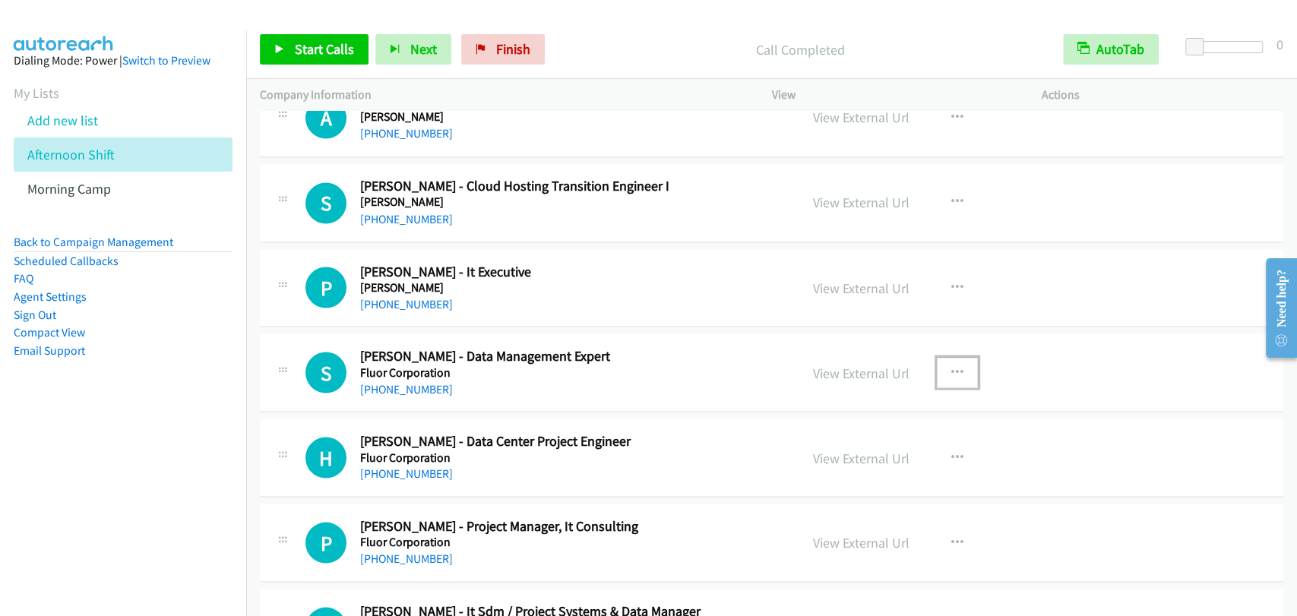
drag, startPoint x: 941, startPoint y: 356, endPoint x: 937, endPoint y: 365, distance: 9.2
click at [941, 357] on button "button" at bounding box center [957, 372] width 41 height 30
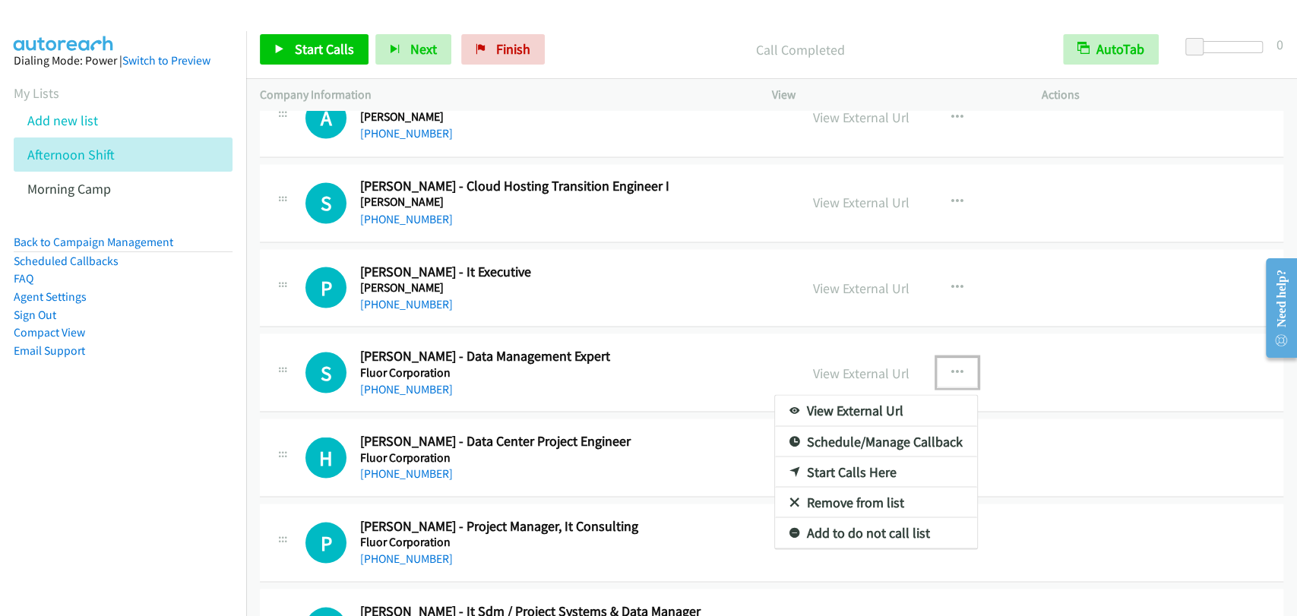
drag, startPoint x: 849, startPoint y: 447, endPoint x: 932, endPoint y: 296, distance: 172.4
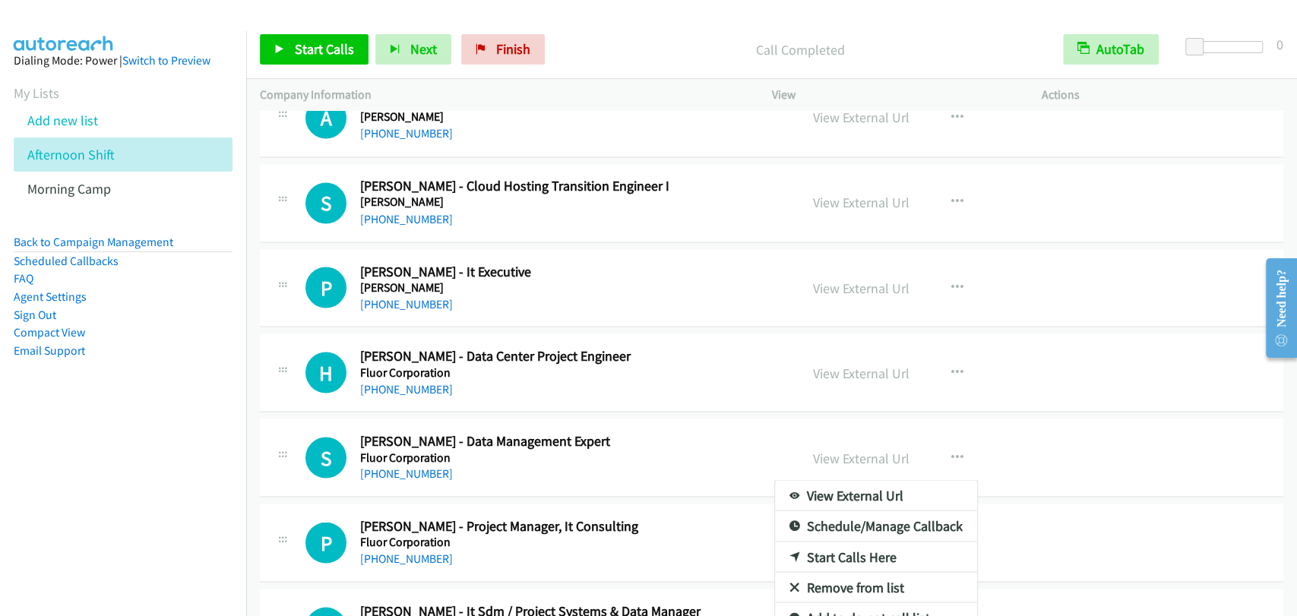
drag, startPoint x: 290, startPoint y: 65, endPoint x: 935, endPoint y: 2, distance: 647.9
click at [299, 49] on div at bounding box center [648, 308] width 1297 height 616
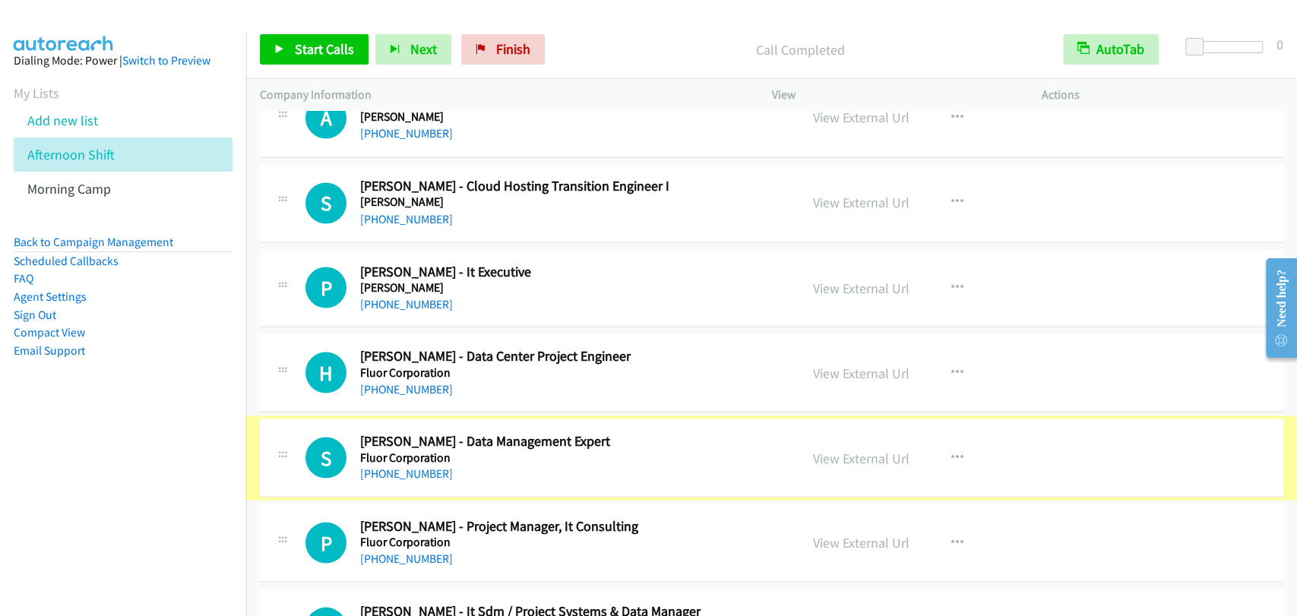
scroll to position [13474, 0]
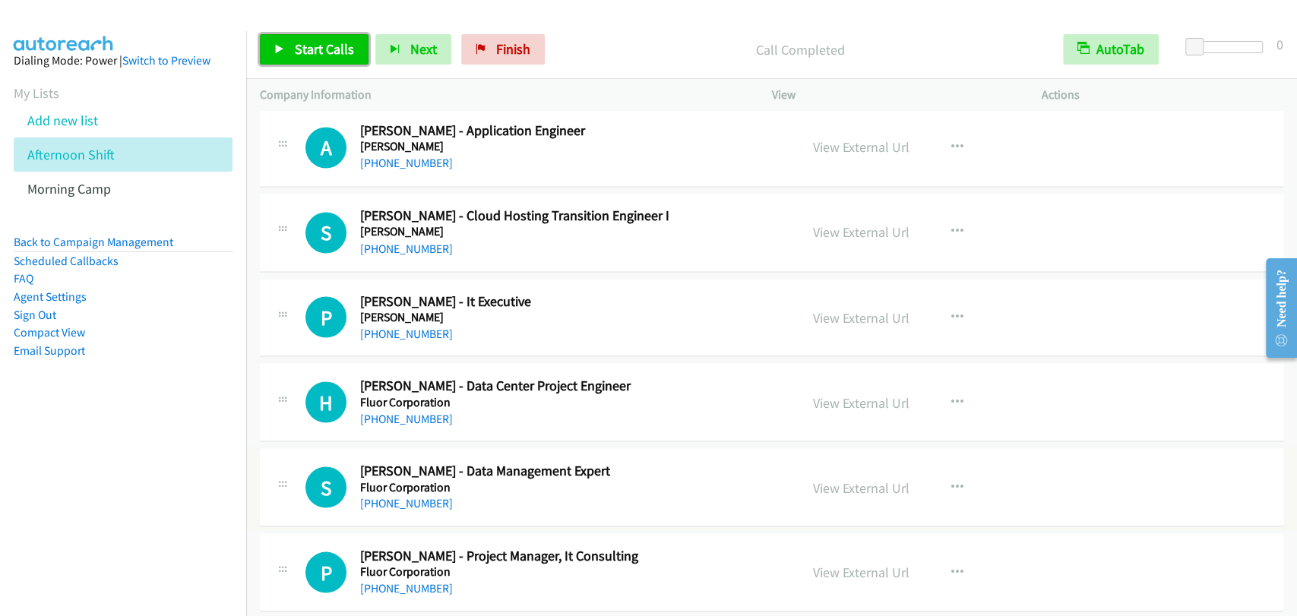
click at [327, 55] on span "Start Calls" at bounding box center [324, 48] width 59 height 17
click at [663, 338] on div "P Callback Scheduled [PERSON_NAME] - It Executive [PERSON_NAME] [GEOGRAPHIC_DAT…" at bounding box center [771, 318] width 1023 height 78
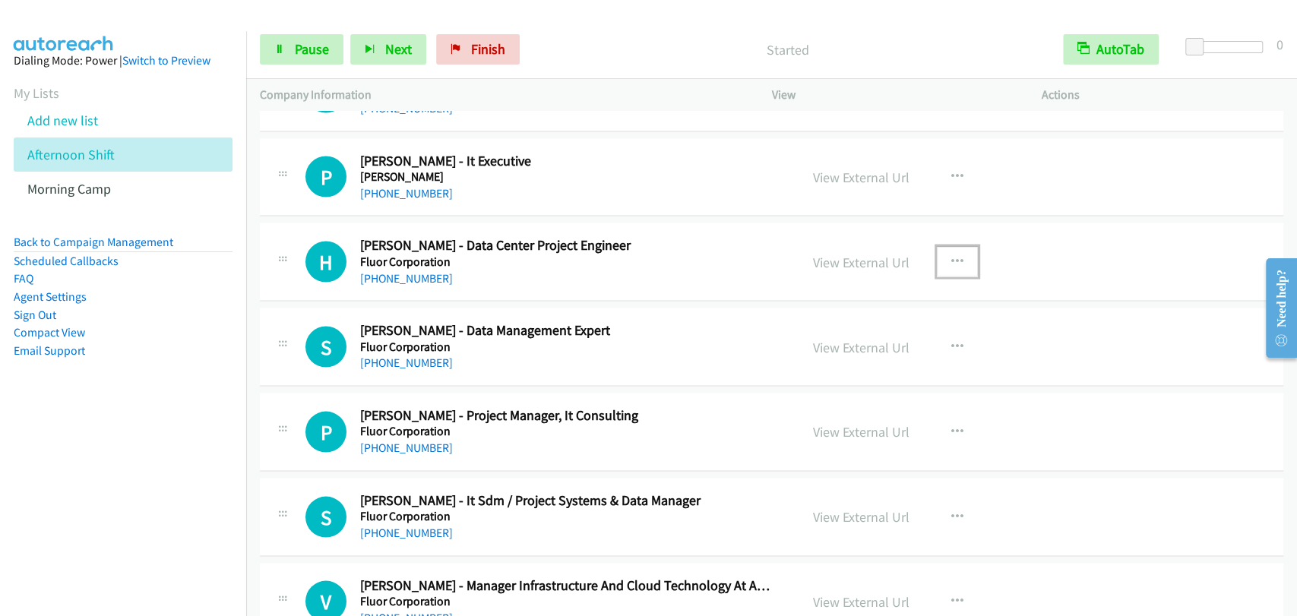
click at [951, 255] on icon "button" at bounding box center [957, 261] width 12 height 12
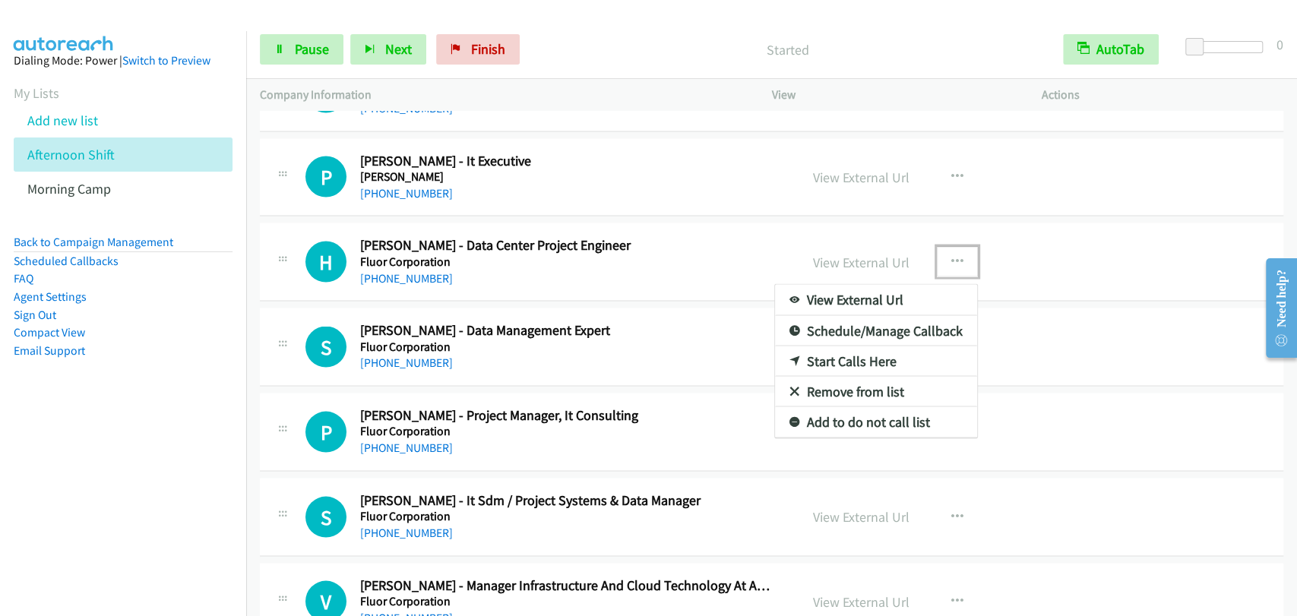
click at [833, 346] on link "Start Calls Here" at bounding box center [876, 361] width 202 height 30
click at [833, 342] on div "View External Url View External Url Schedule/Manage Callback Start Calls Here R…" at bounding box center [940, 346] width 283 height 50
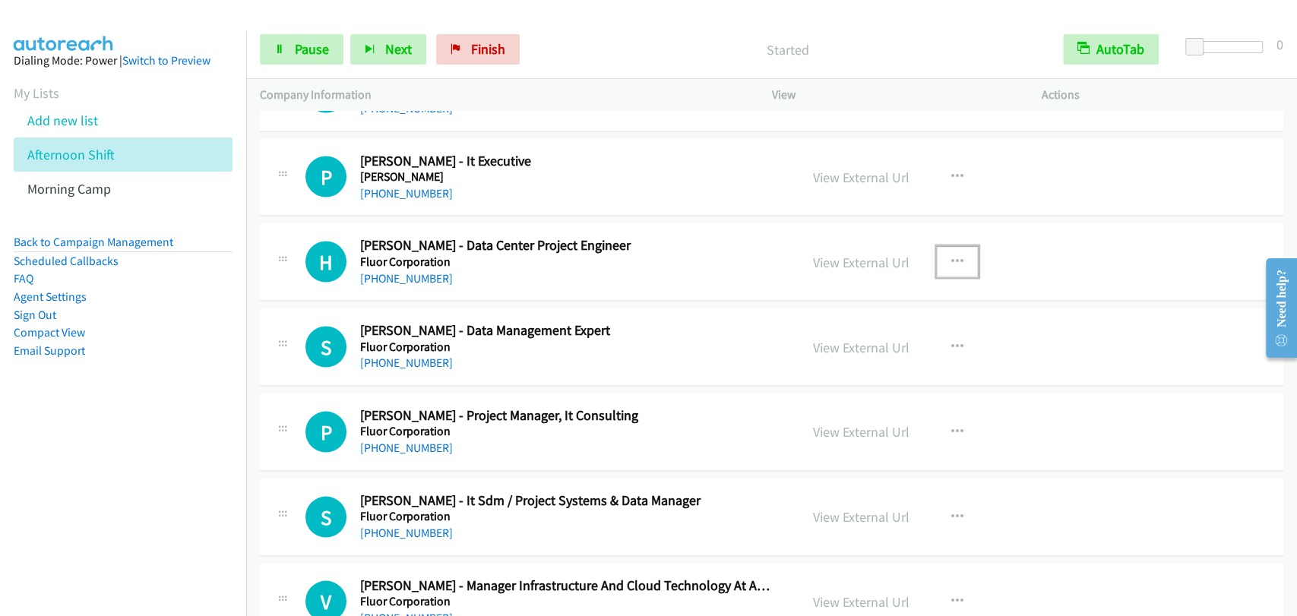
click at [951, 255] on icon "button" at bounding box center [957, 261] width 12 height 12
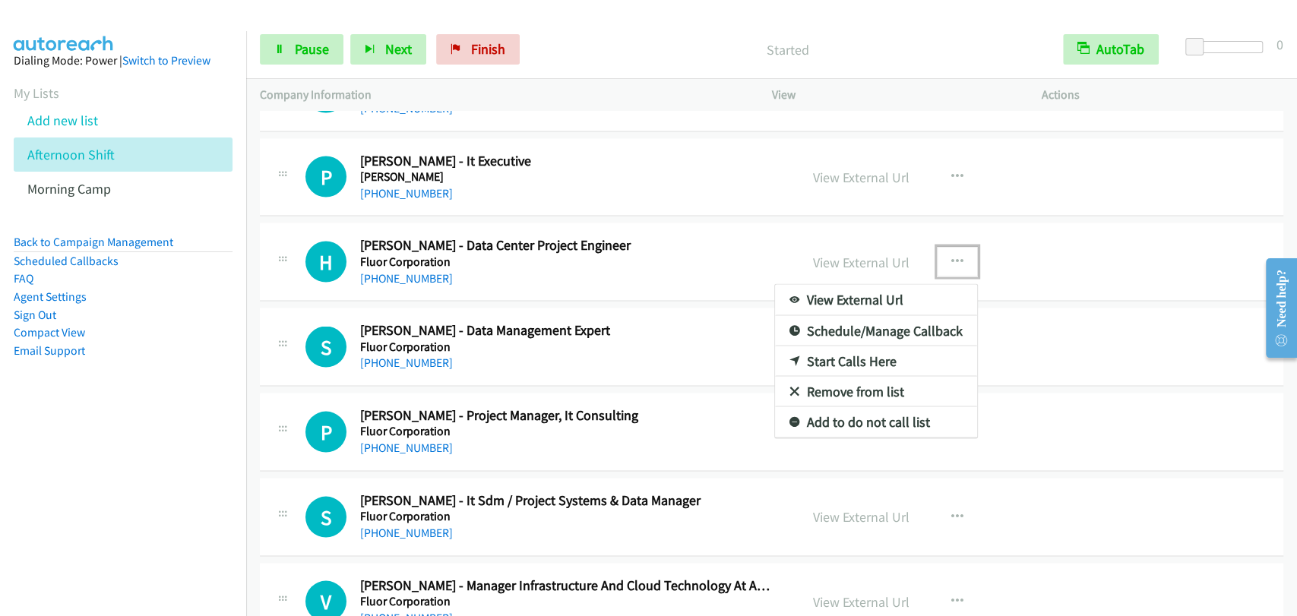
click at [841, 346] on link "Start Calls Here" at bounding box center [876, 361] width 202 height 30
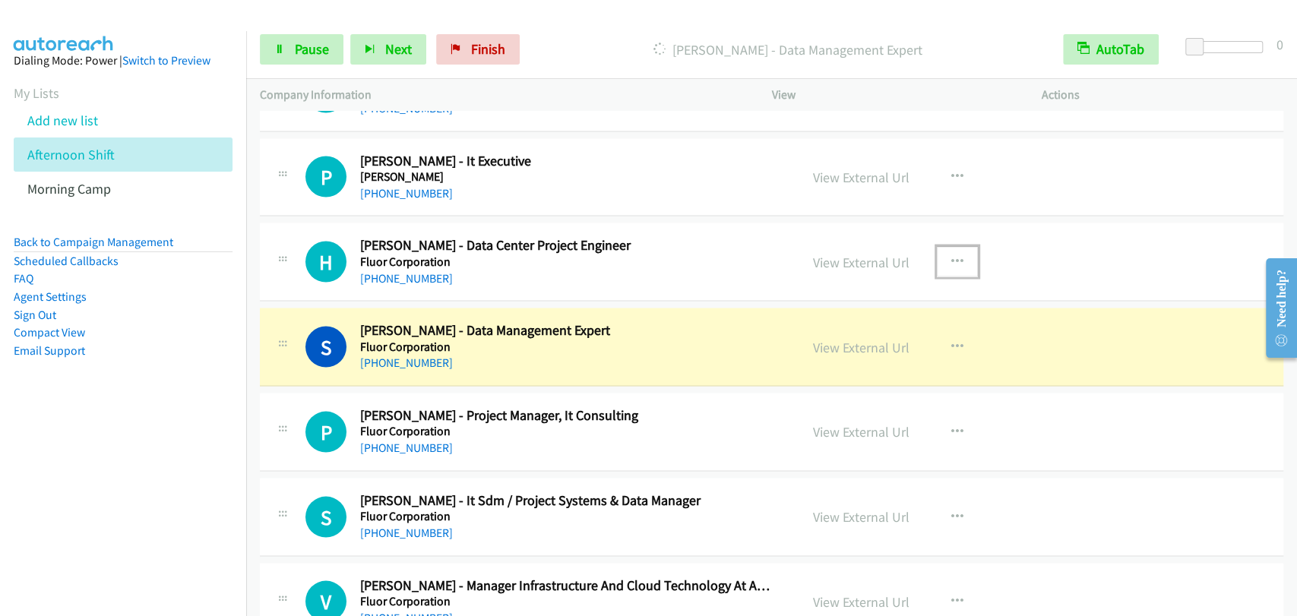
drag, startPoint x: 638, startPoint y: 254, endPoint x: 637, endPoint y: 416, distance: 161.0
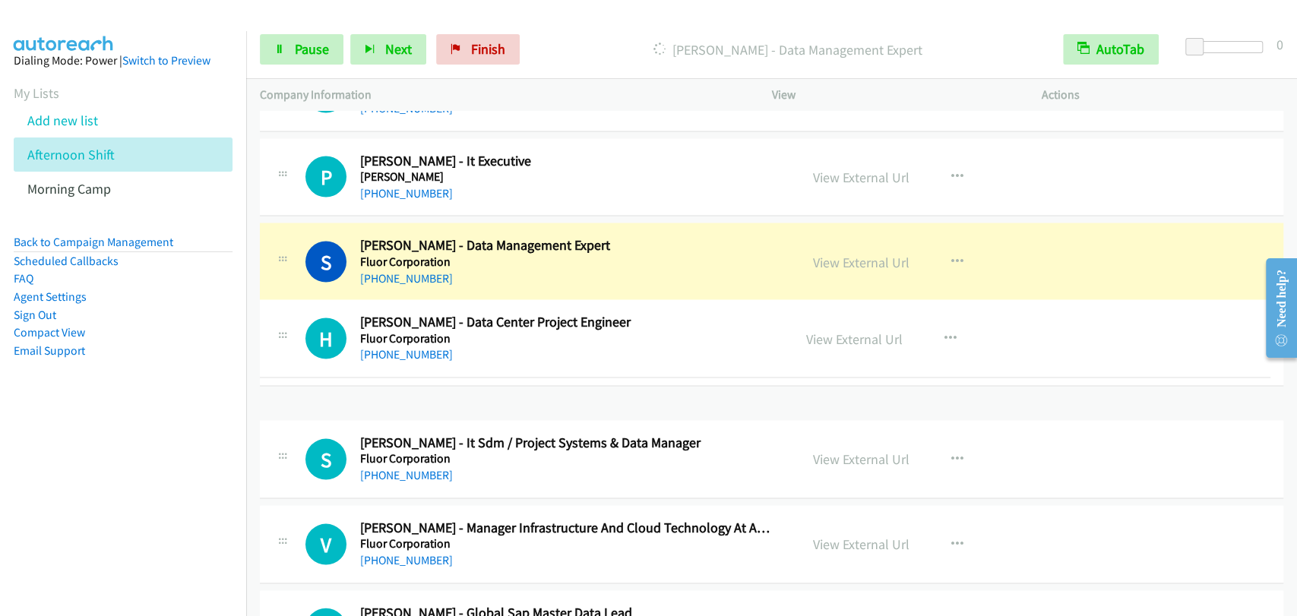
drag, startPoint x: 643, startPoint y: 370, endPoint x: 640, endPoint y: 378, distance: 9.2
click at [641, 378] on div "H Callback Scheduled [PERSON_NAME] - Data Center Project Engineer Fluor Corpora…" at bounding box center [765, 338] width 1010 height 78
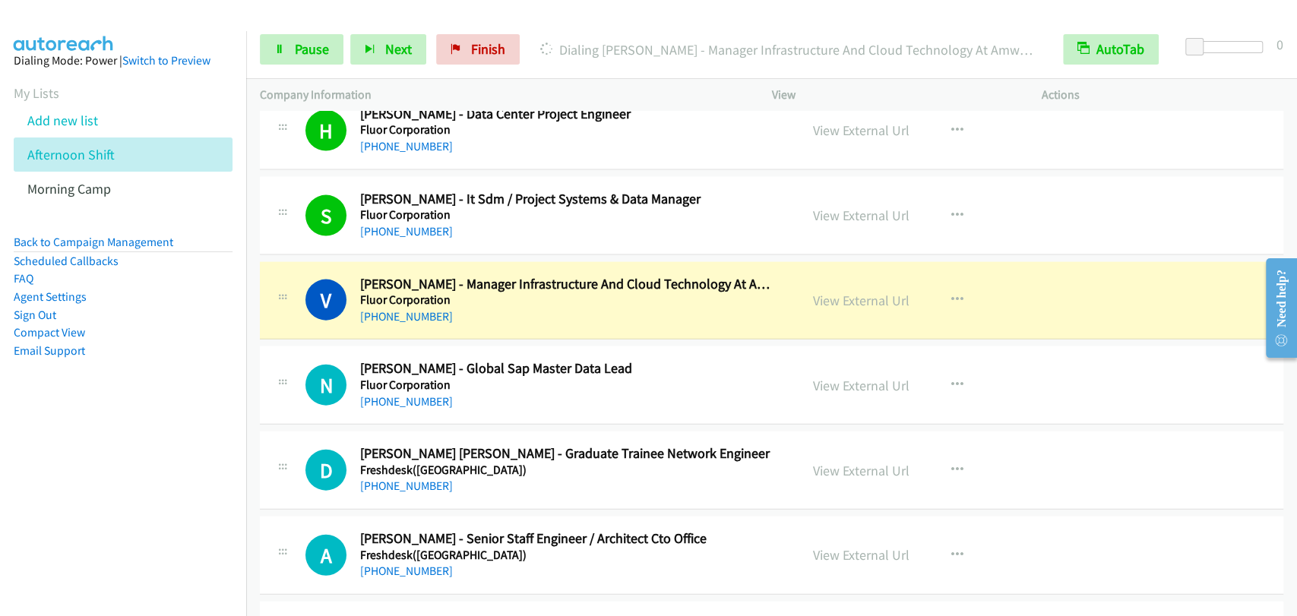
scroll to position [14037, 0]
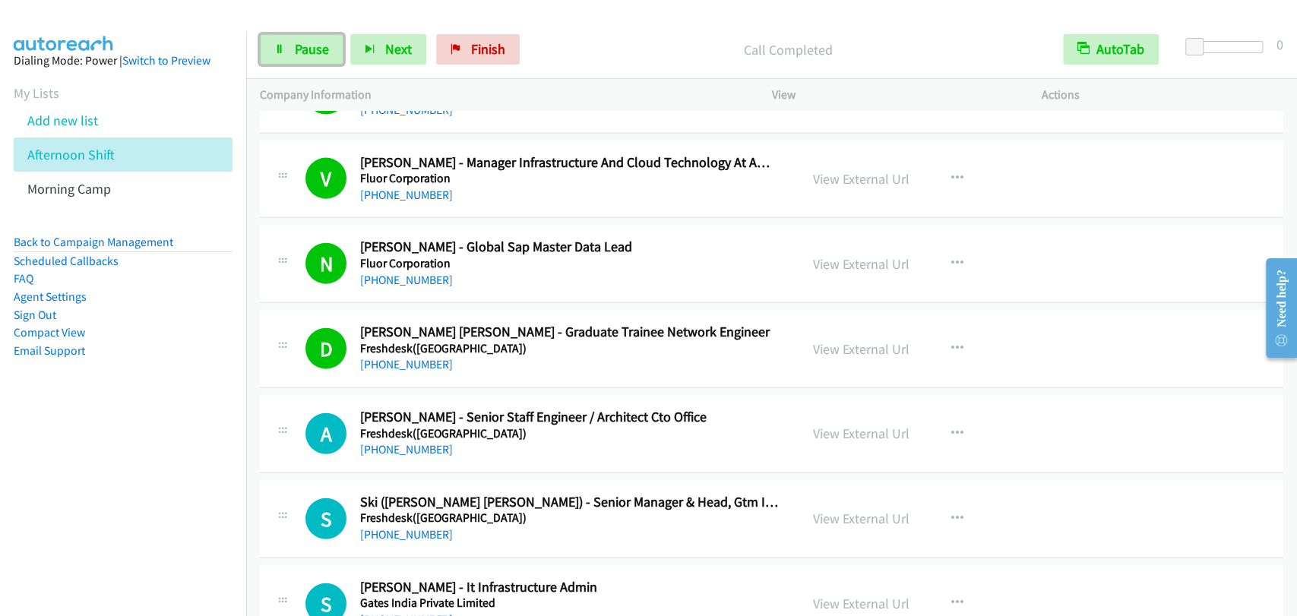
drag, startPoint x: 312, startPoint y: 50, endPoint x: 793, endPoint y: 110, distance: 484.6
click at [313, 49] on span "Pause" at bounding box center [312, 48] width 34 height 17
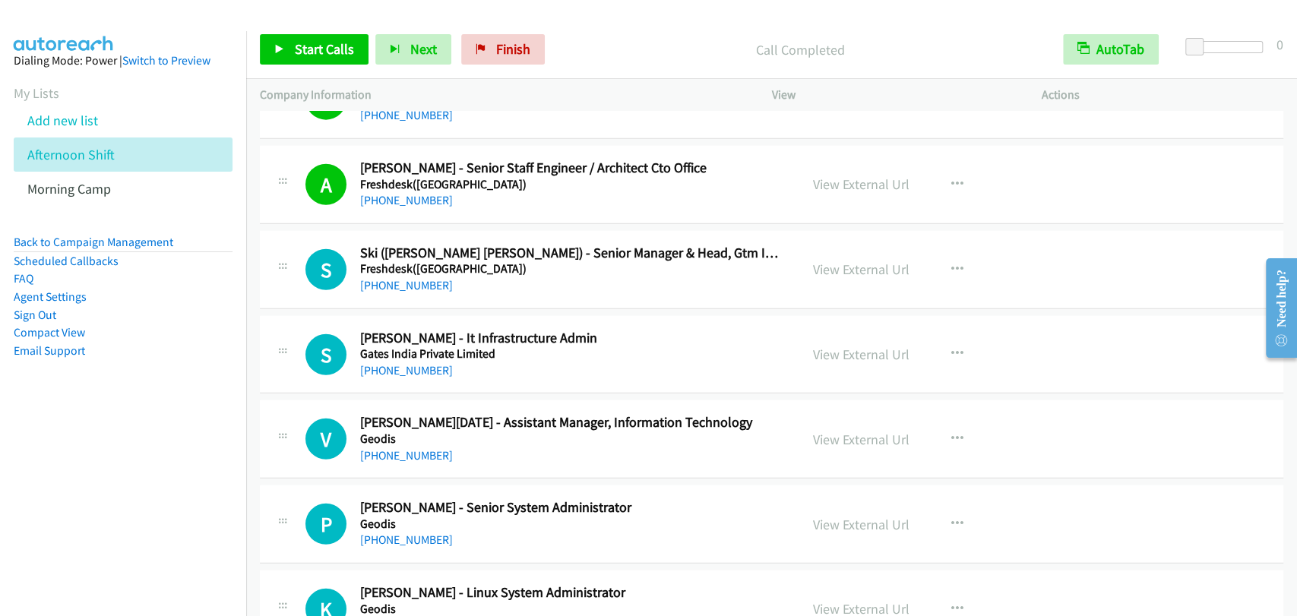
scroll to position [14318, 0]
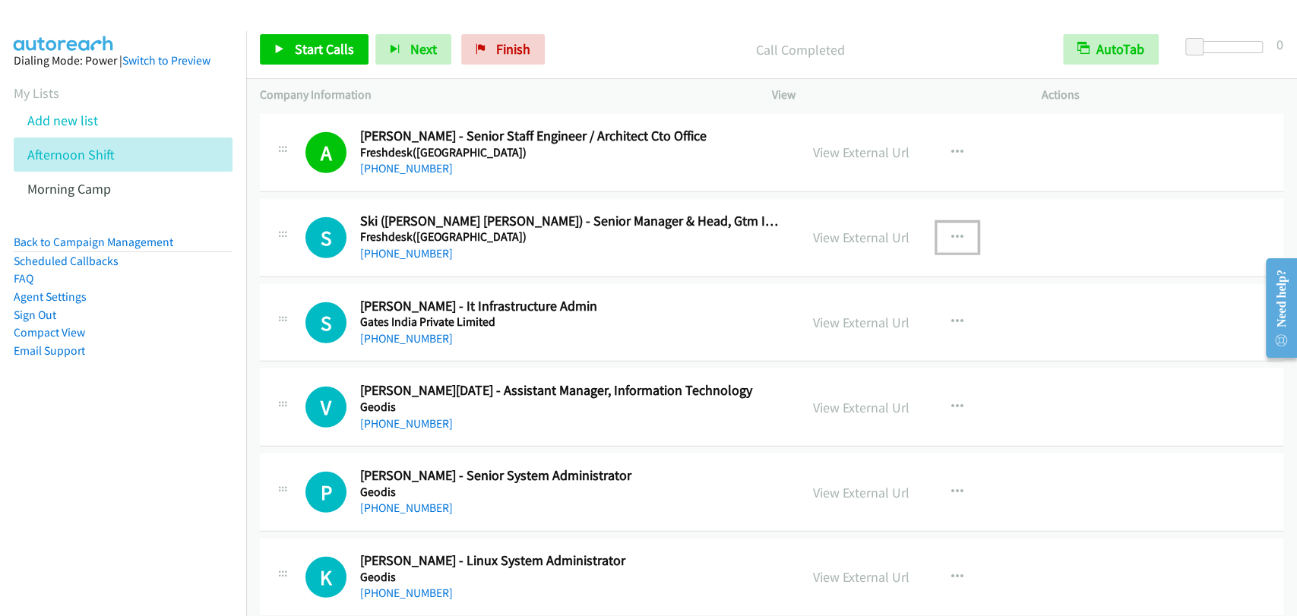
click at [957, 223] on button "button" at bounding box center [957, 238] width 41 height 30
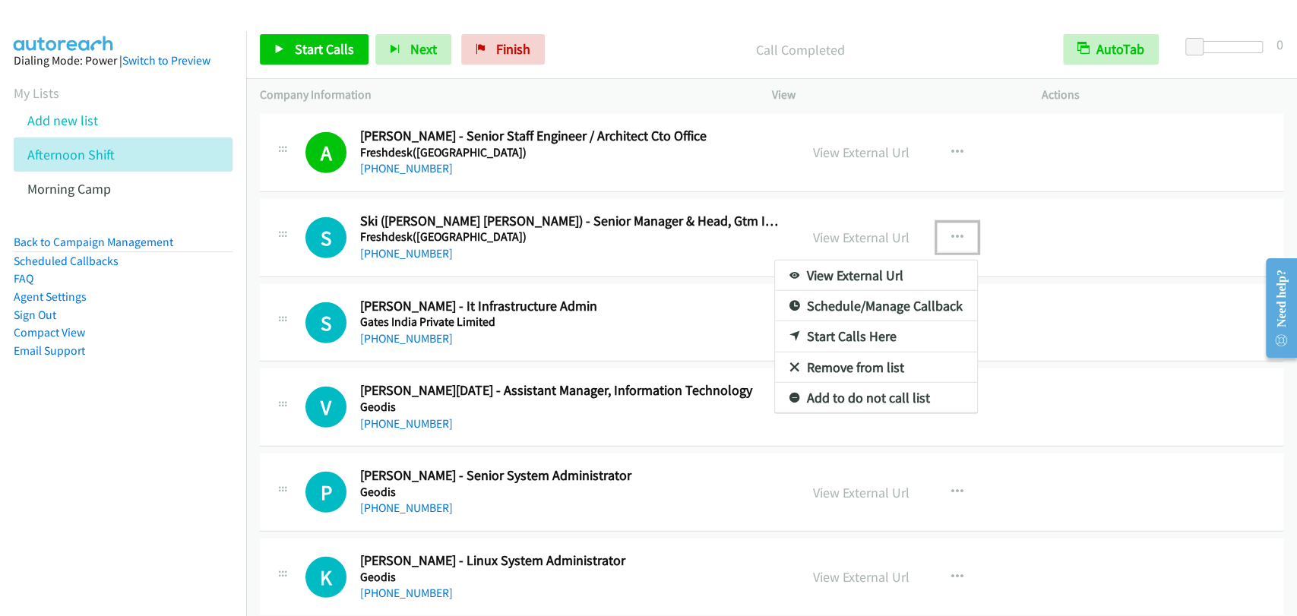
click at [861, 321] on link "Start Calls Here" at bounding box center [876, 336] width 202 height 30
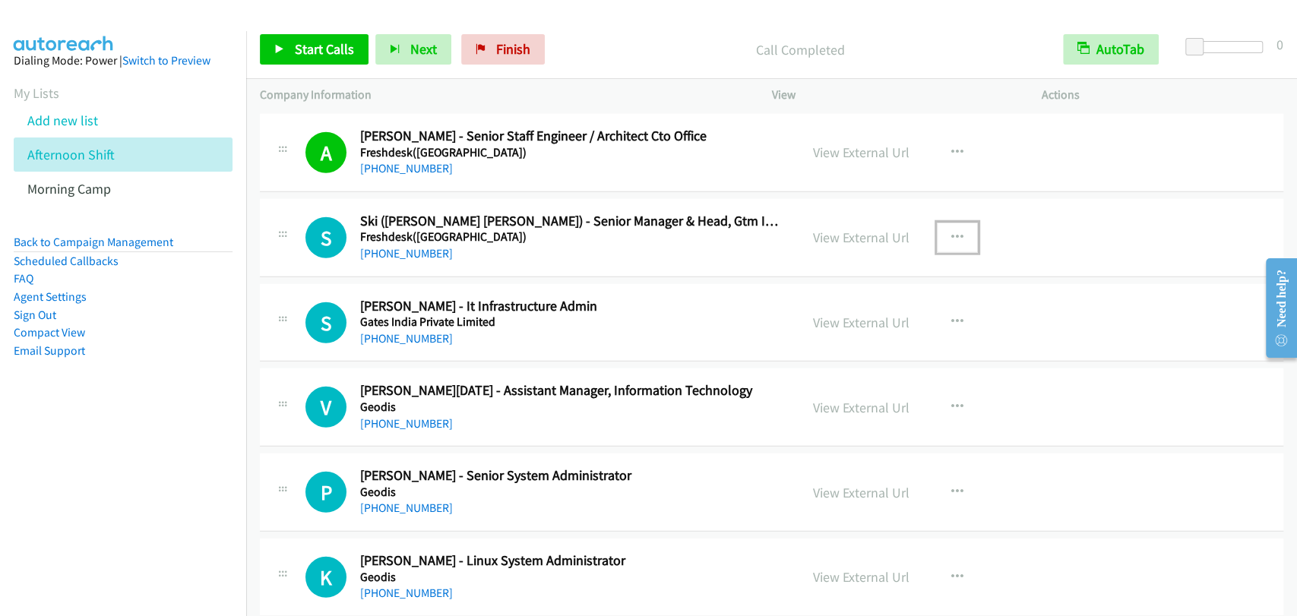
click at [955, 232] on icon "button" at bounding box center [957, 238] width 12 height 12
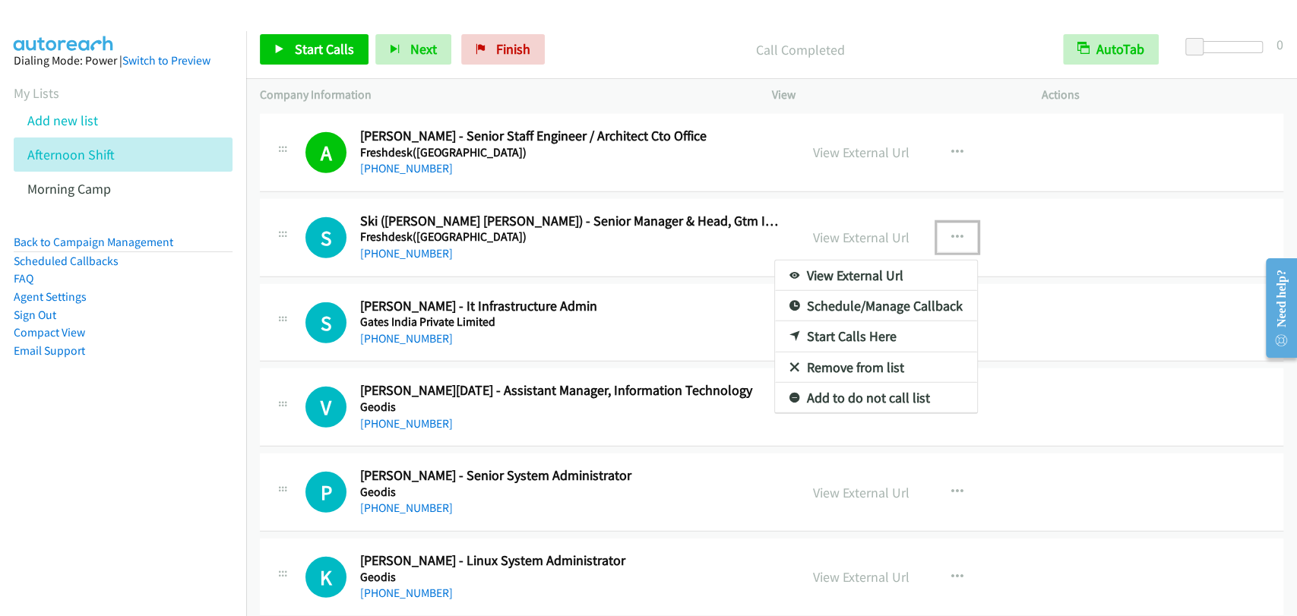
click at [839, 322] on link "Start Calls Here" at bounding box center [876, 336] width 202 height 30
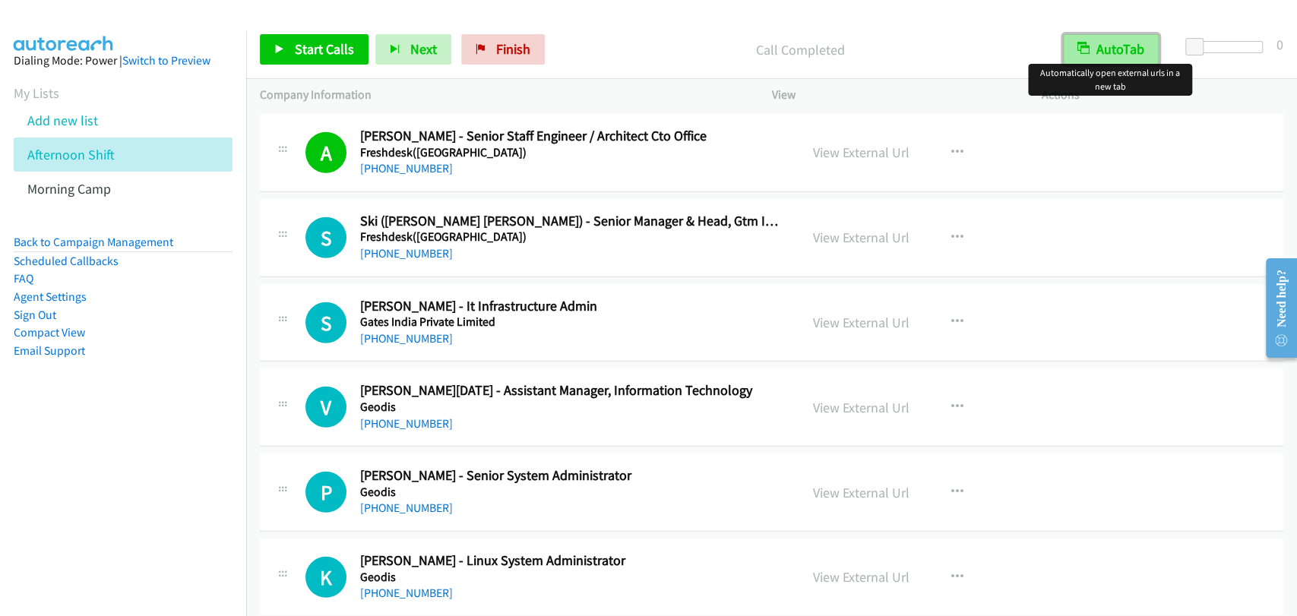
click at [1146, 44] on button "AutoTab" at bounding box center [1111, 49] width 96 height 30
click at [1081, 46] on icon "button" at bounding box center [1084, 50] width 11 height 11
click at [307, 39] on link "Start Calls" at bounding box center [314, 49] width 109 height 30
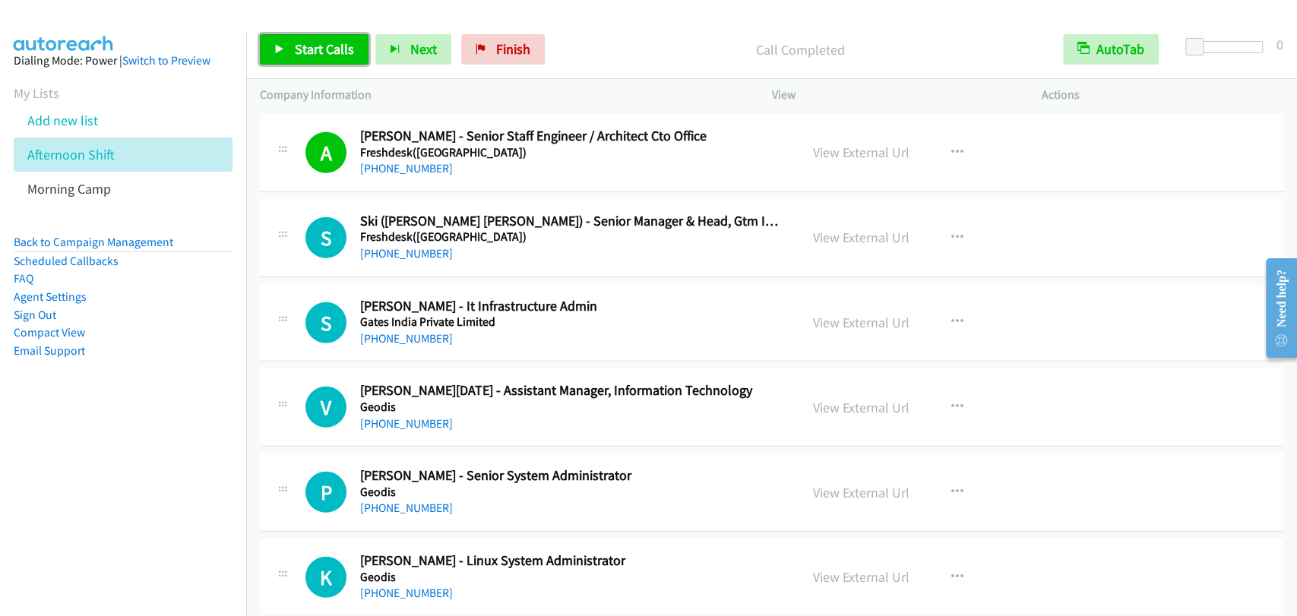
click at [307, 60] on link "Start Calls" at bounding box center [314, 49] width 109 height 30
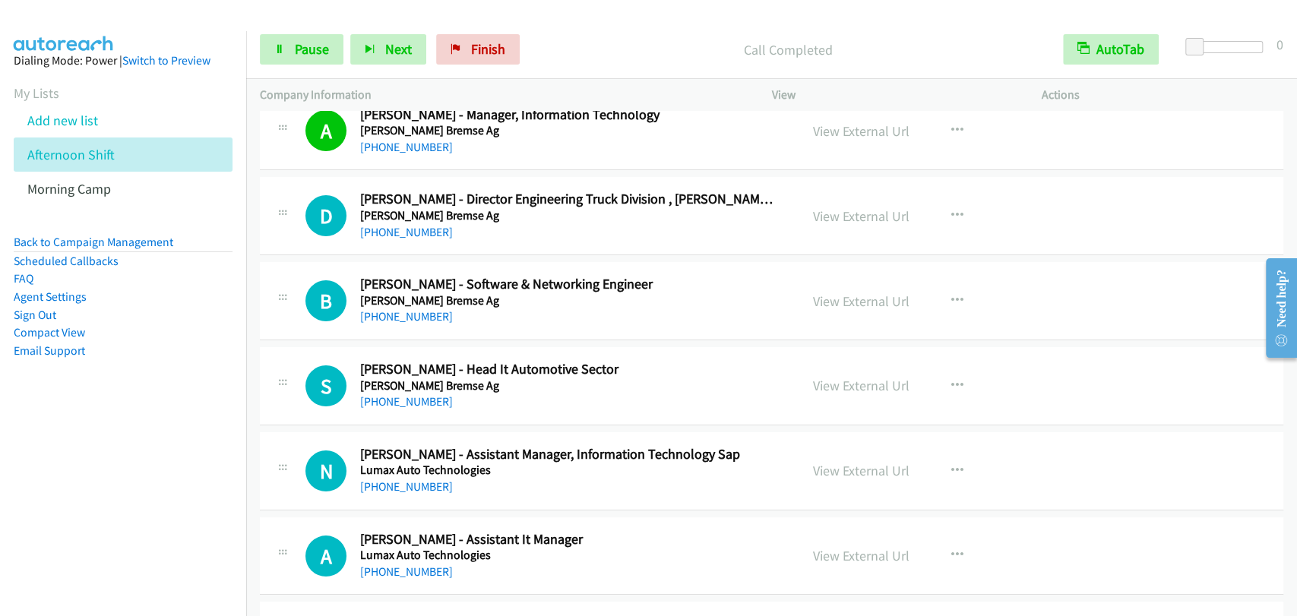
scroll to position [15303, 0]
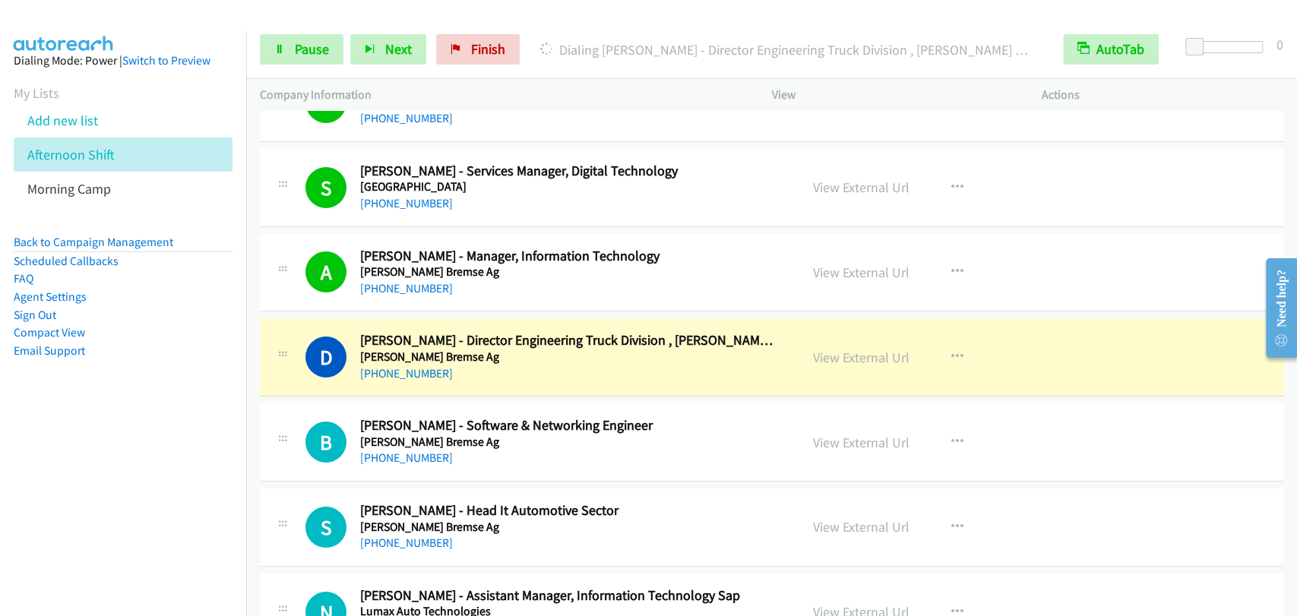
click at [331, 332] on div "D Callback Scheduled [PERSON_NAME] - Director Engineering Truck Division , [PER…" at bounding box center [545, 357] width 480 height 50
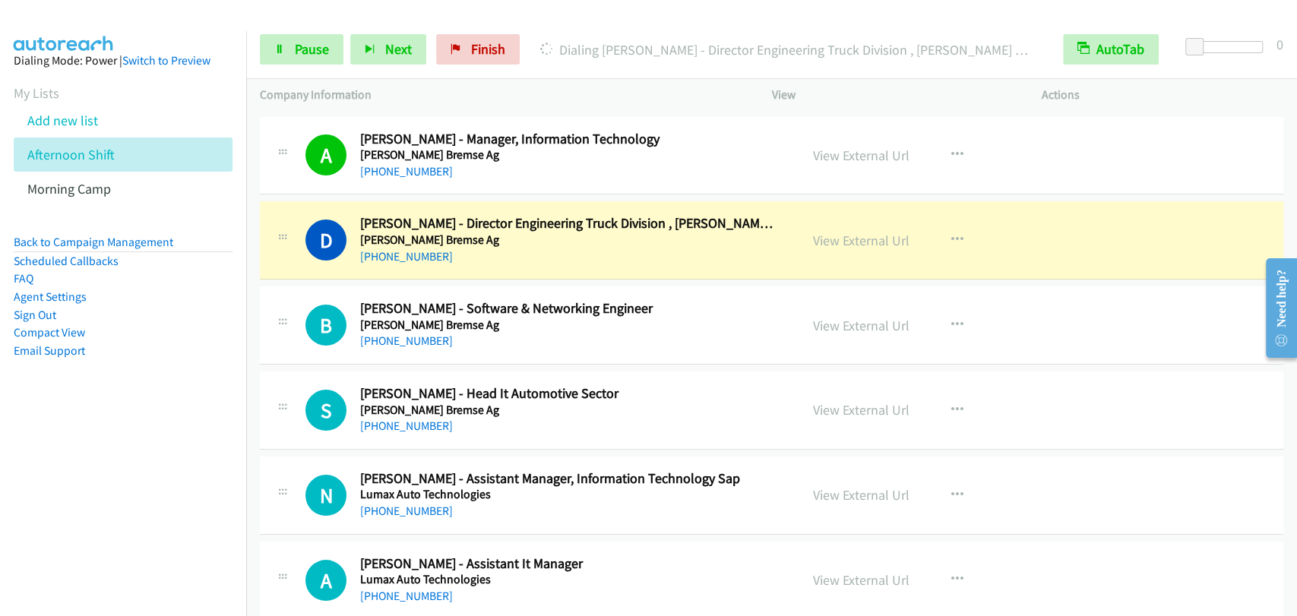
scroll to position [15444, 0]
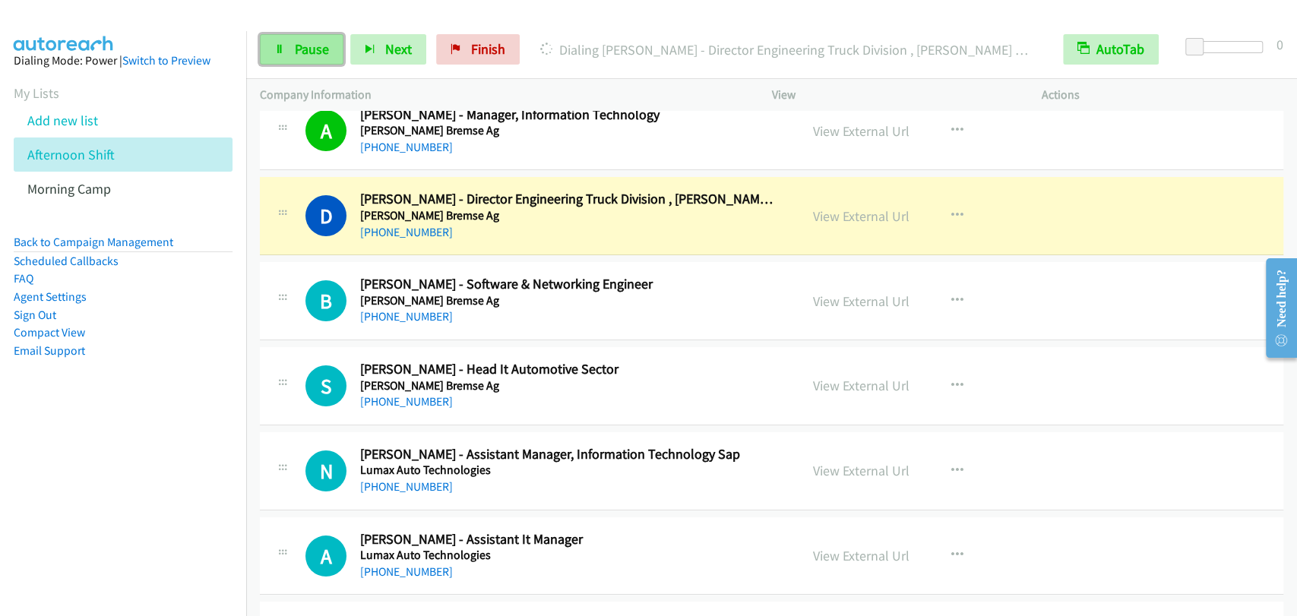
click at [305, 52] on span "Pause" at bounding box center [312, 48] width 34 height 17
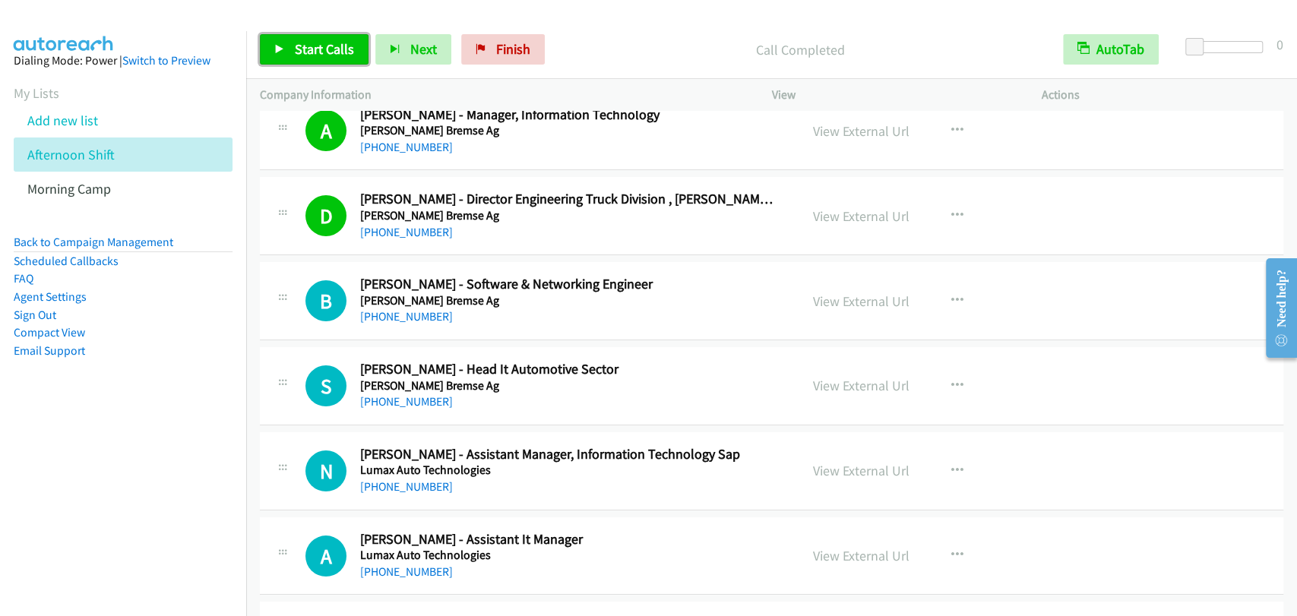
click at [302, 48] on span "Start Calls" at bounding box center [324, 48] width 59 height 17
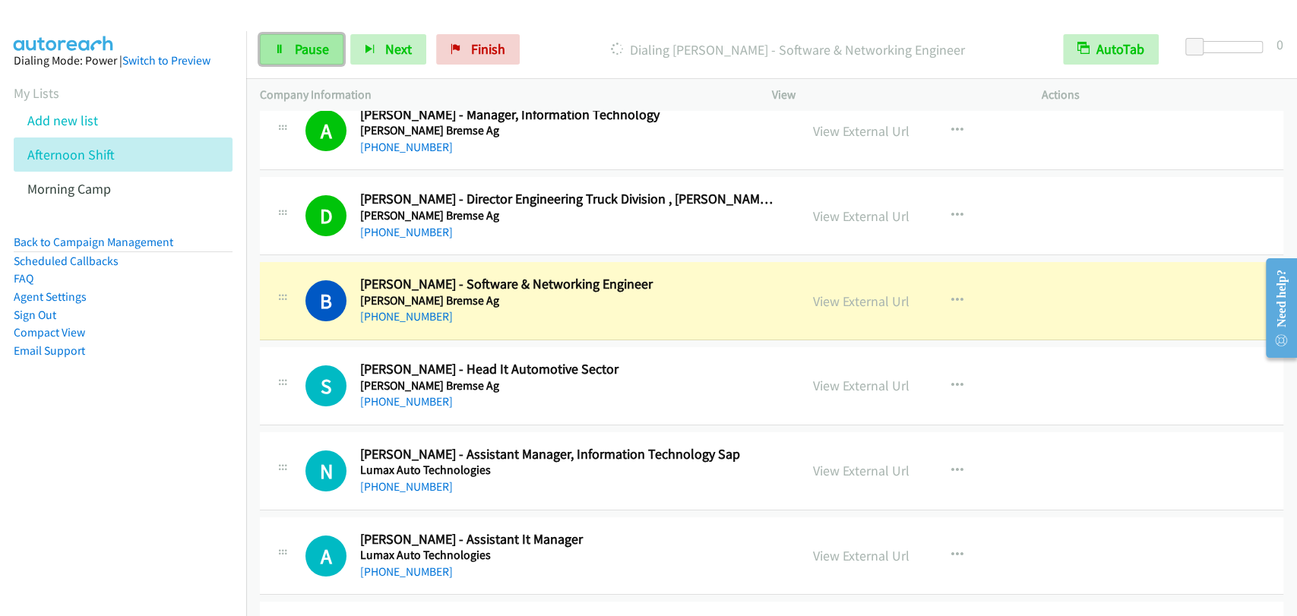
click at [264, 40] on link "Pause" at bounding box center [302, 49] width 84 height 30
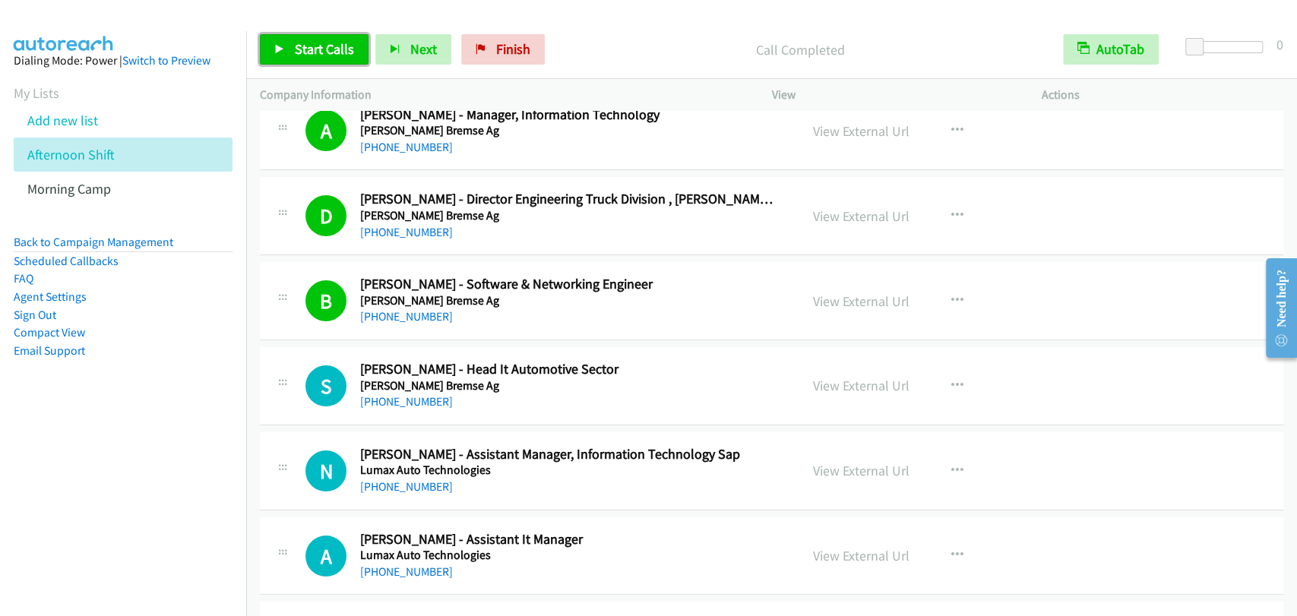
click at [292, 63] on link "Start Calls" at bounding box center [314, 49] width 109 height 30
click at [296, 50] on span "Pause" at bounding box center [312, 48] width 34 height 17
click at [322, 70] on div "Start Calls Pause Next Finish Paused AutoTab AutoTab 0" at bounding box center [771, 50] width 1051 height 58
click at [324, 59] on link "Start Calls" at bounding box center [314, 49] width 109 height 30
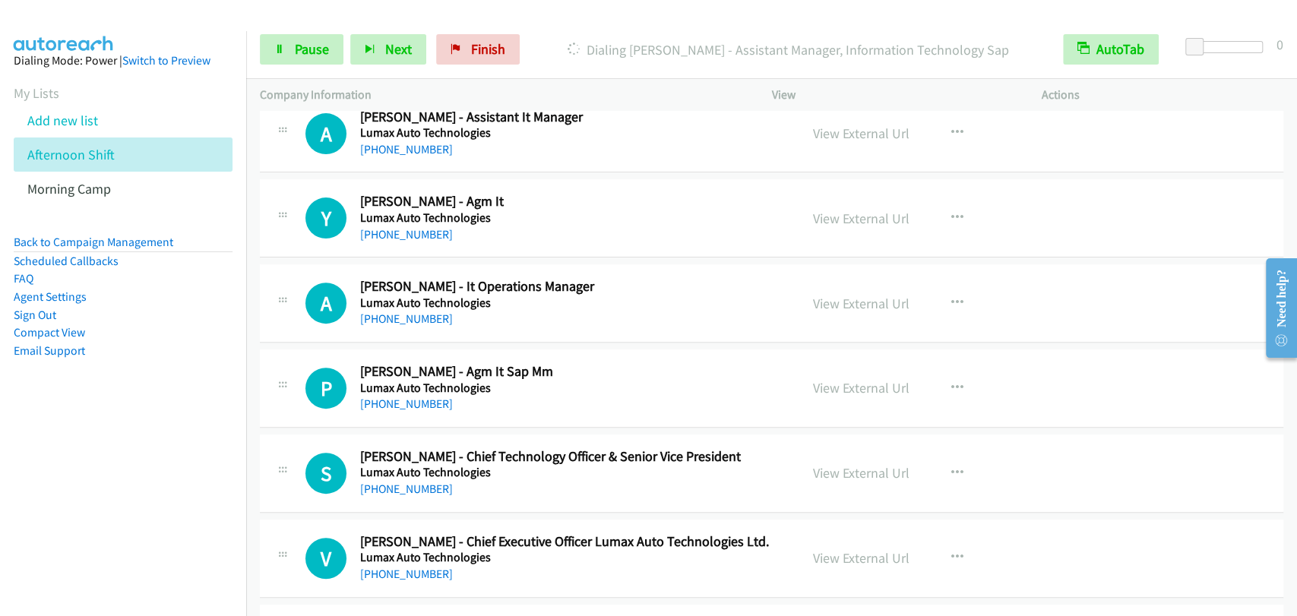
scroll to position [15725, 0]
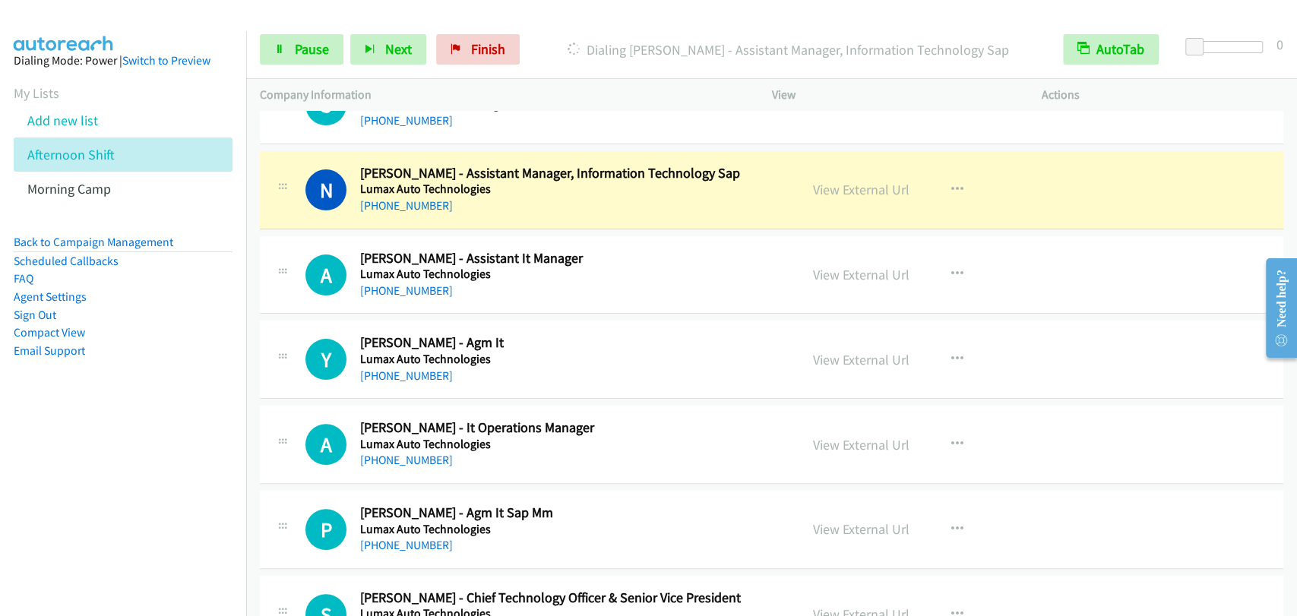
click at [314, 201] on div "N Callback Scheduled [PERSON_NAME] - Assistant Manager, Information Technology …" at bounding box center [771, 190] width 1023 height 78
click at [312, 38] on link "Pause" at bounding box center [302, 49] width 84 height 30
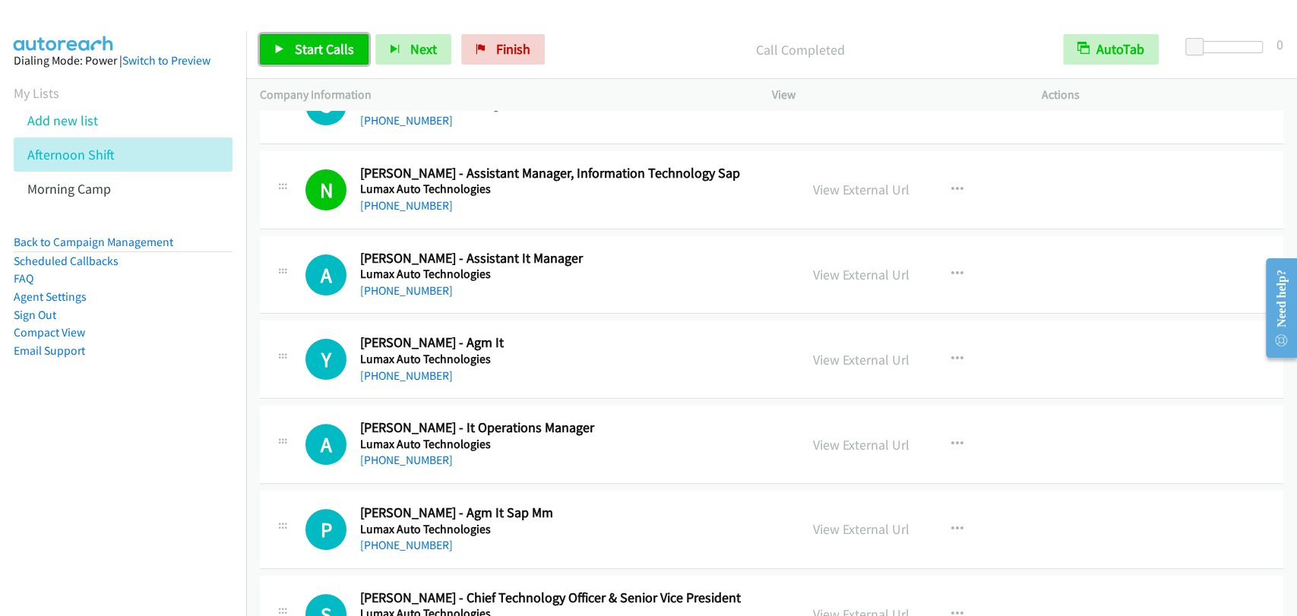
click at [328, 50] on span "Start Calls" at bounding box center [324, 48] width 59 height 17
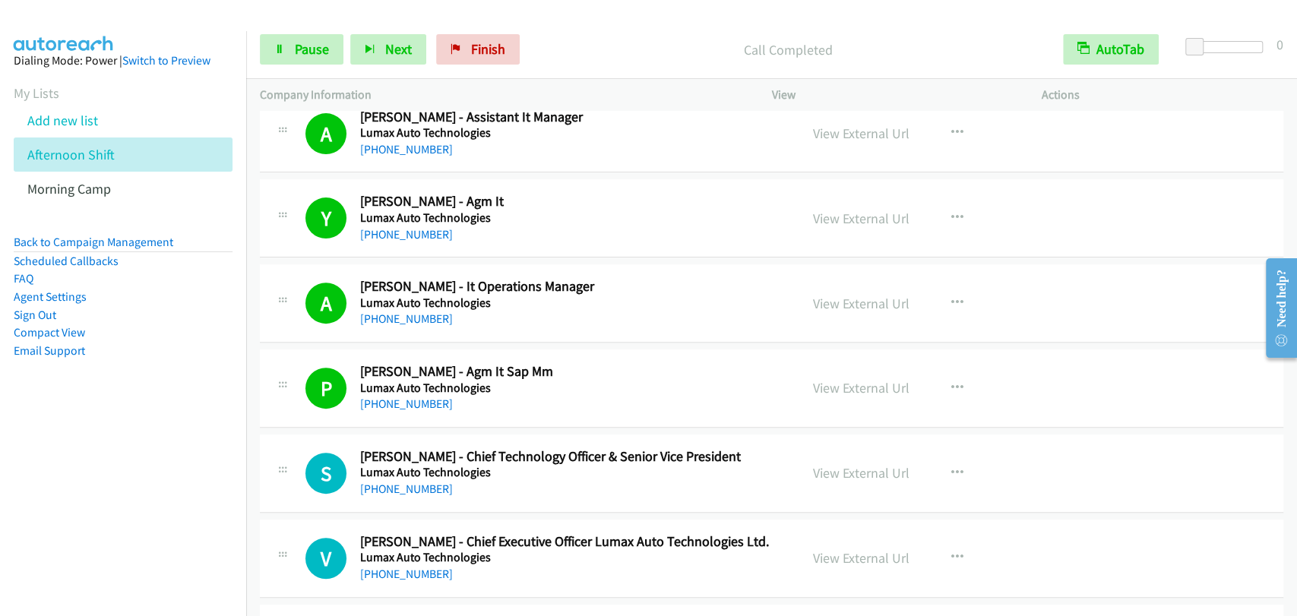
scroll to position [16007, 0]
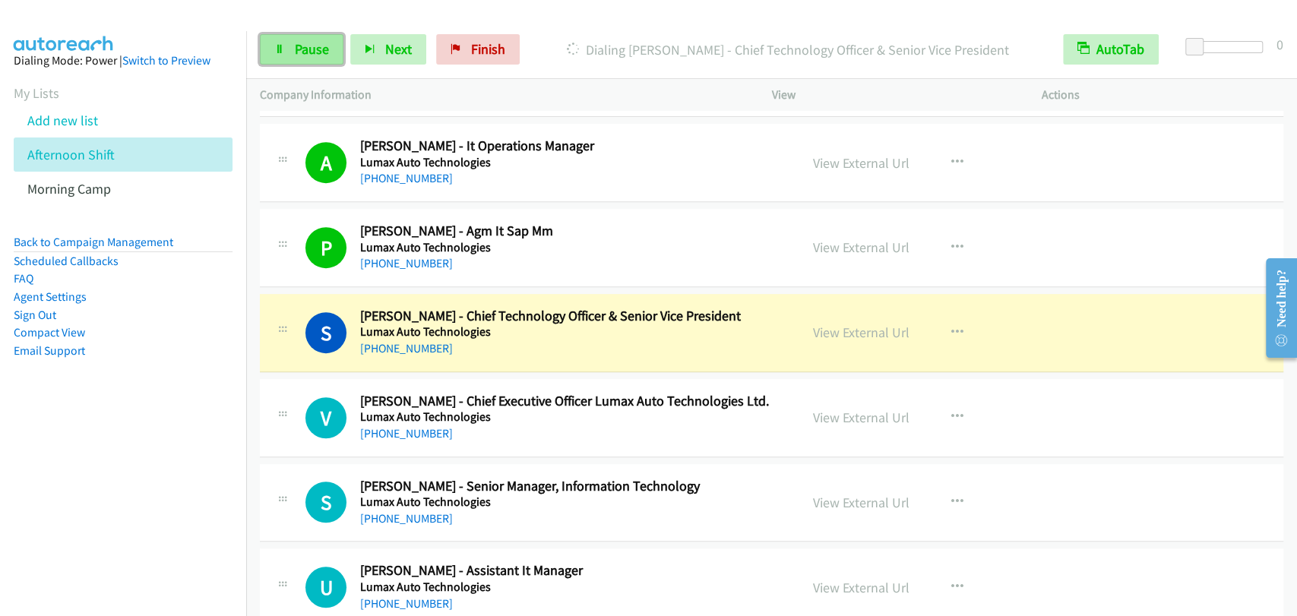
drag, startPoint x: 299, startPoint y: 46, endPoint x: 306, endPoint y: 50, distance: 8.2
click at [299, 46] on span "Pause" at bounding box center [312, 48] width 34 height 17
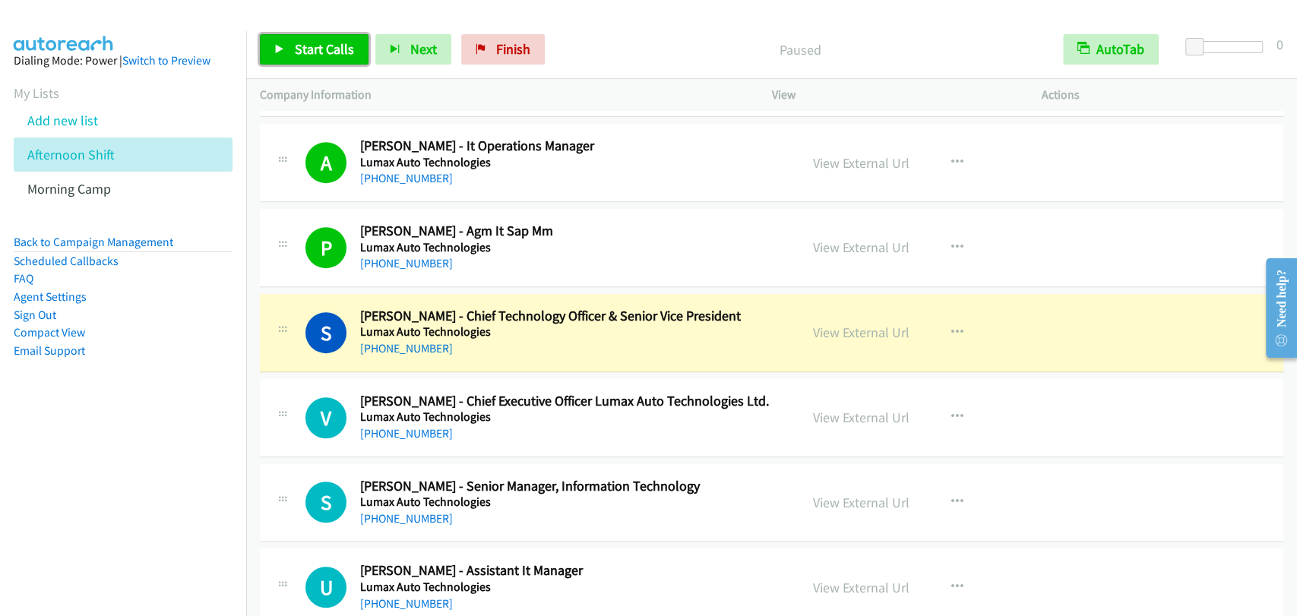
click at [310, 55] on span "Start Calls" at bounding box center [324, 48] width 59 height 17
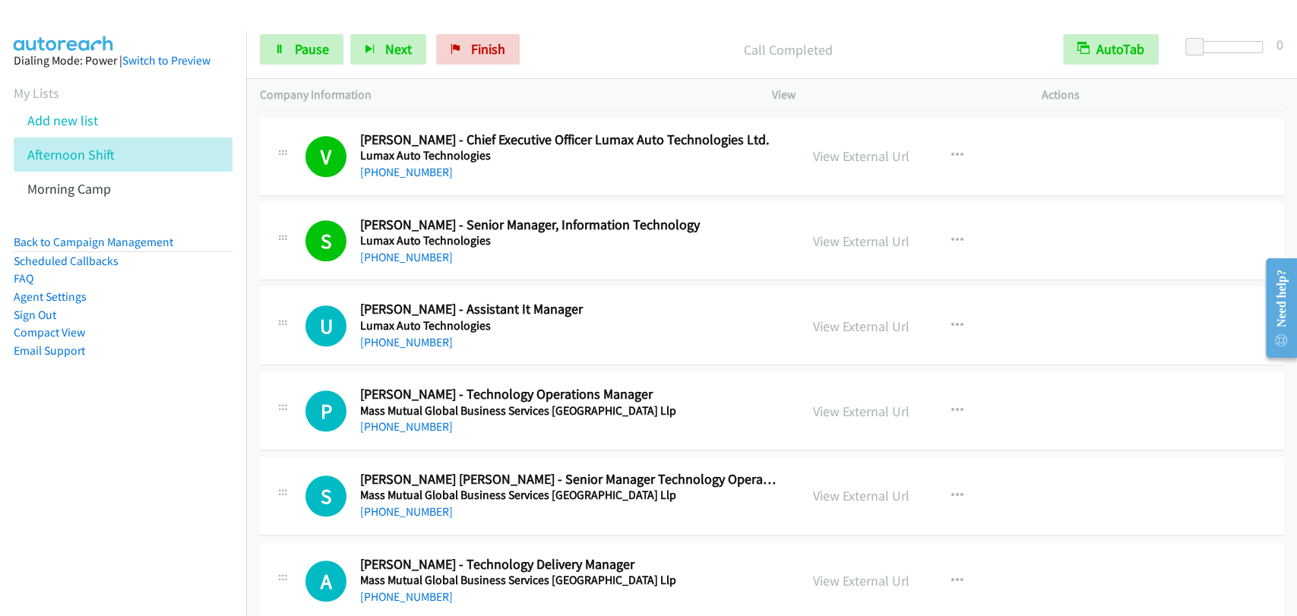
scroll to position [16288, 0]
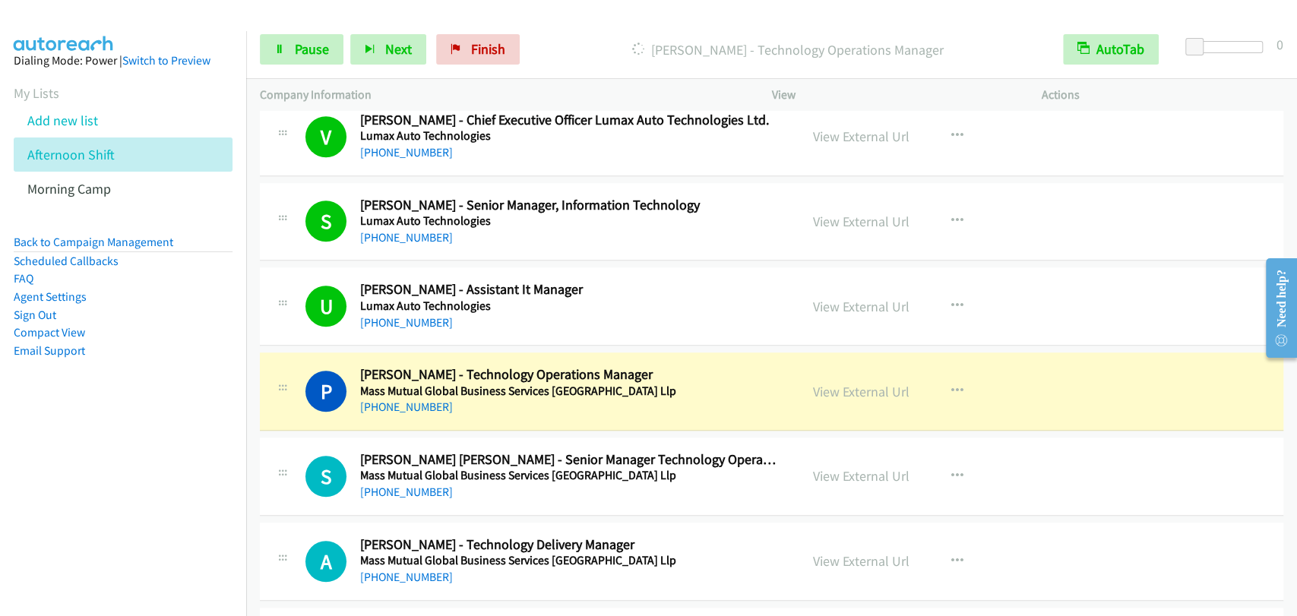
drag, startPoint x: 318, startPoint y: 251, endPoint x: 438, endPoint y: 237, distance: 120.9
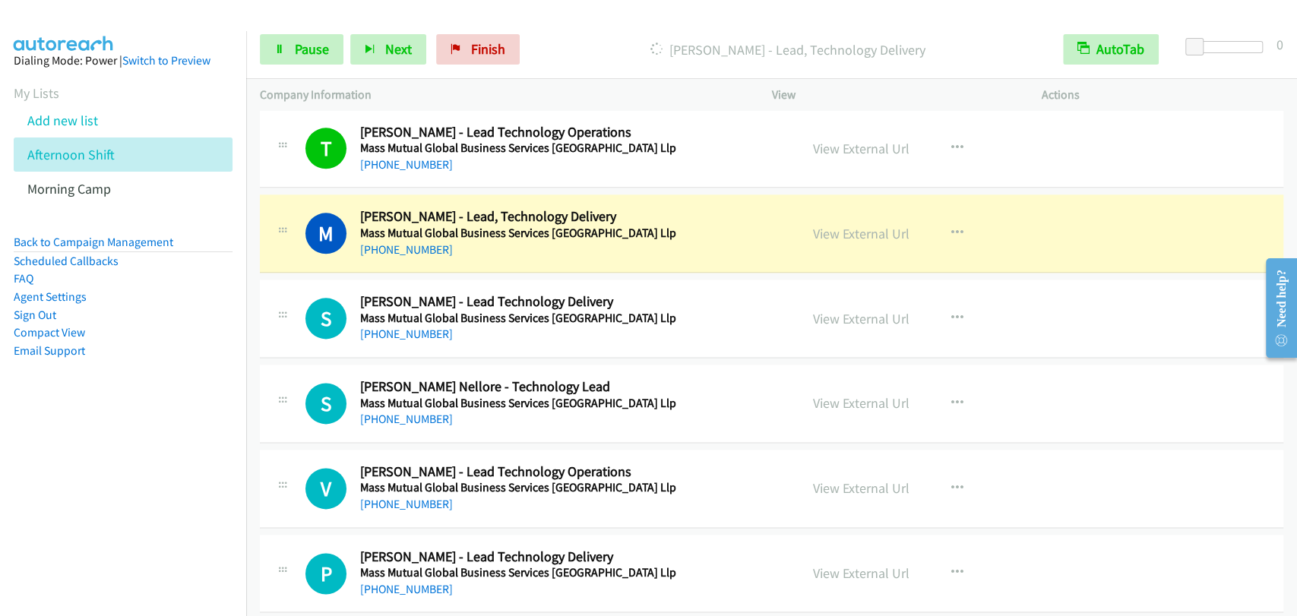
scroll to position [16710, 0]
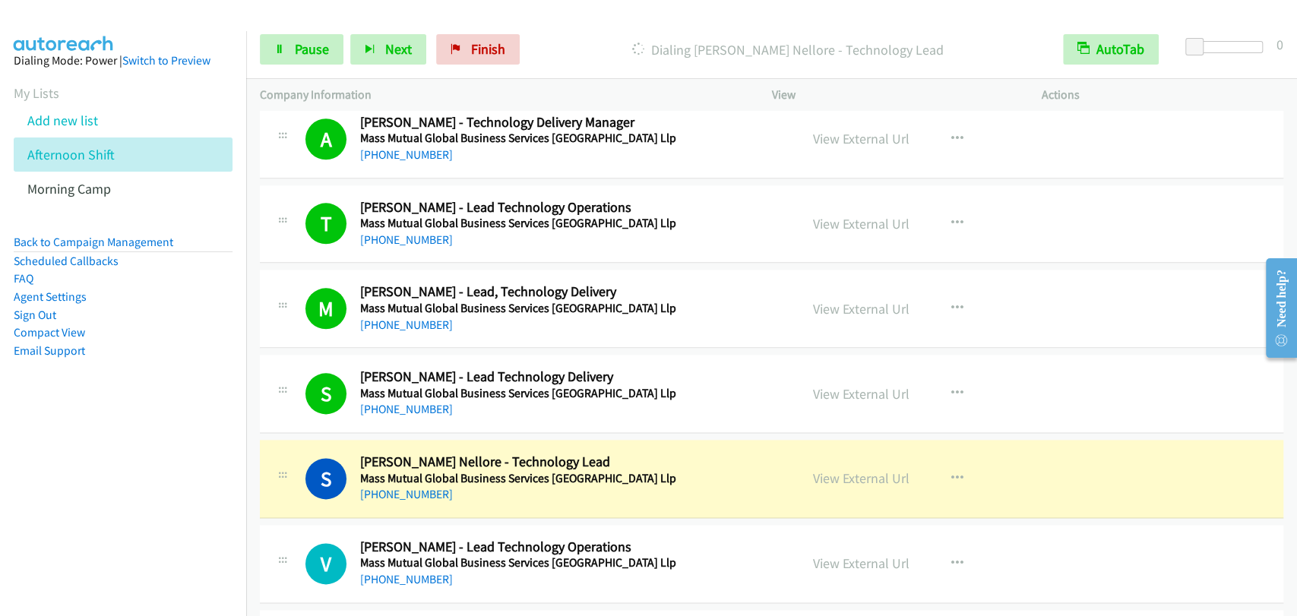
drag, startPoint x: 334, startPoint y: 420, endPoint x: 452, endPoint y: 406, distance: 118.6
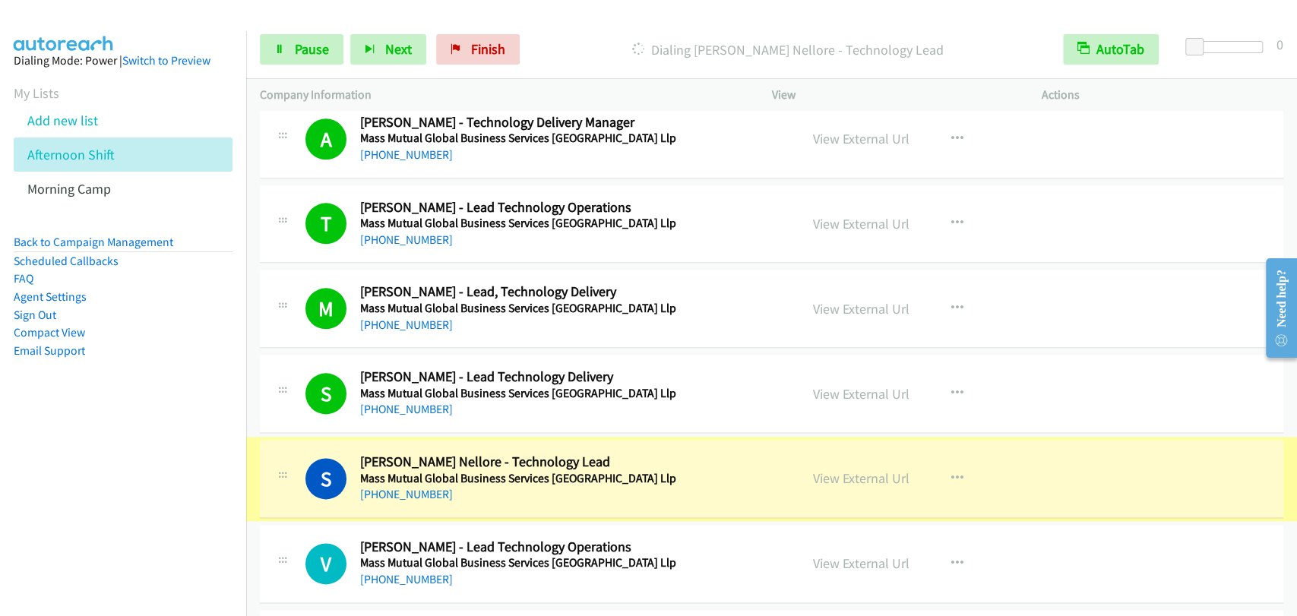
scroll to position [16851, 0]
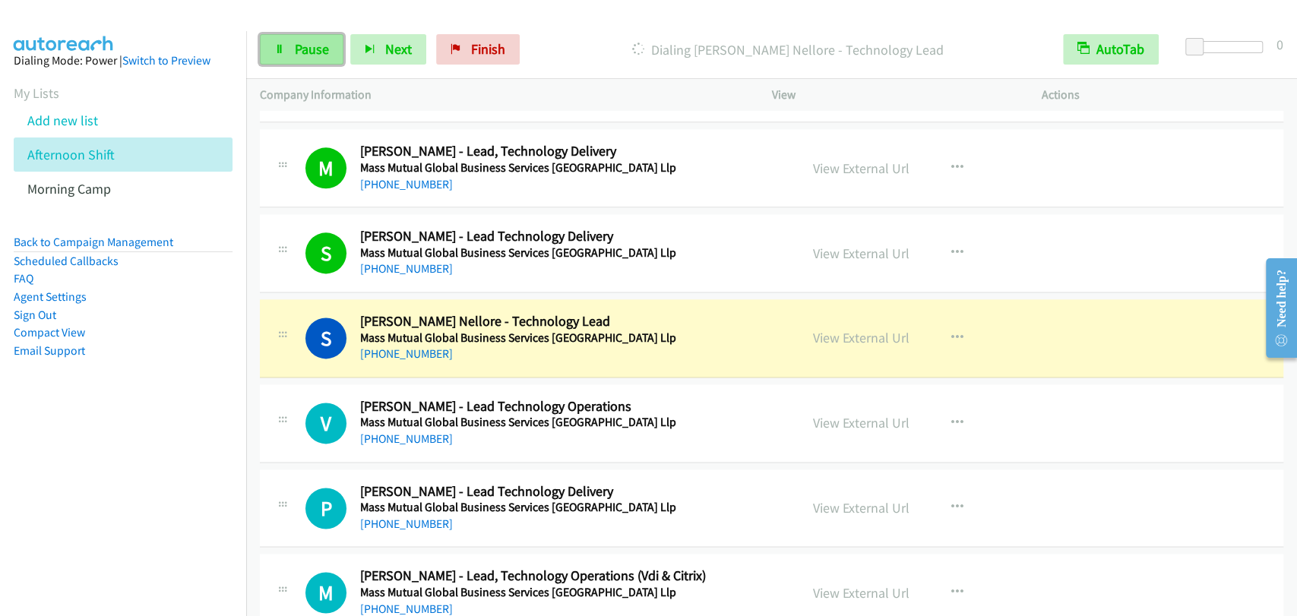
click at [301, 51] on span "Pause" at bounding box center [312, 48] width 34 height 17
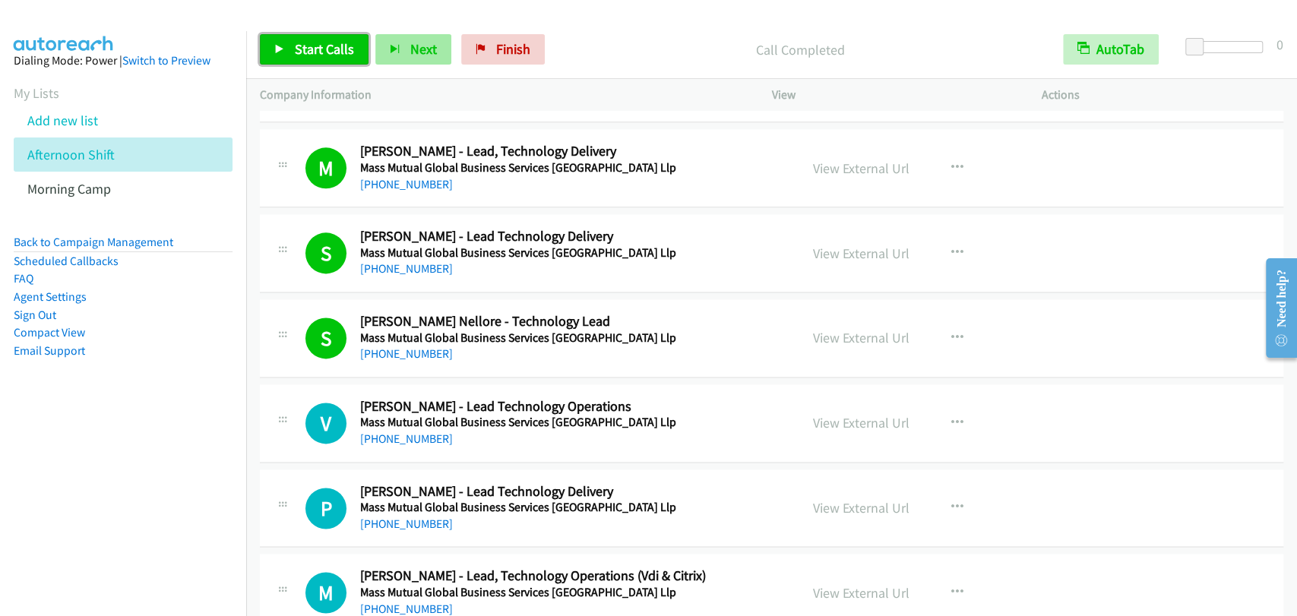
drag, startPoint x: 334, startPoint y: 53, endPoint x: 397, endPoint y: 55, distance: 62.3
click at [334, 53] on span "Start Calls" at bounding box center [324, 48] width 59 height 17
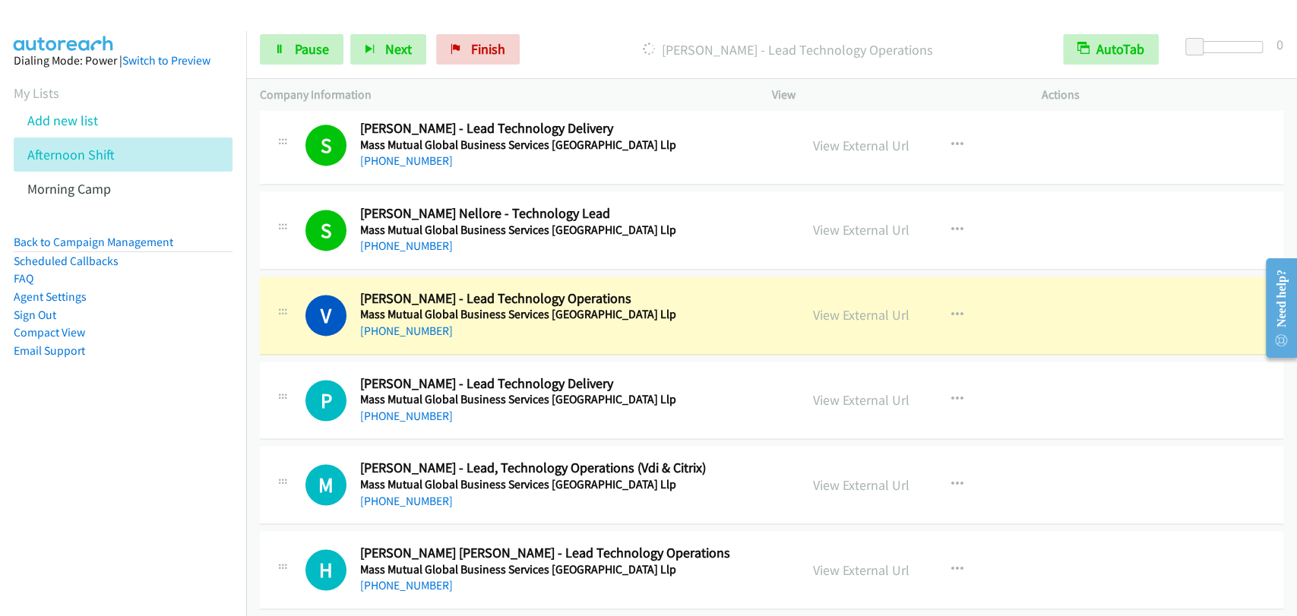
scroll to position [16991, 0]
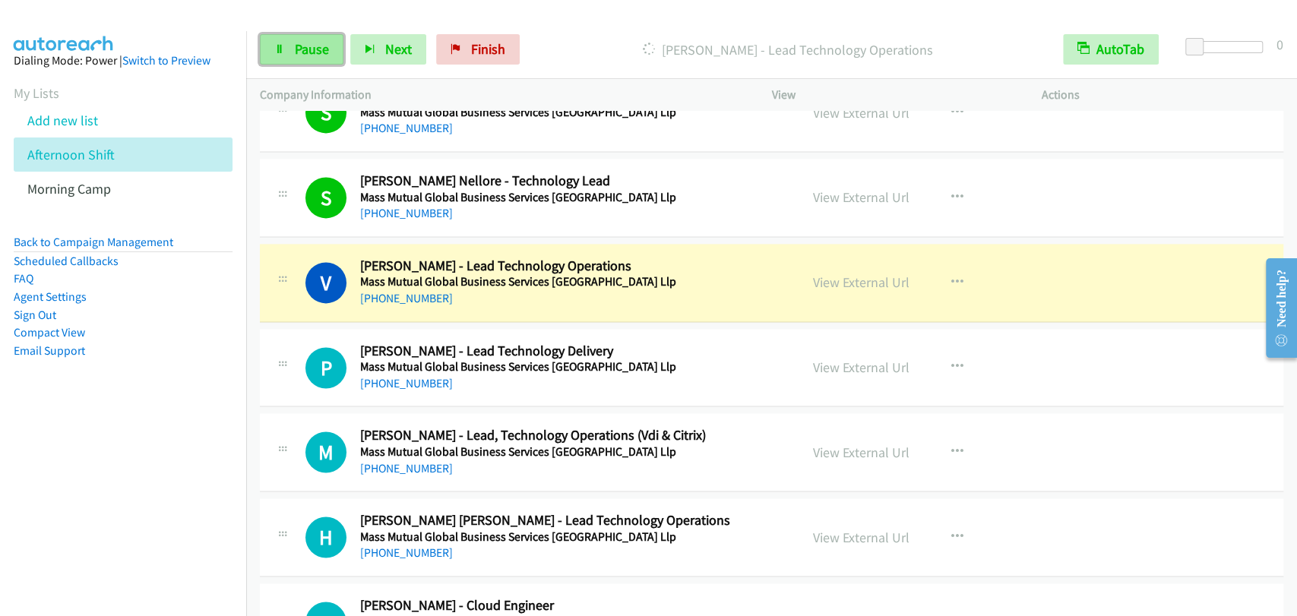
click at [277, 56] on link "Pause" at bounding box center [302, 49] width 84 height 30
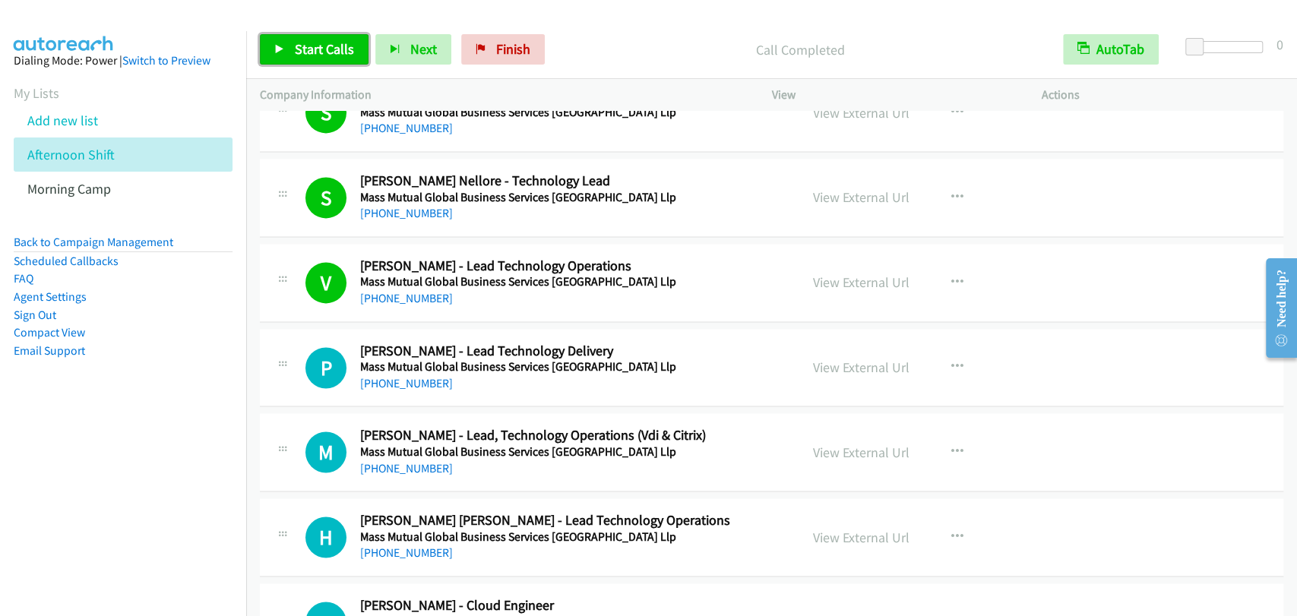
click at [356, 42] on link "Start Calls" at bounding box center [314, 49] width 109 height 30
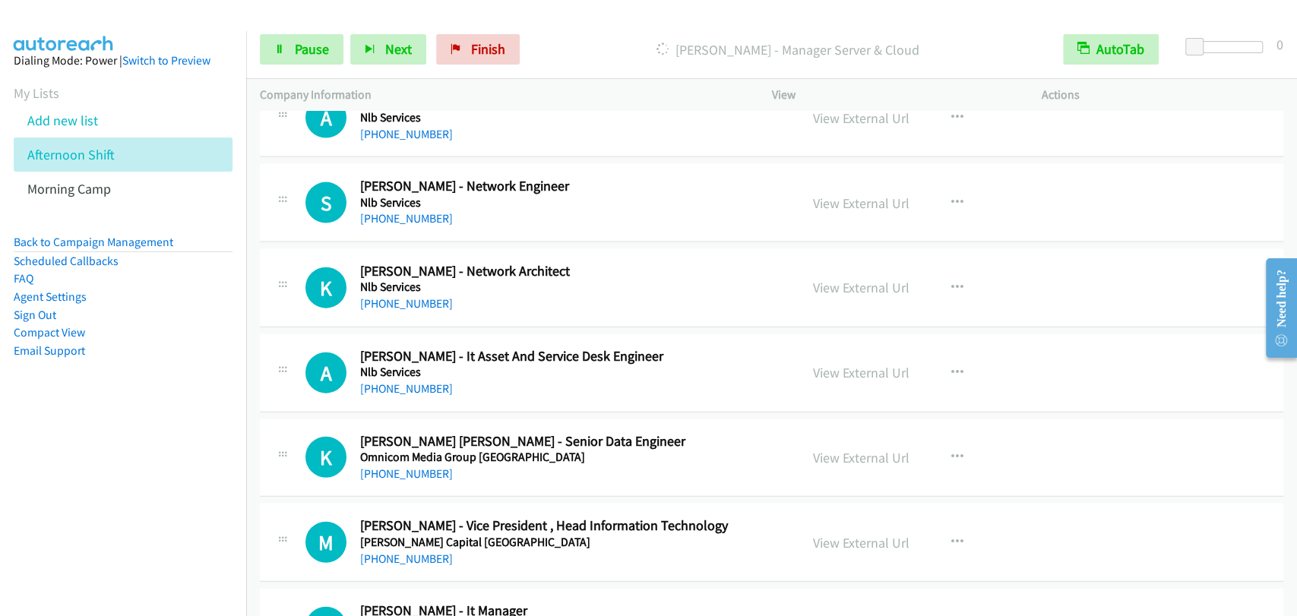
scroll to position [17695, 0]
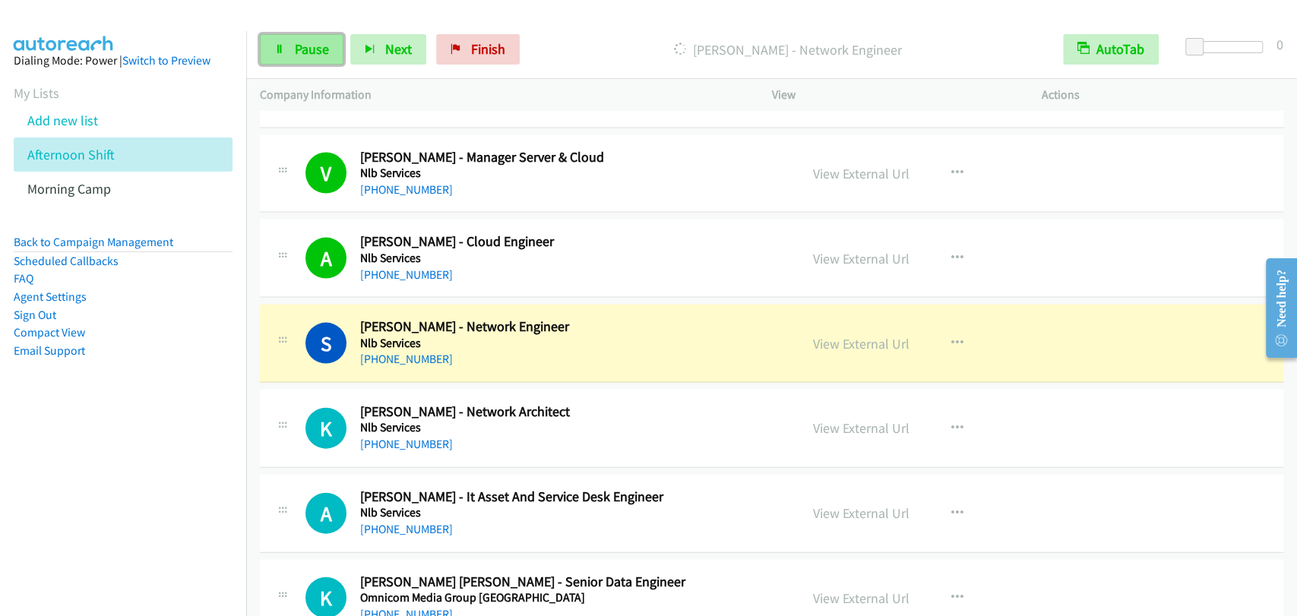
click at [283, 58] on link "Pause" at bounding box center [302, 49] width 84 height 30
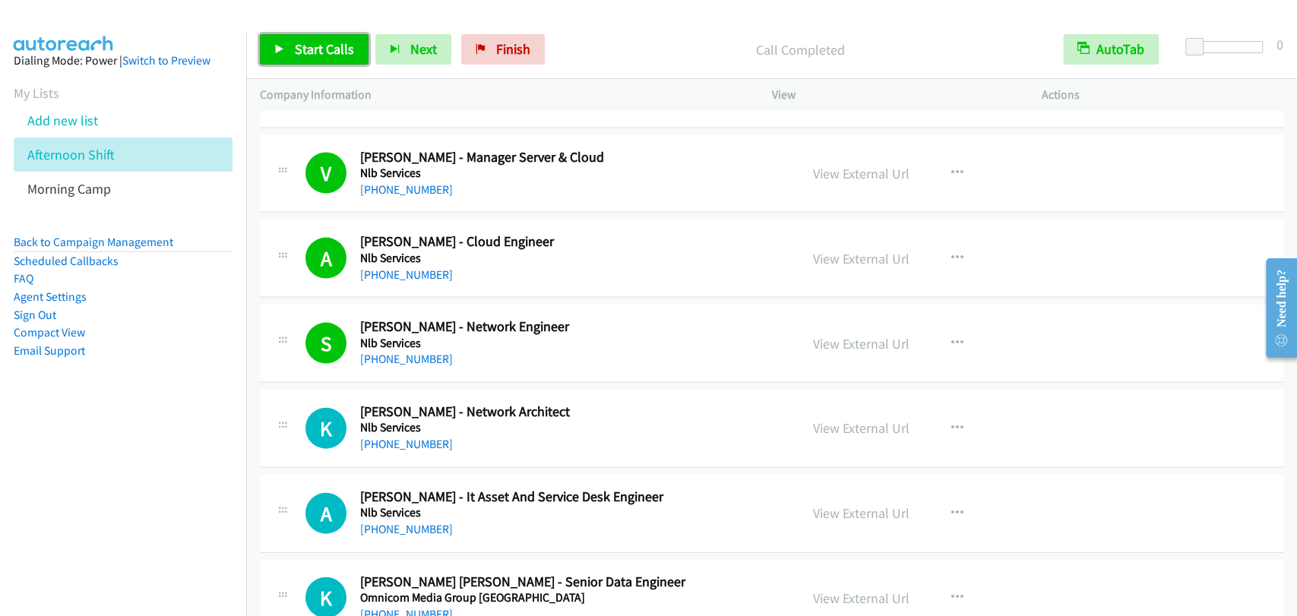
drag, startPoint x: 330, startPoint y: 48, endPoint x: 301, endPoint y: 7, distance: 50.6
click at [330, 48] on span "Start Calls" at bounding box center [324, 48] width 59 height 17
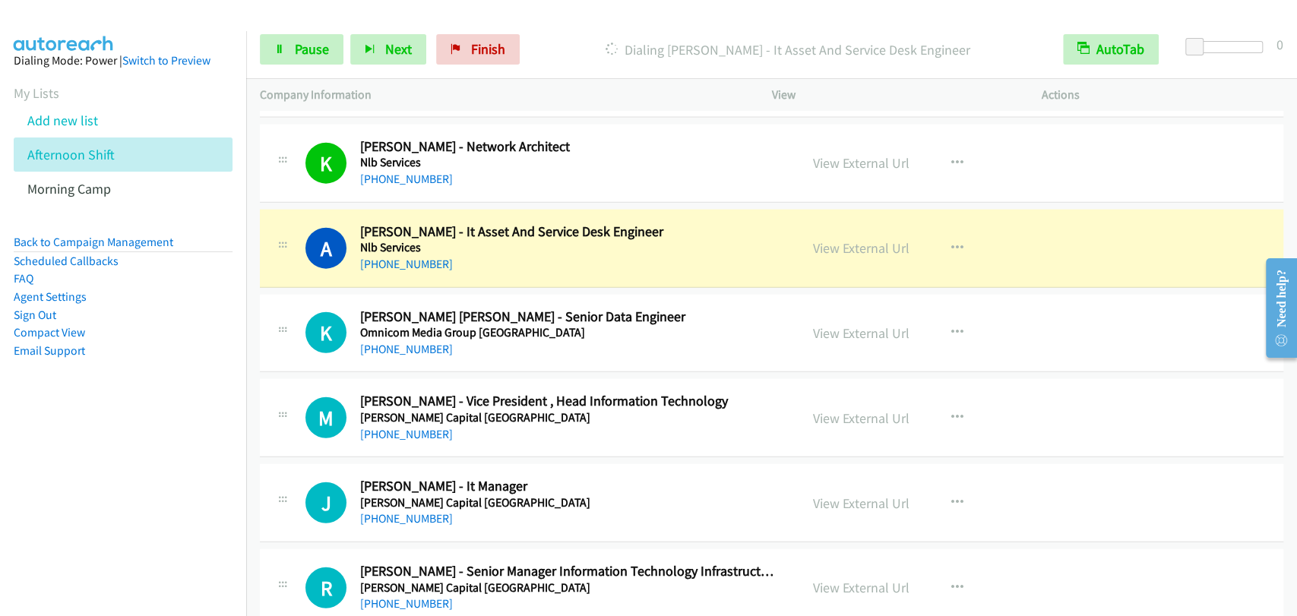
scroll to position [17976, 0]
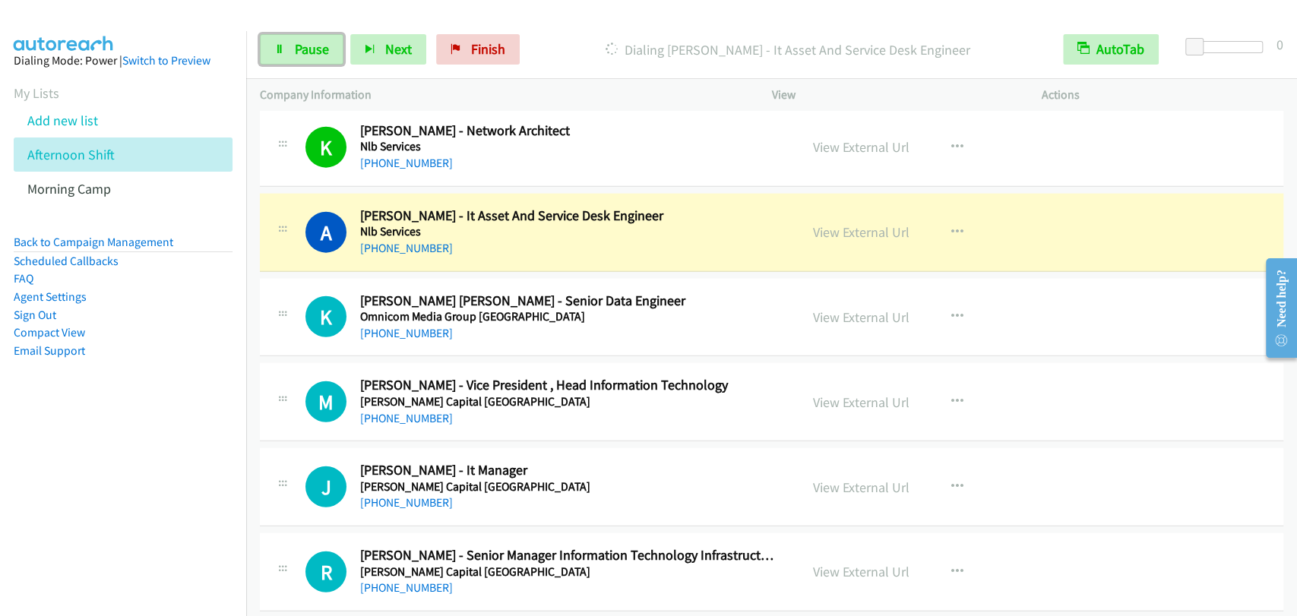
click at [298, 63] on link "Pause" at bounding box center [302, 49] width 84 height 30
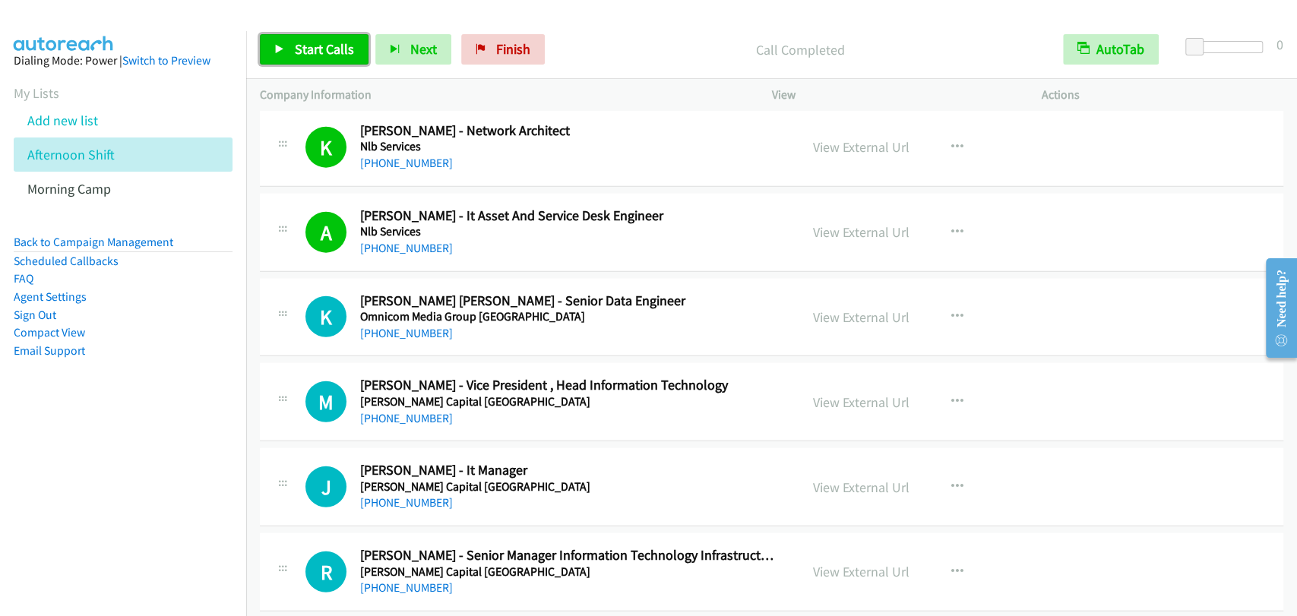
click at [304, 55] on span "Start Calls" at bounding box center [324, 48] width 59 height 17
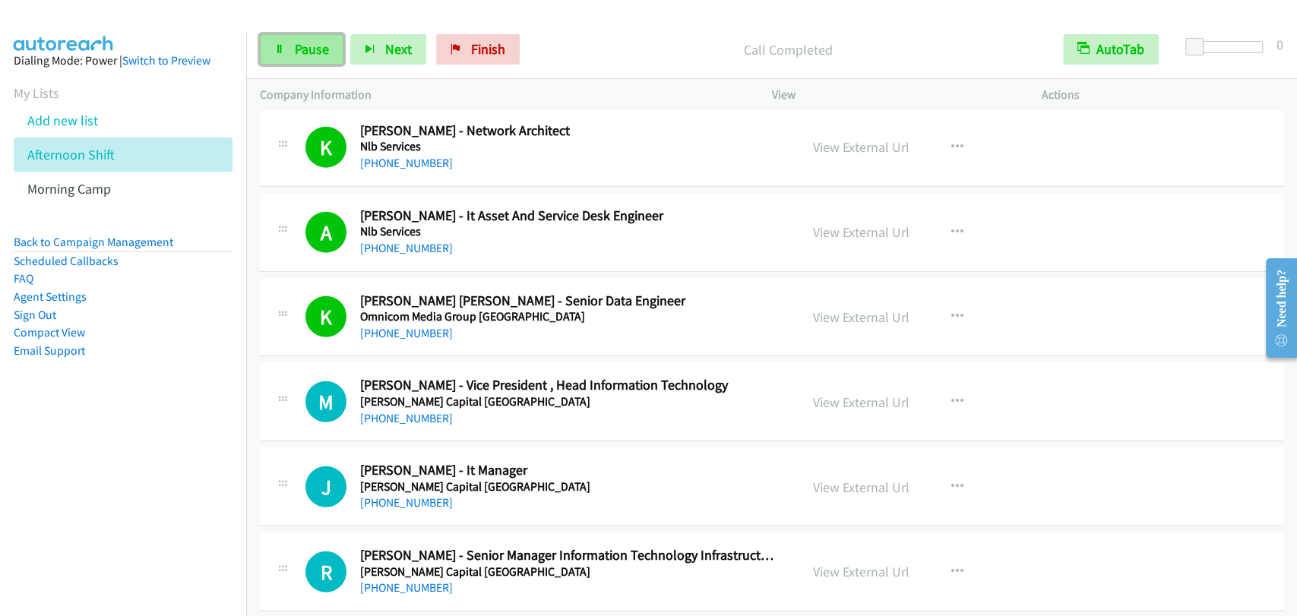
click at [298, 45] on span "Pause" at bounding box center [312, 48] width 34 height 17
click at [304, 49] on span "Start Calls" at bounding box center [324, 48] width 59 height 17
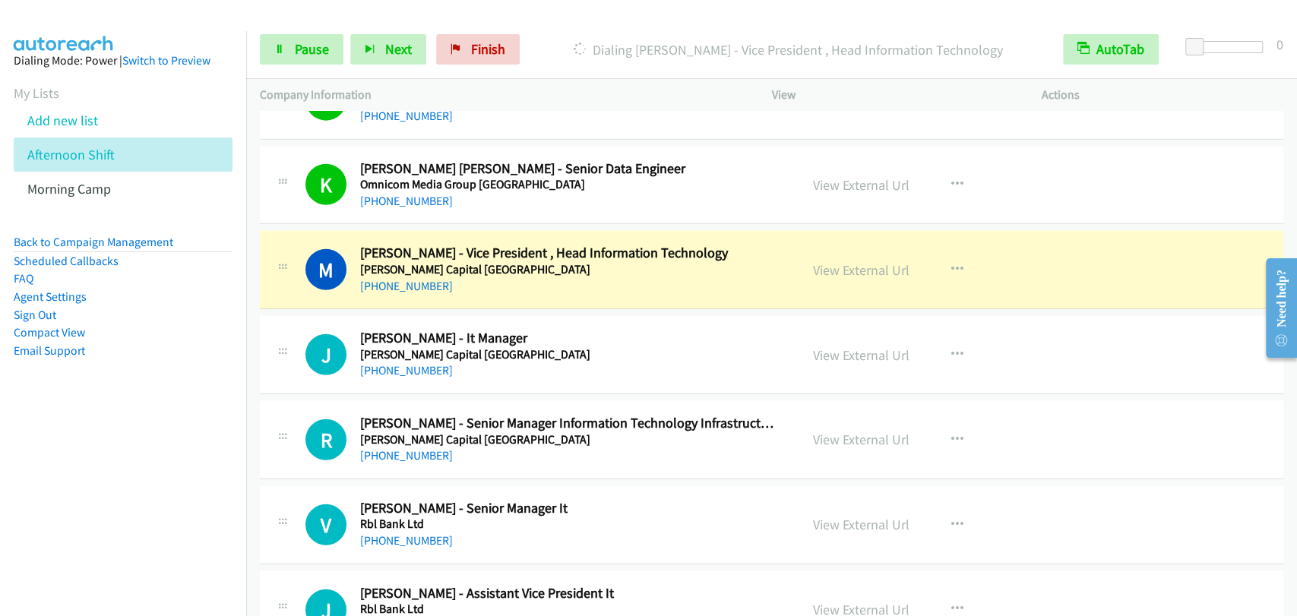
scroll to position [18116, 0]
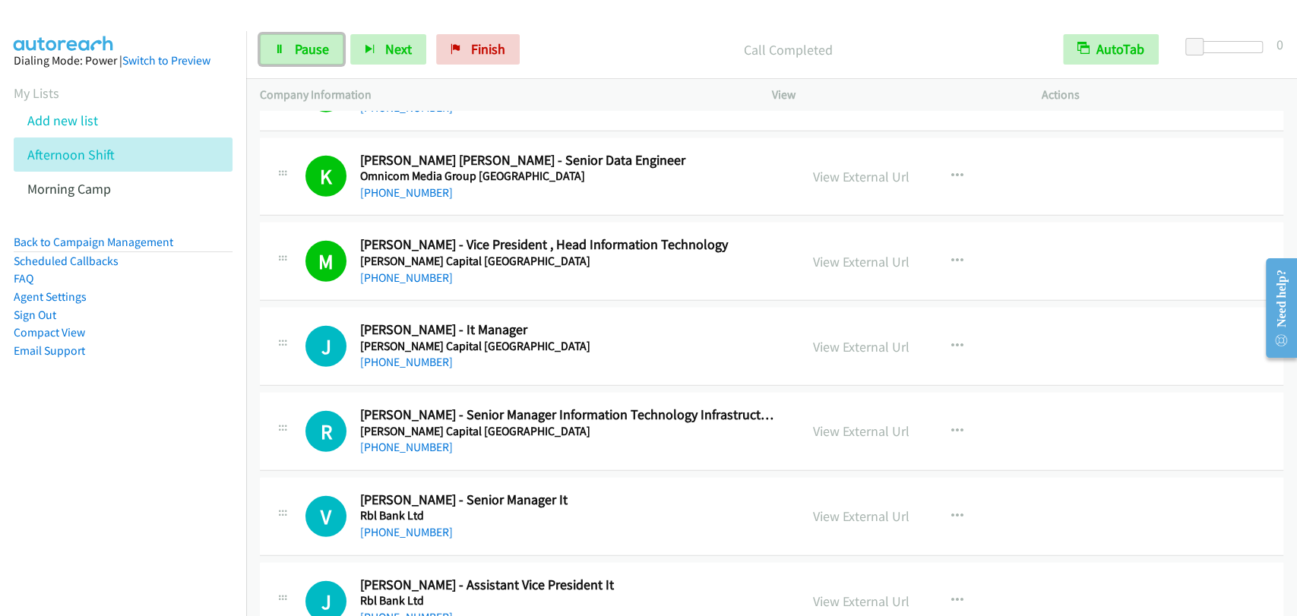
drag, startPoint x: 317, startPoint y: 52, endPoint x: 365, endPoint y: 149, distance: 108.0
click at [317, 52] on span "Pause" at bounding box center [312, 48] width 34 height 17
click at [333, 79] on div "Company Information" at bounding box center [502, 95] width 512 height 32
drag, startPoint x: 340, startPoint y: 51, endPoint x: 513, endPoint y: 179, distance: 214.5
click at [341, 51] on span "Start Calls" at bounding box center [324, 48] width 59 height 17
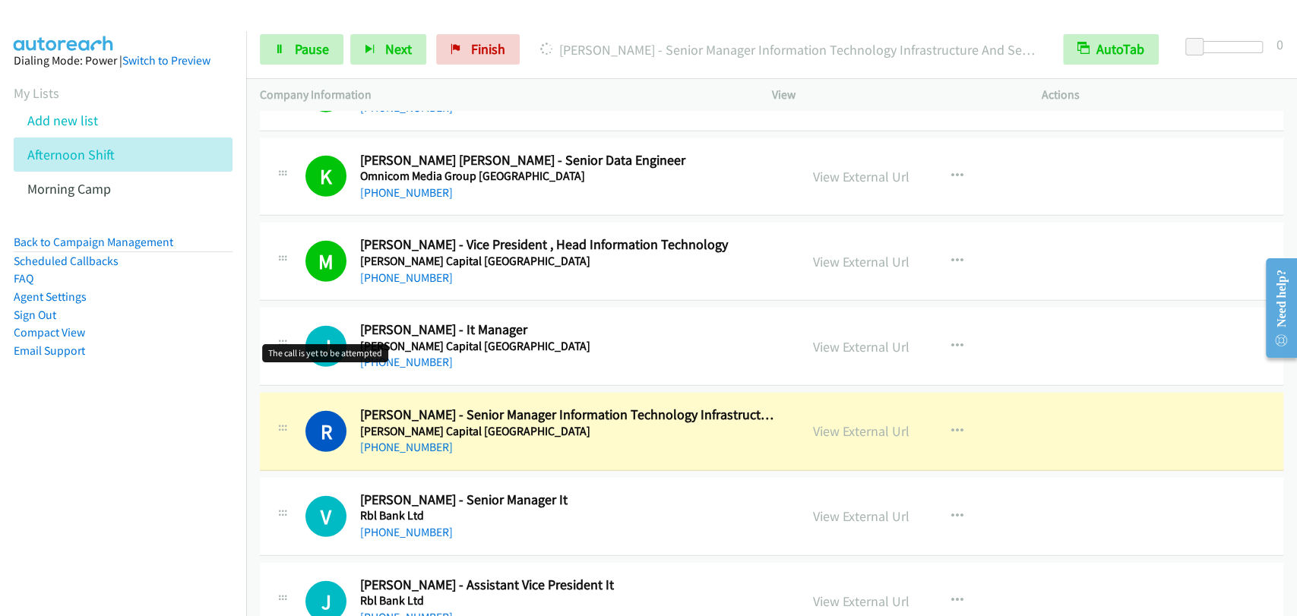
scroll to position [18257, 0]
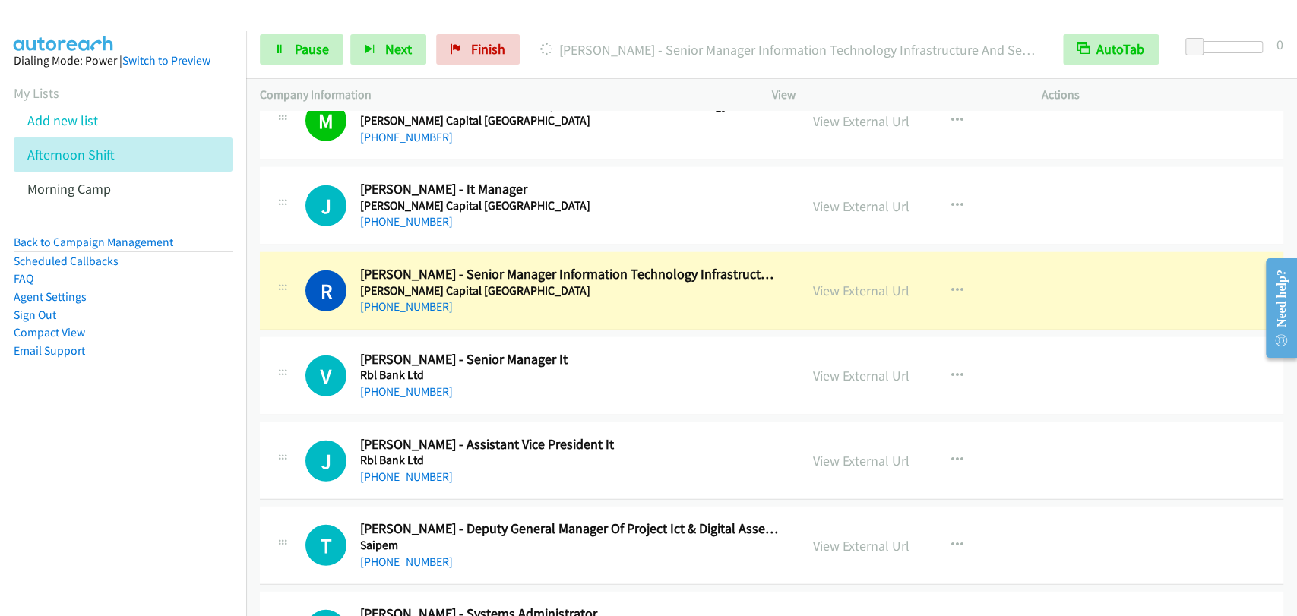
click at [320, 249] on td "R Callback Scheduled [PERSON_NAME] - Senior Manager Information Technology Infr…" at bounding box center [771, 291] width 1051 height 85
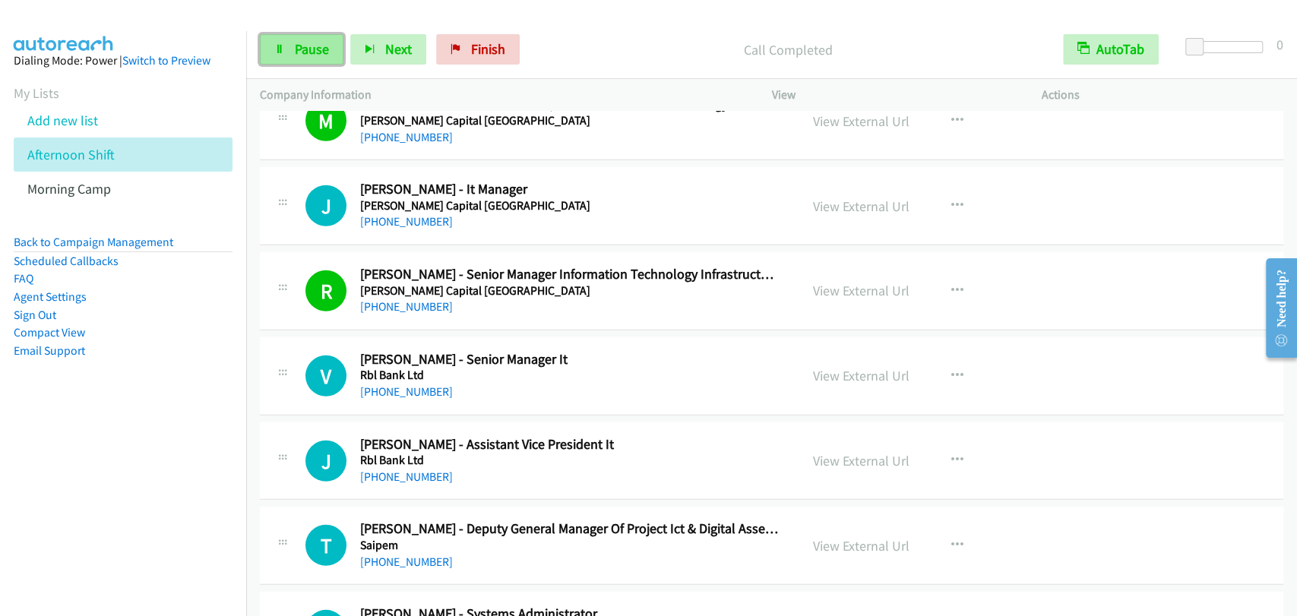
click at [298, 48] on span "Pause" at bounding box center [312, 48] width 34 height 17
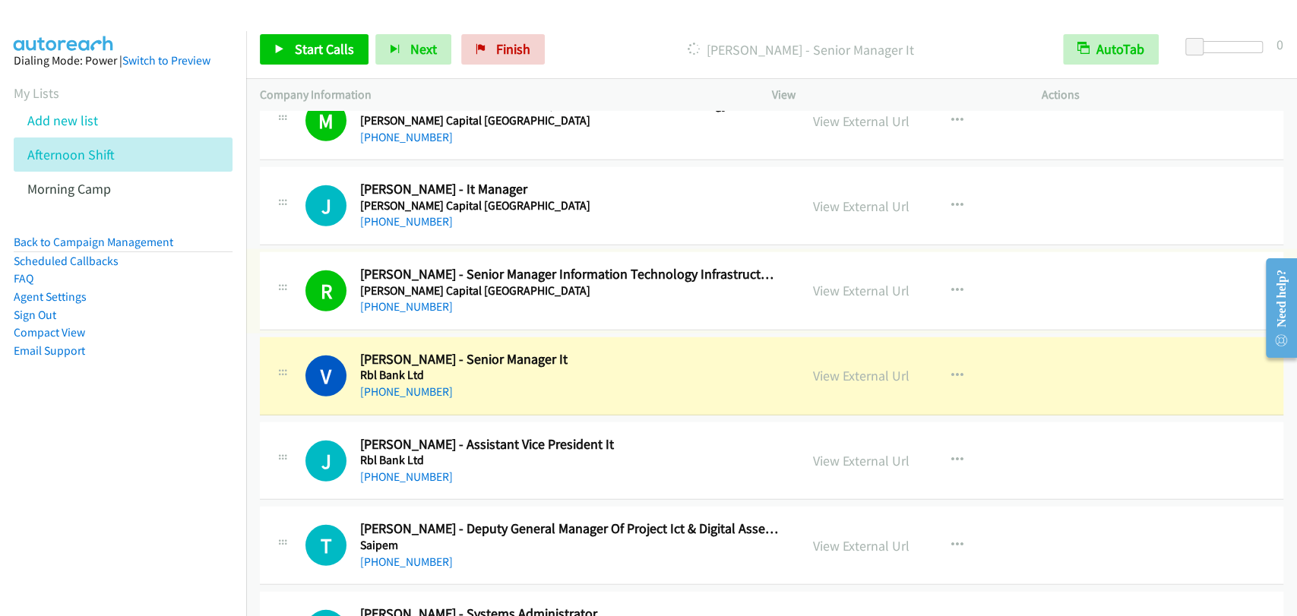
scroll to position [18398, 0]
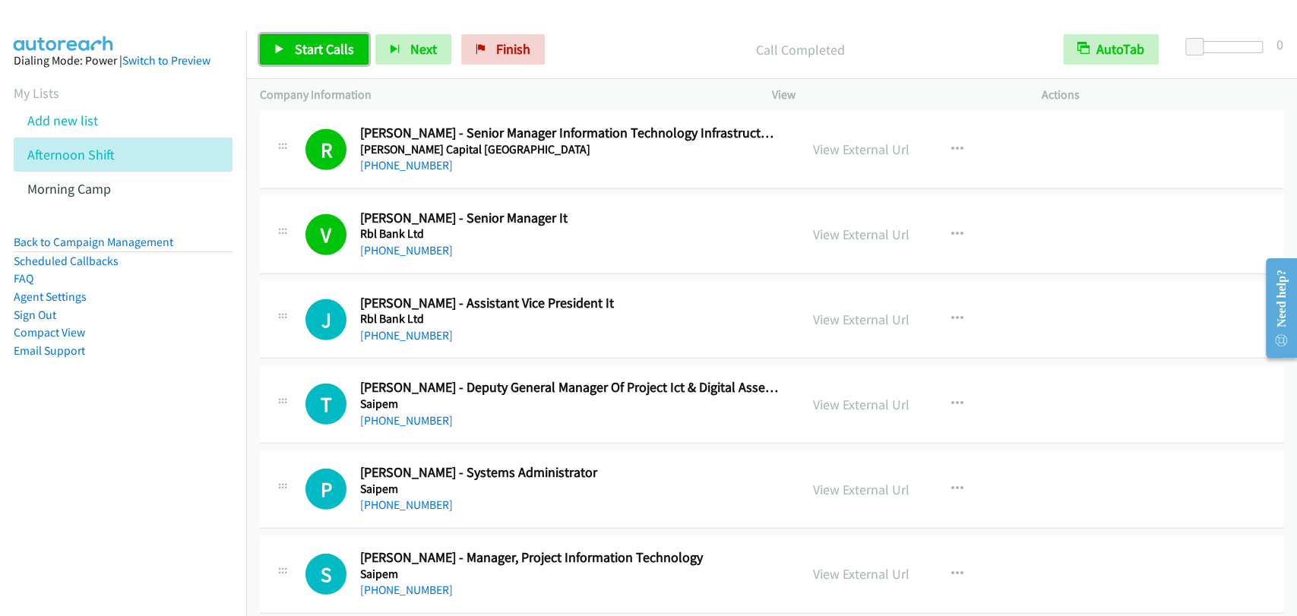
click at [302, 39] on link "Start Calls" at bounding box center [314, 49] width 109 height 30
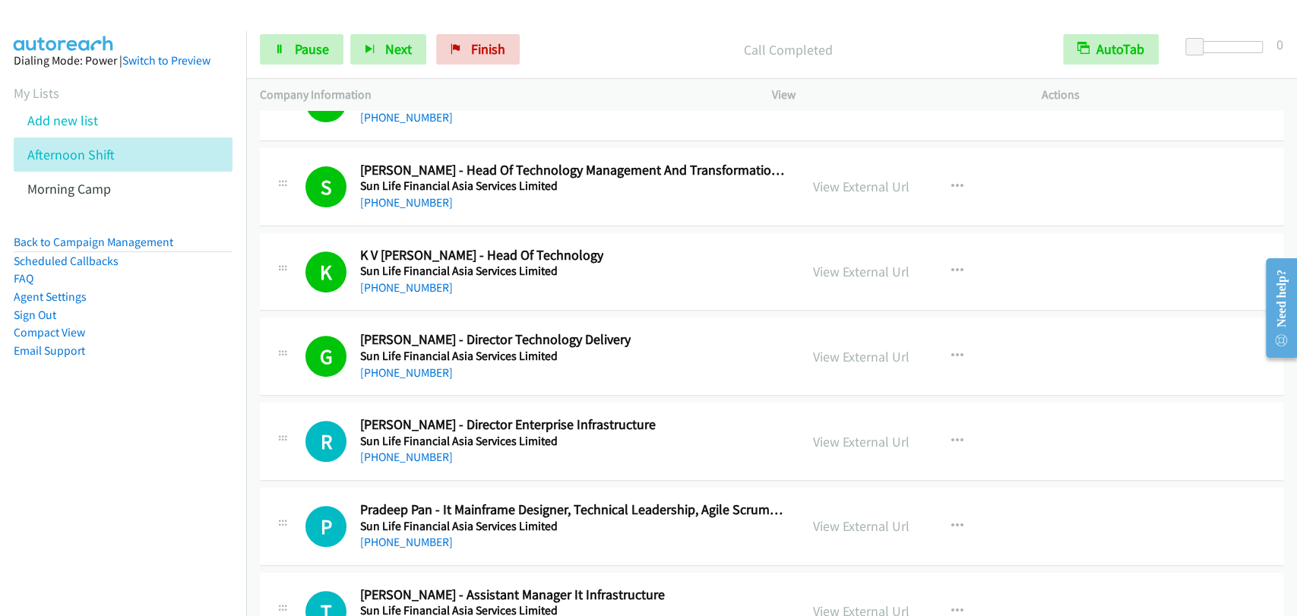
scroll to position [19945, 0]
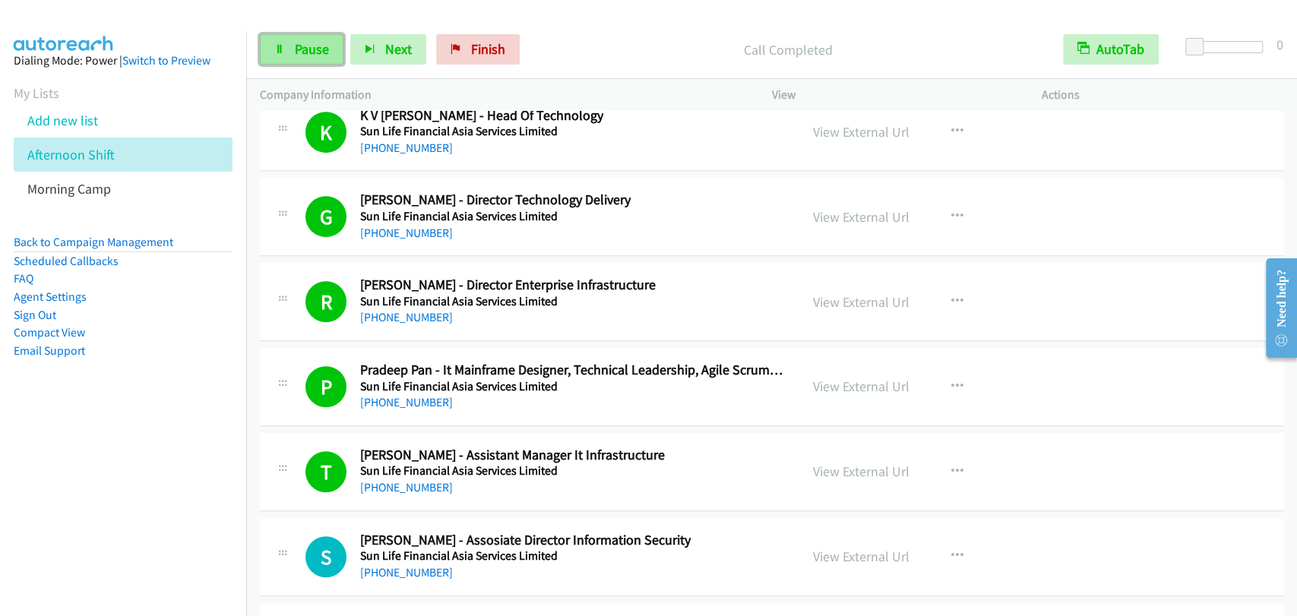
click at [273, 48] on link "Pause" at bounding box center [302, 49] width 84 height 30
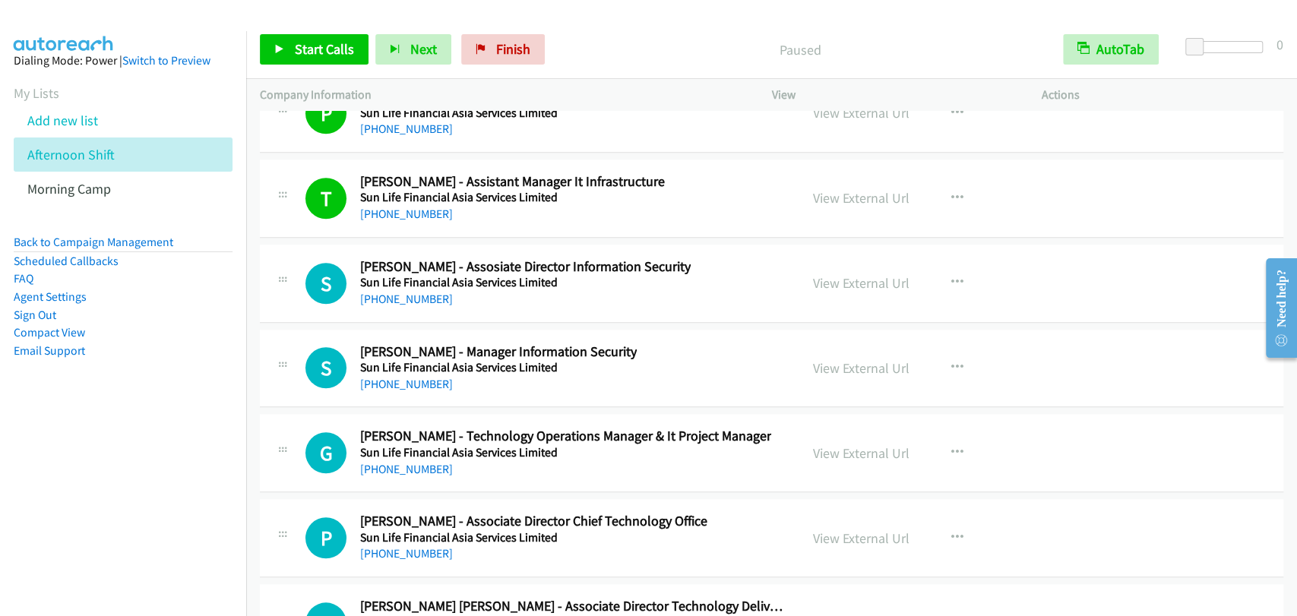
scroll to position [20227, 0]
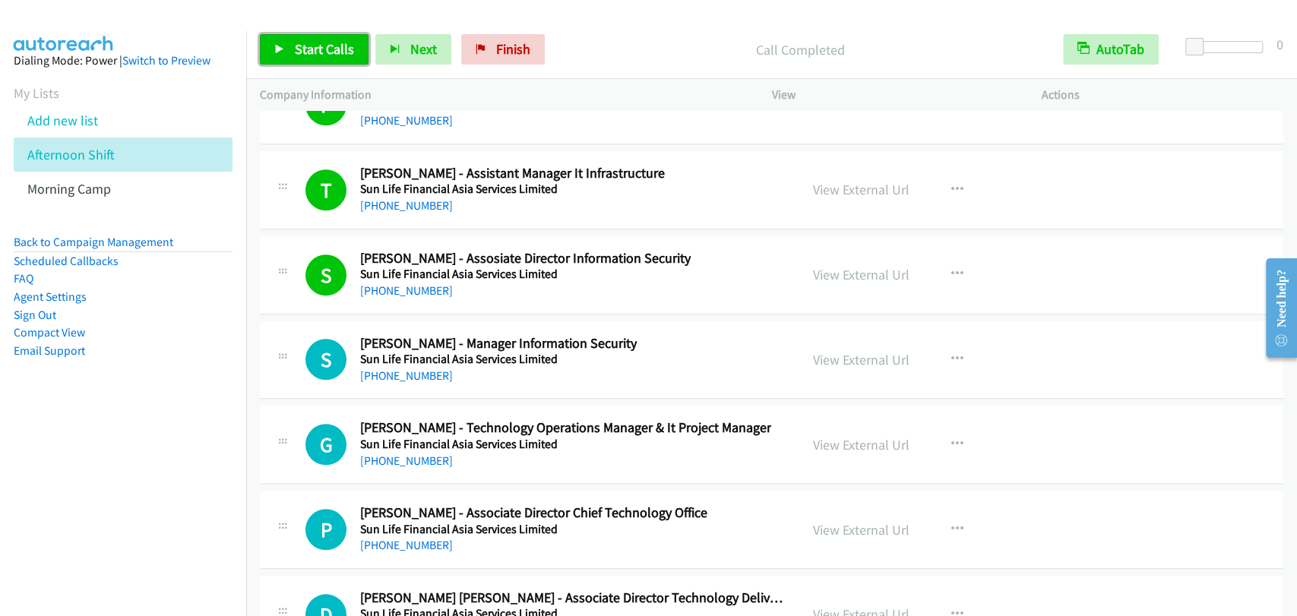
click at [310, 49] on span "Start Calls" at bounding box center [324, 48] width 59 height 17
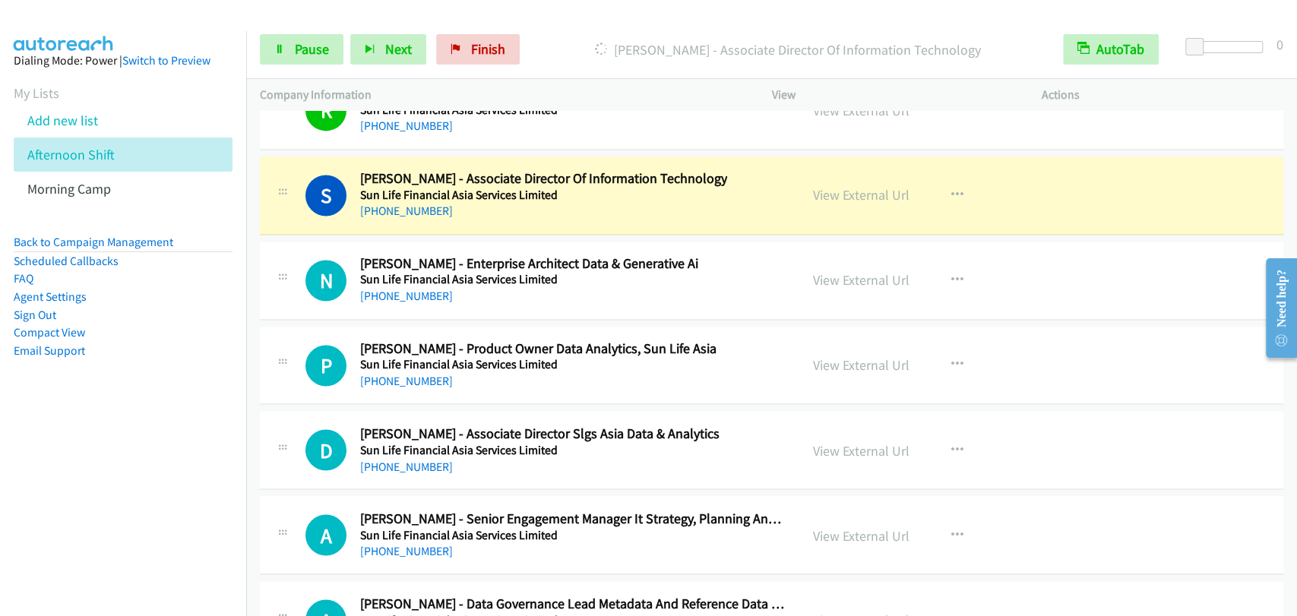
scroll to position [20930, 0]
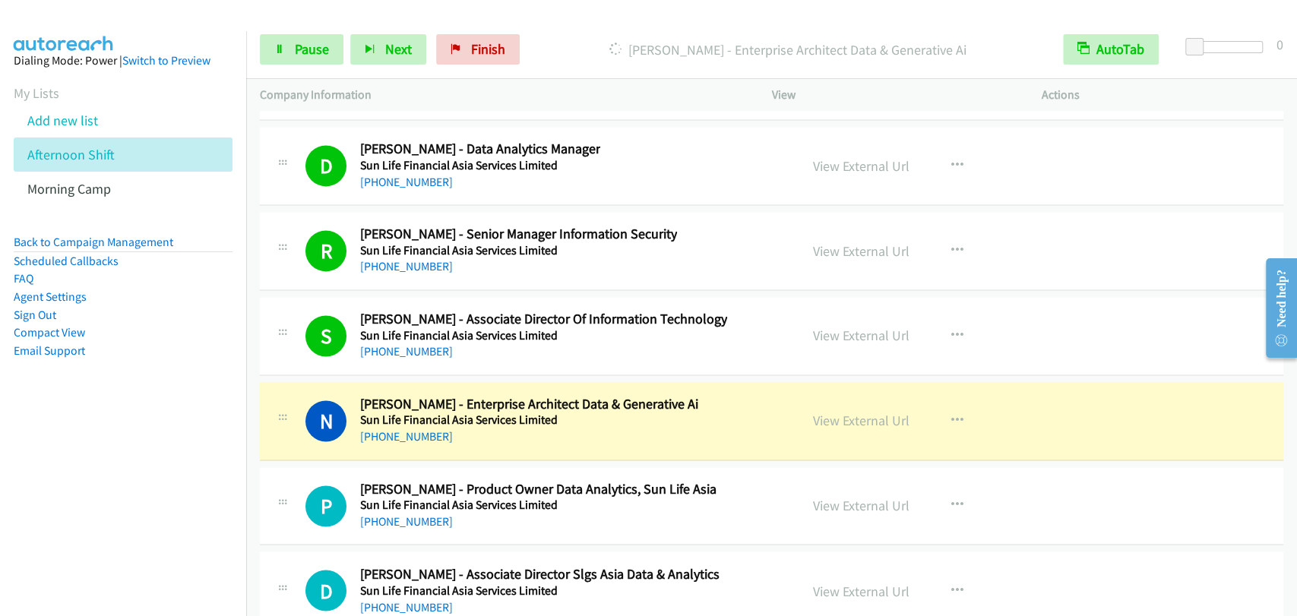
click at [293, 269] on td "R Callback Scheduled [PERSON_NAME] - Senior Manager Information Security Sun Li…" at bounding box center [771, 251] width 1051 height 85
click at [308, 43] on span "Pause" at bounding box center [312, 48] width 34 height 17
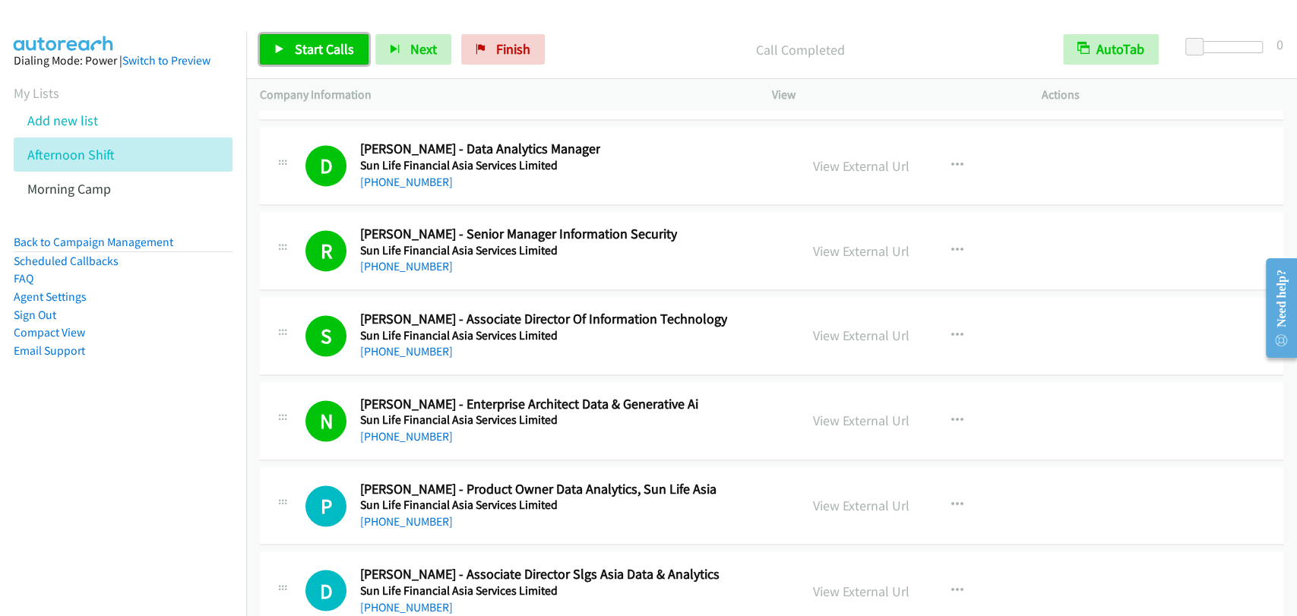
click at [295, 46] on span "Start Calls" at bounding box center [324, 48] width 59 height 17
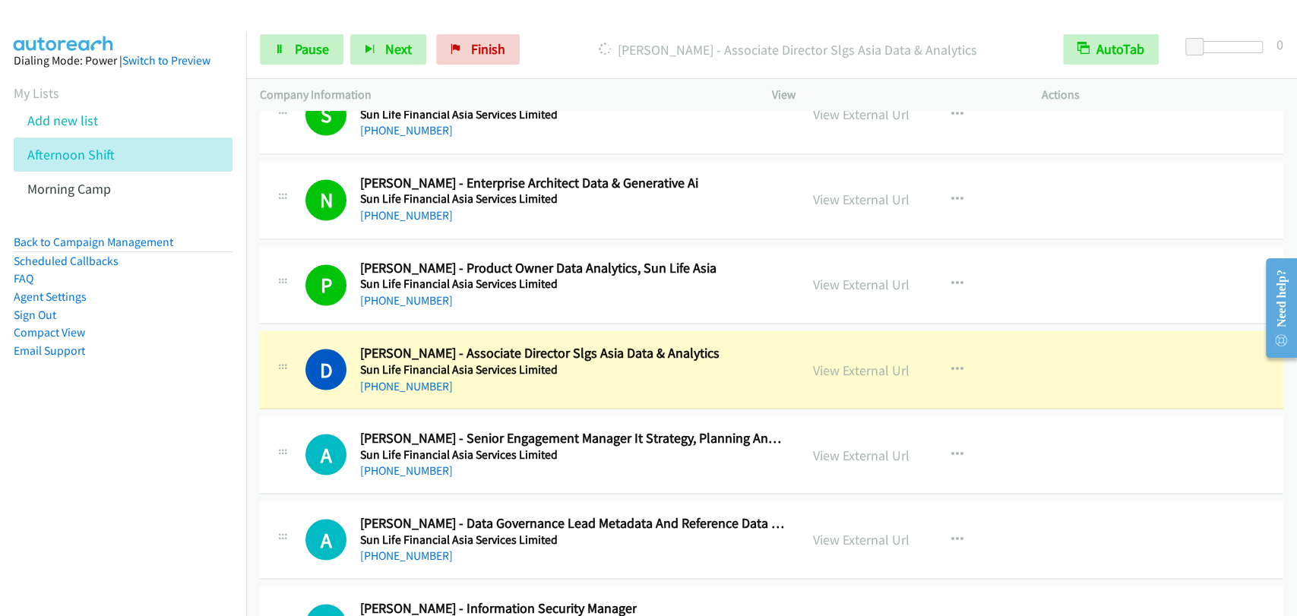
scroll to position [21211, 0]
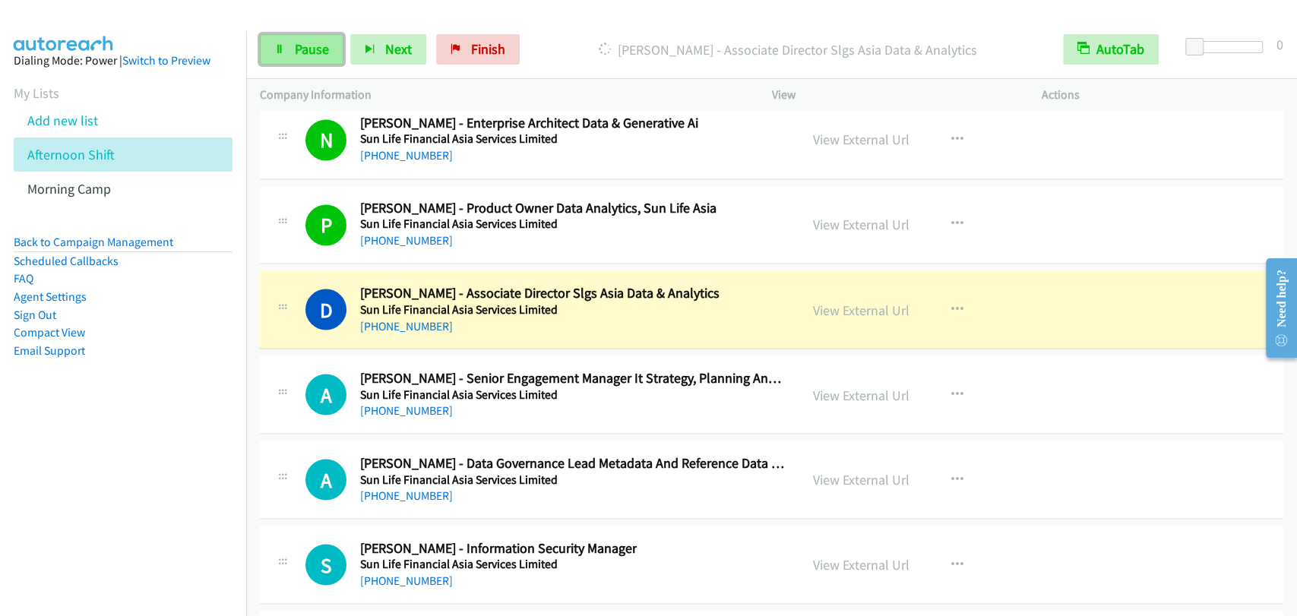
click at [289, 47] on link "Pause" at bounding box center [302, 49] width 84 height 30
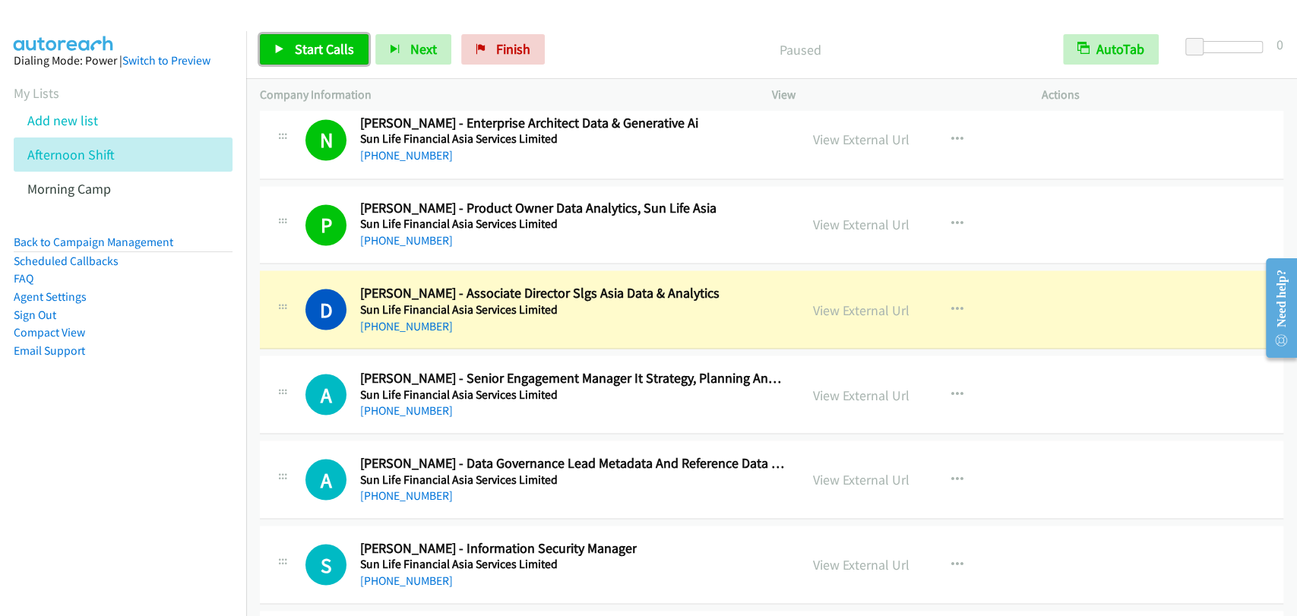
click at [276, 38] on link "Start Calls" at bounding box center [314, 49] width 109 height 30
click at [297, 40] on span "Pause" at bounding box center [312, 48] width 34 height 17
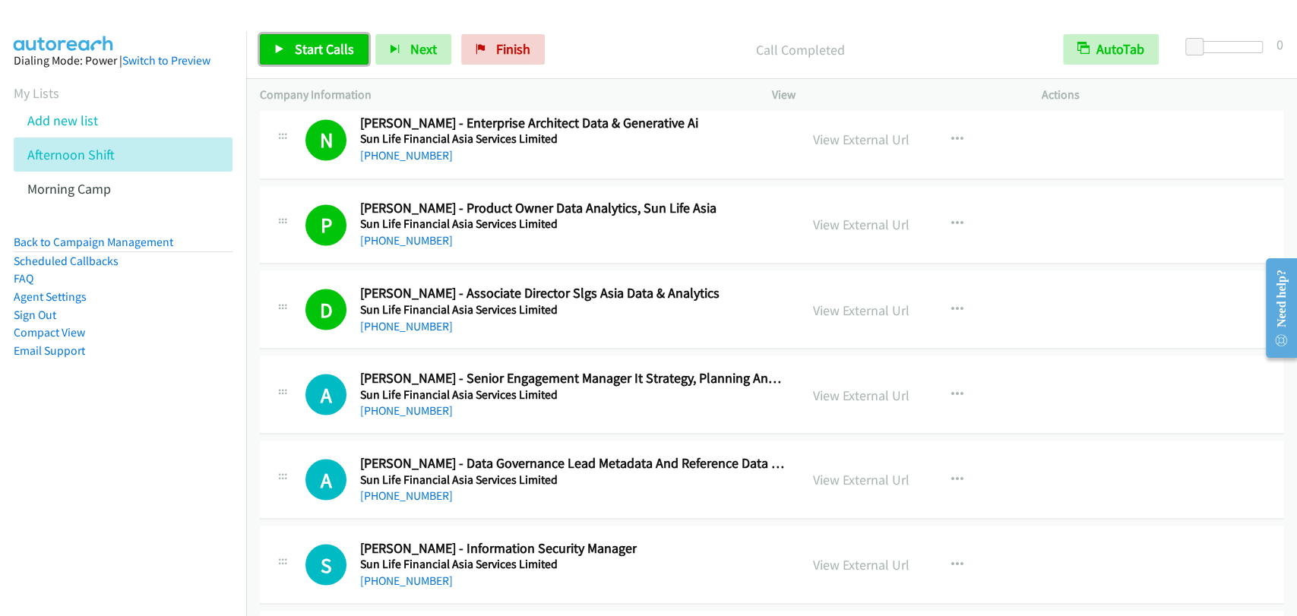
click at [344, 53] on span "Start Calls" at bounding box center [324, 48] width 59 height 17
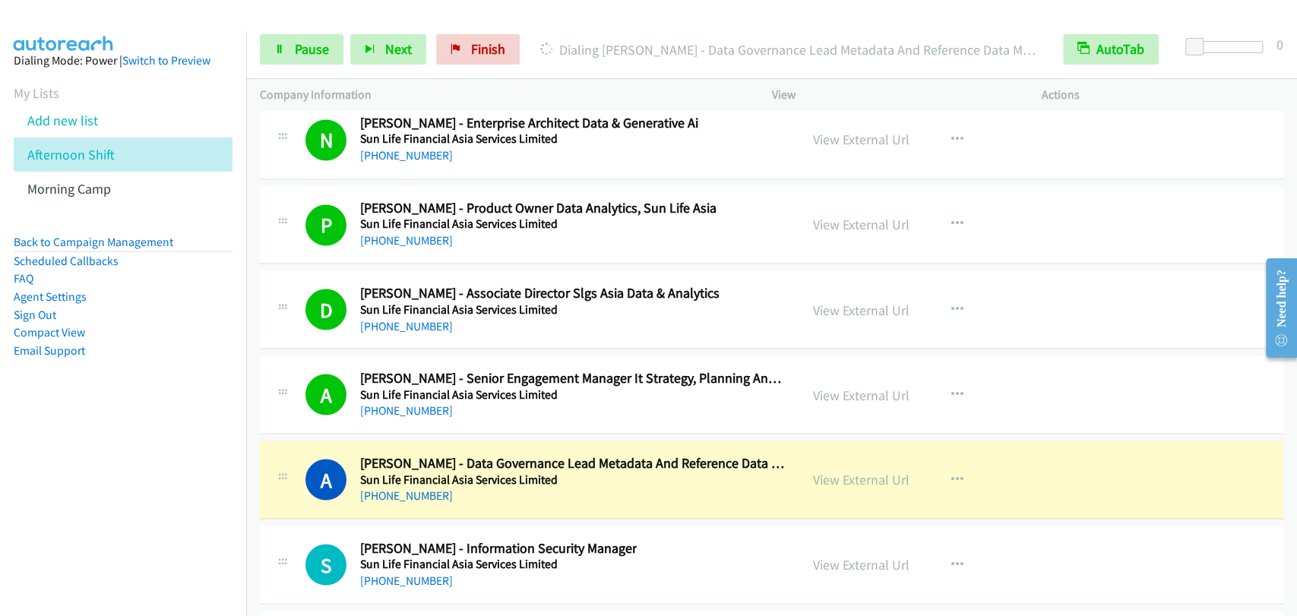
scroll to position [21352, 0]
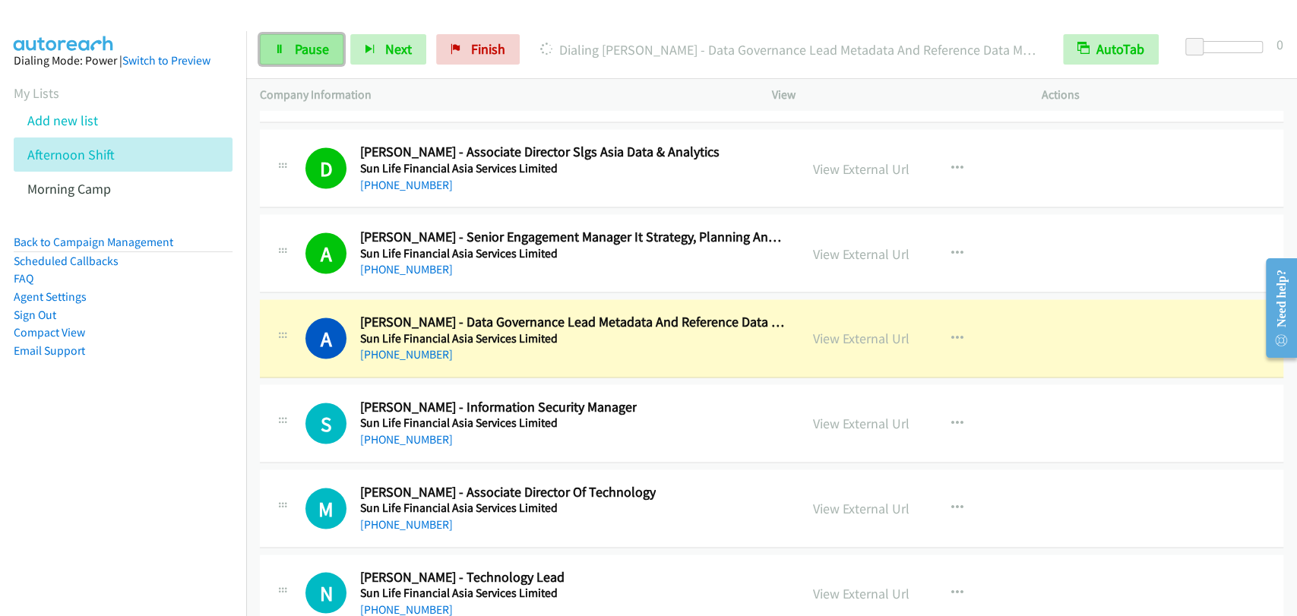
click at [310, 43] on span "Pause" at bounding box center [312, 48] width 34 height 17
